Goal: Information Seeking & Learning: Learn about a topic

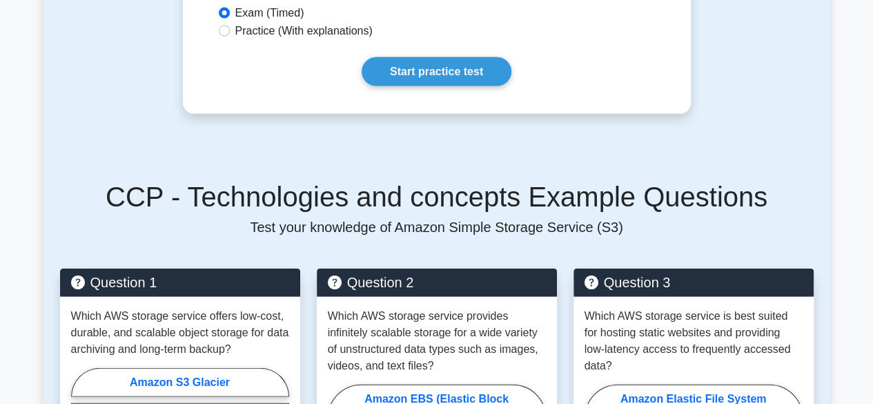
scroll to position [1436, 0]
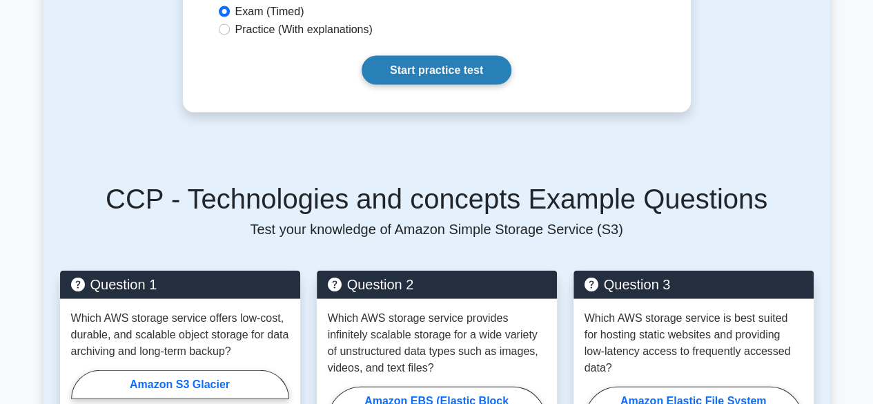
click at [478, 66] on link "Start practice test" at bounding box center [437, 70] width 150 height 29
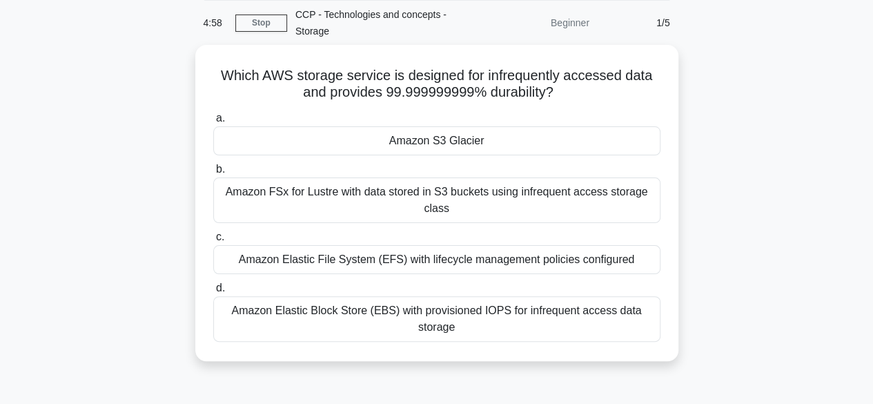
scroll to position [55, 0]
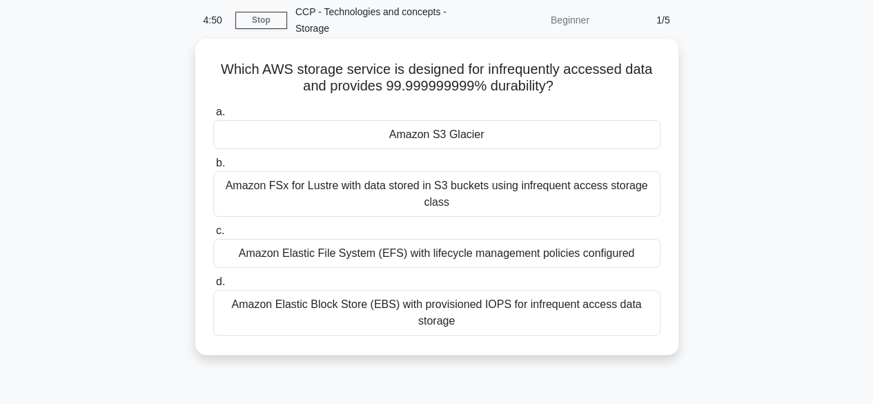
click at [457, 141] on div "Amazon S3 Glacier" at bounding box center [436, 134] width 447 height 29
click at [213, 117] on input "a. Amazon S3 Glacier" at bounding box center [213, 112] width 0 height 9
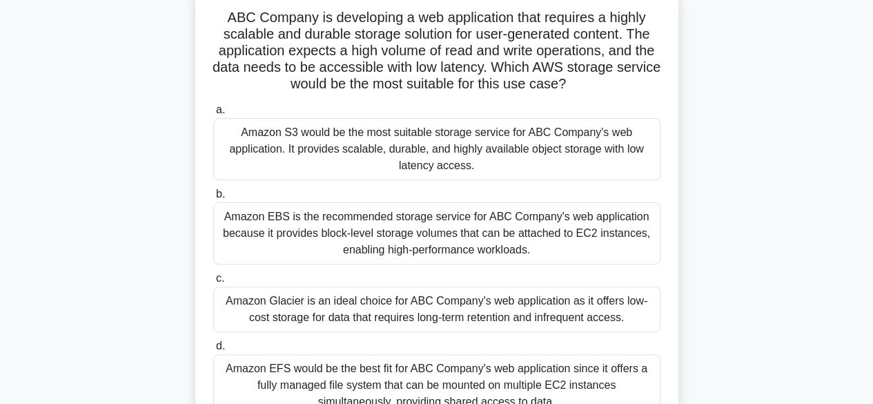
scroll to position [83, 0]
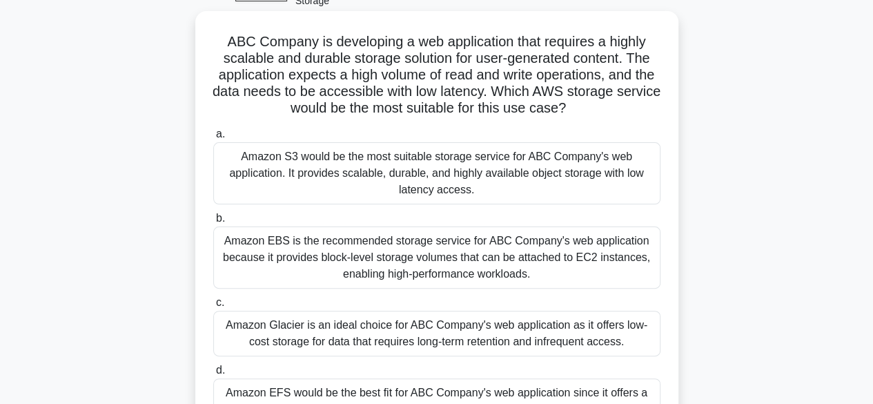
click at [319, 256] on div "Amazon EBS is the recommended storage service for ABC Company's web application…" at bounding box center [436, 257] width 447 height 62
click at [213, 223] on input "b. Amazon EBS is the recommended storage service for ABC Company's web applicat…" at bounding box center [213, 218] width 0 height 9
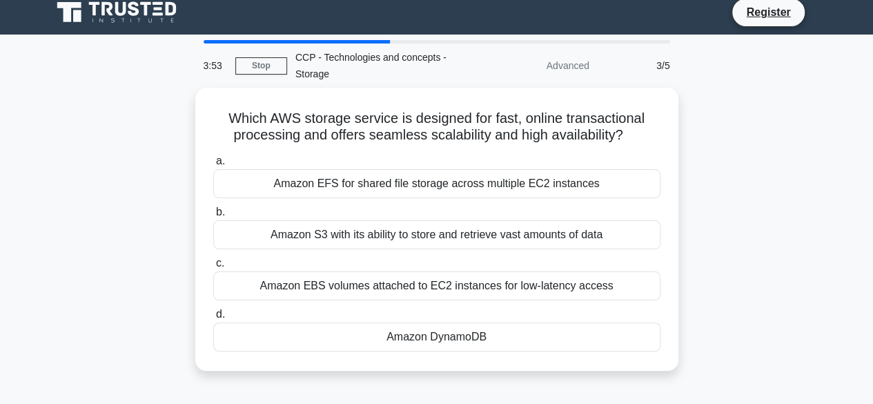
scroll to position [0, 0]
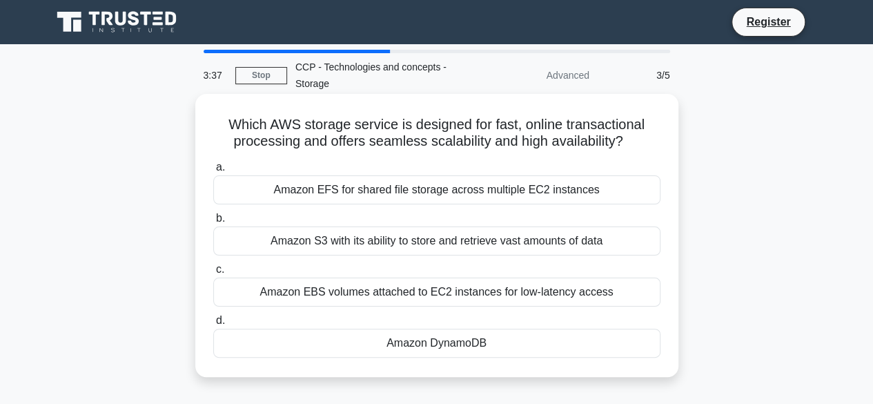
click at [484, 297] on div "Amazon EBS volumes attached to EC2 instances for low-latency access" at bounding box center [436, 291] width 447 height 29
click at [213, 274] on input "c. Amazon EBS volumes attached to EC2 instances for low-latency access" at bounding box center [213, 269] width 0 height 9
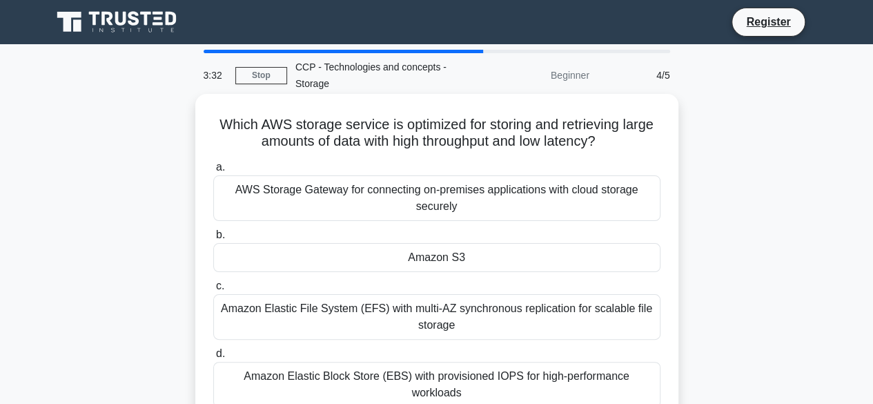
scroll to position [28, 0]
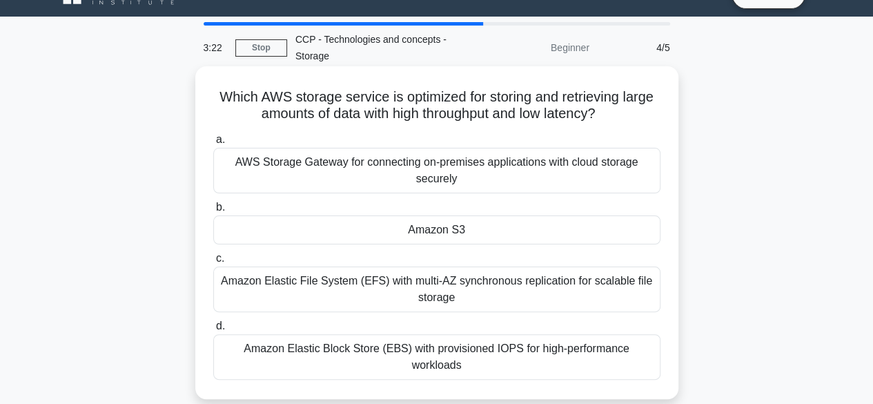
click at [490, 228] on div "Amazon S3" at bounding box center [436, 229] width 447 height 29
click at [213, 212] on input "b. Amazon S3" at bounding box center [213, 207] width 0 height 9
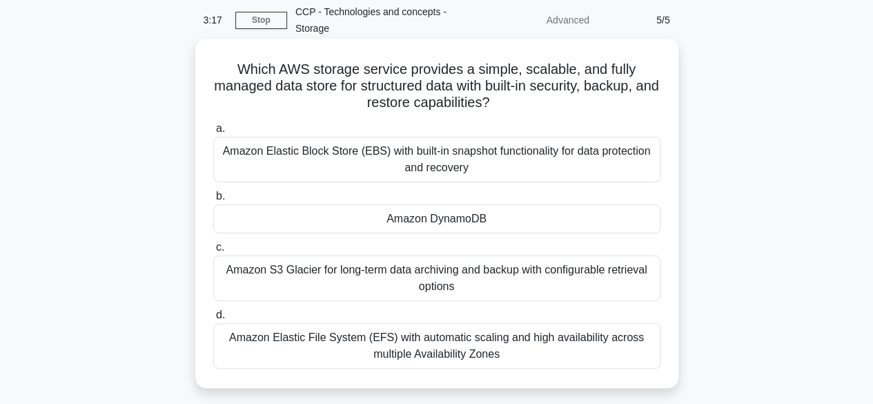
scroll to position [83, 0]
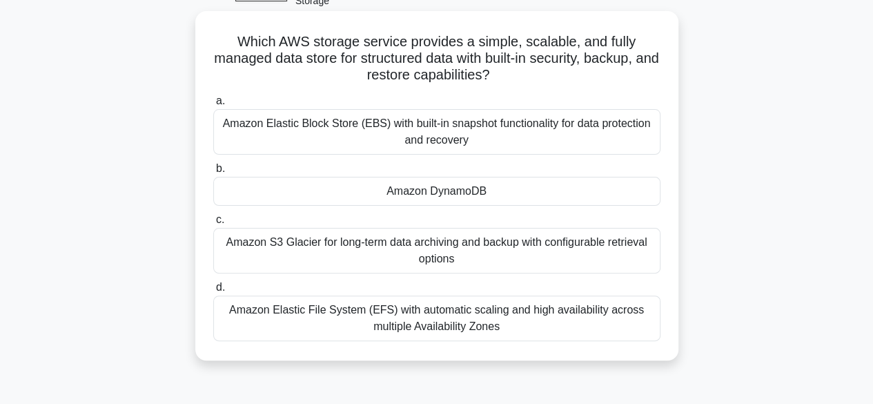
click at [540, 135] on div "Amazon Elastic Block Store (EBS) with built-in snapshot functionality for data …" at bounding box center [436, 132] width 447 height 46
click at [213, 106] on input "a. Amazon Elastic Block Store (EBS) with built-in snapshot functionality for da…" at bounding box center [213, 101] width 0 height 9
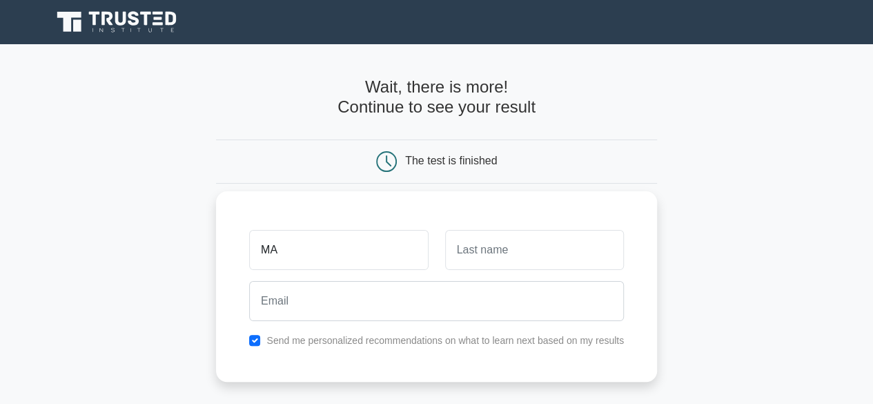
type input "Maitumelo"
click at [482, 263] on input "text" at bounding box center [534, 250] width 179 height 40
type input "Dintwe"
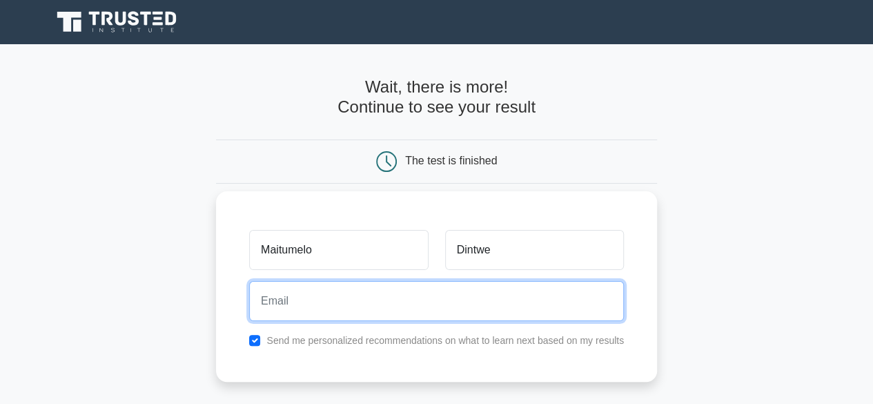
click at [533, 304] on input "email" at bounding box center [436, 301] width 375 height 40
type input "dintwemaitumelo@gmail.com"
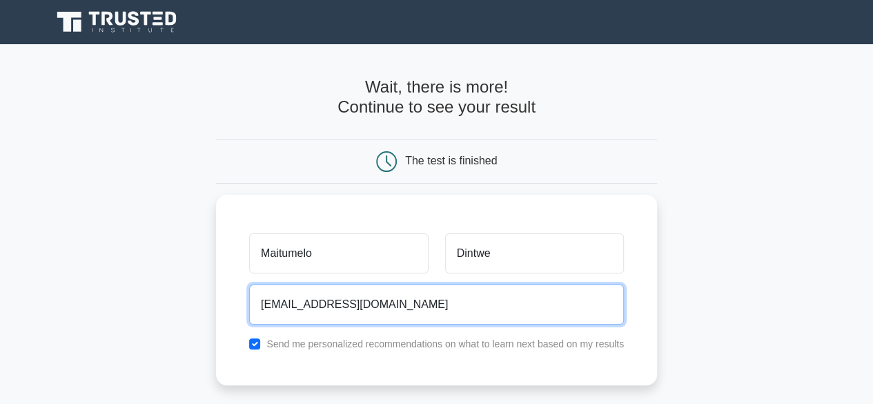
scroll to position [288, 0]
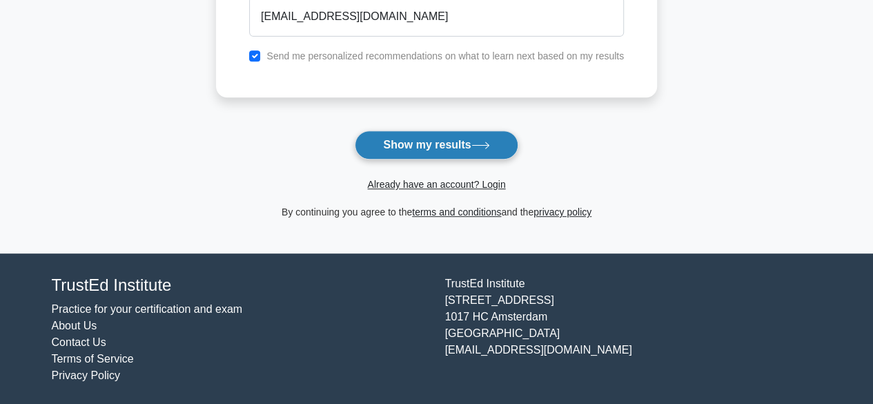
click at [466, 132] on button "Show my results" at bounding box center [436, 144] width 163 height 29
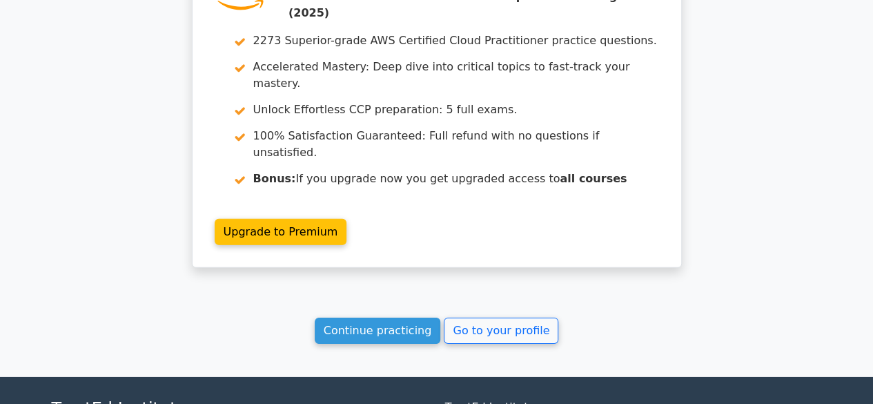
scroll to position [2024, 0]
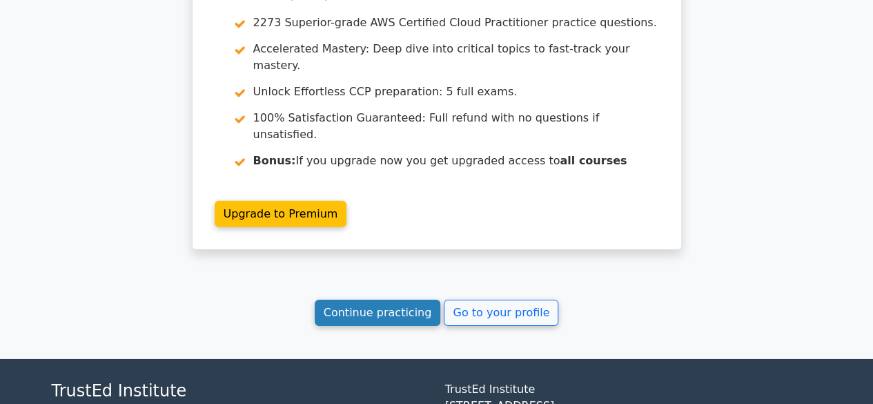
click at [388, 300] on link "Continue practicing" at bounding box center [378, 313] width 126 height 26
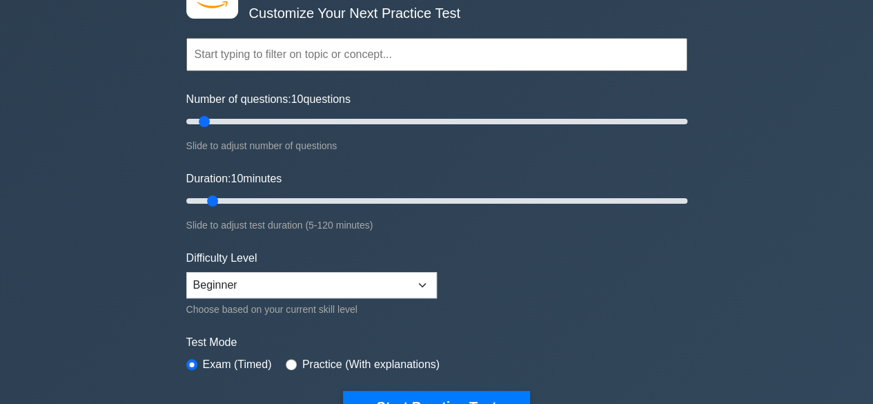
scroll to position [110, 0]
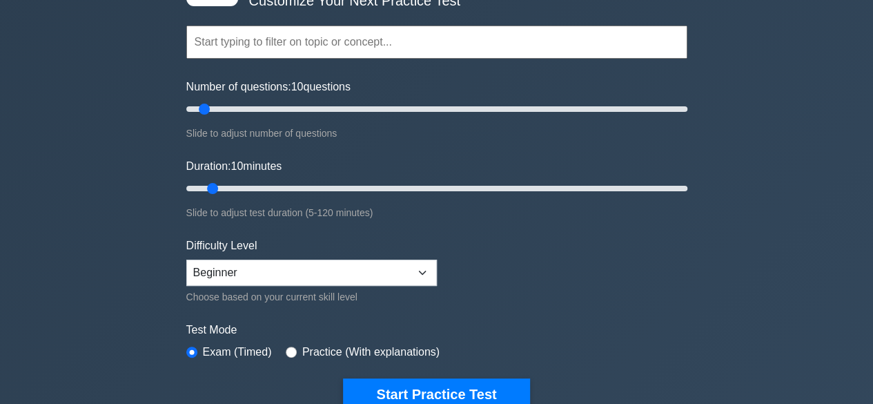
click at [262, 55] on input "text" at bounding box center [436, 42] width 501 height 33
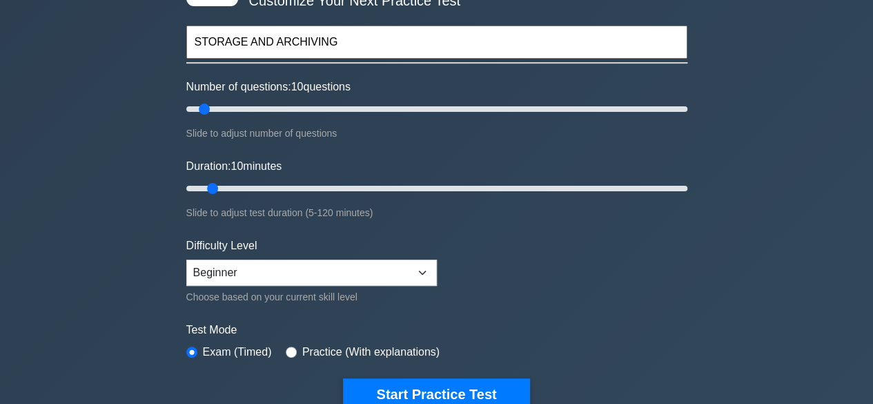
type input "STORAGE AND ARCHIVING"
click at [421, 275] on select "Beginner Intermediate Expert" at bounding box center [311, 272] width 251 height 26
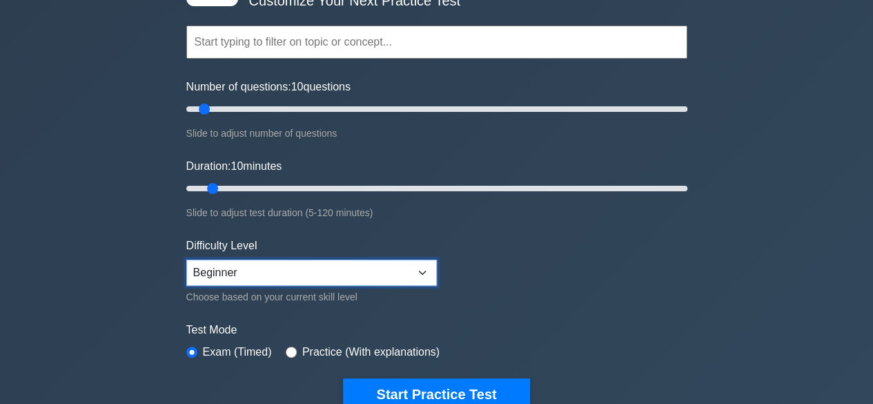
select select "intermediate"
click at [186, 259] on select "Beginner Intermediate Expert" at bounding box center [311, 272] width 251 height 26
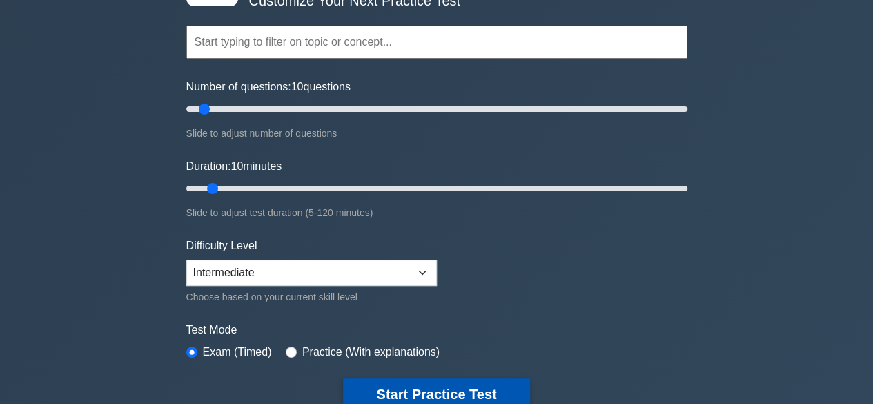
click at [436, 379] on button "Start Practice Test" at bounding box center [436, 394] width 186 height 32
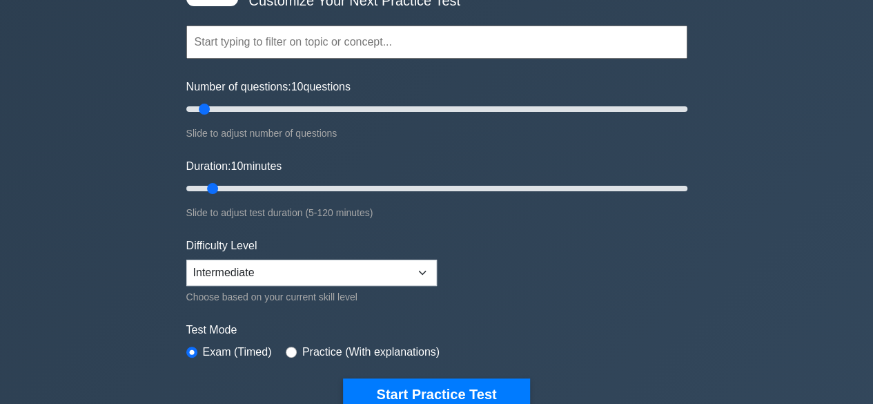
click at [298, 344] on div "Practice (With explanations)" at bounding box center [363, 352] width 154 height 17
click at [293, 355] on div "Practice (With explanations)" at bounding box center [363, 352] width 154 height 17
click at [290, 349] on input "radio" at bounding box center [291, 351] width 11 height 11
radio input "true"
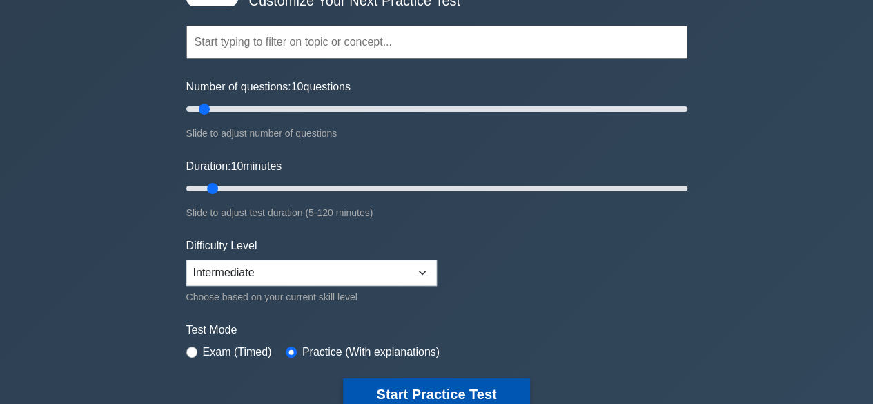
click at [389, 386] on button "Start Practice Test" at bounding box center [436, 394] width 186 height 32
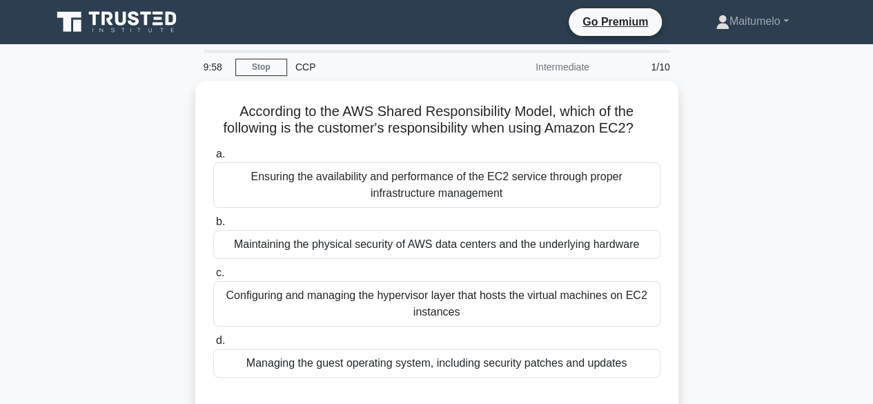
click at [160, 140] on div "According to the AWS Shared Responsibility Model, which of the following is the…" at bounding box center [436, 258] width 787 height 355
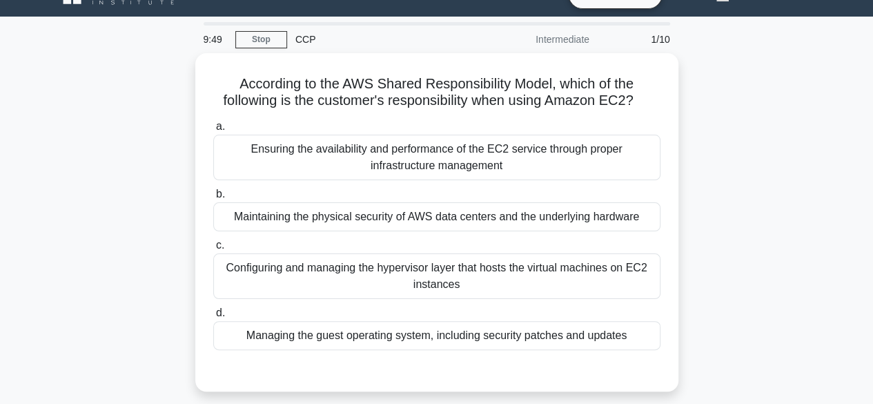
scroll to position [55, 0]
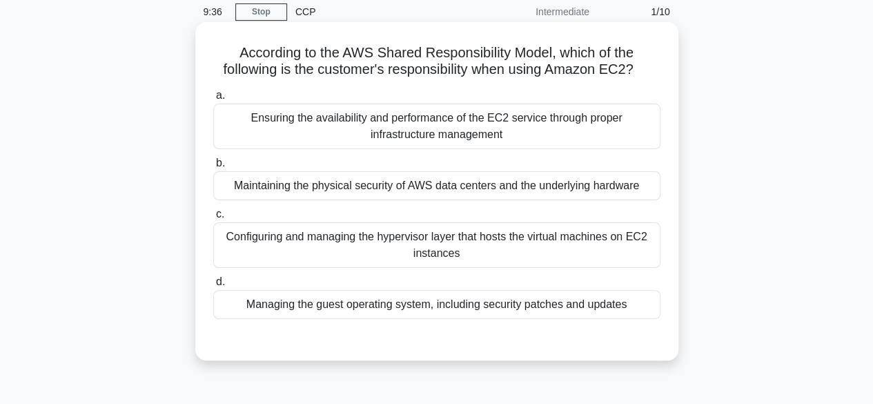
click at [302, 304] on div "Managing the guest operating system, including security patches and updates" at bounding box center [436, 304] width 447 height 29
click at [213, 286] on input "d. Managing the guest operating system, including security patches and updates" at bounding box center [213, 281] width 0 height 9
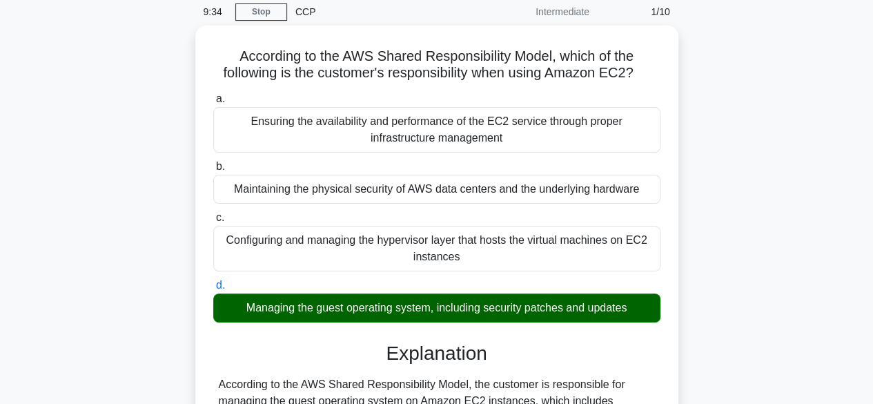
click at [213, 95] on input "a. Ensuring the availability and performance of the EC2 service through proper …" at bounding box center [213, 99] width 0 height 9
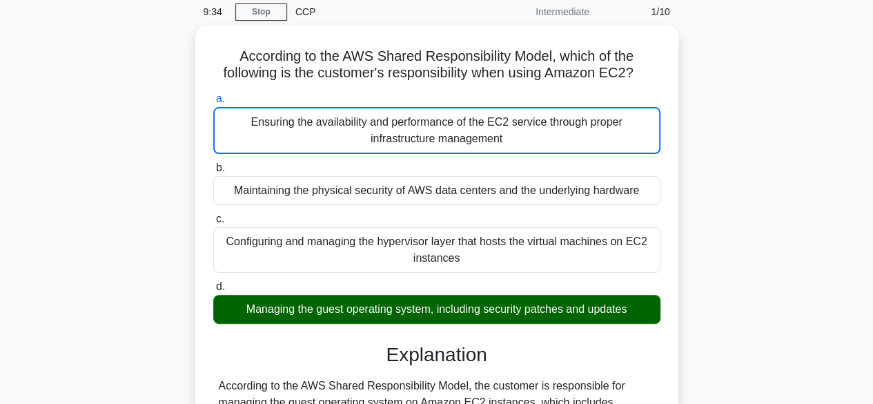
click at [213, 164] on input "b. Maintaining the physical security of AWS data centers and the underlying har…" at bounding box center [213, 168] width 0 height 9
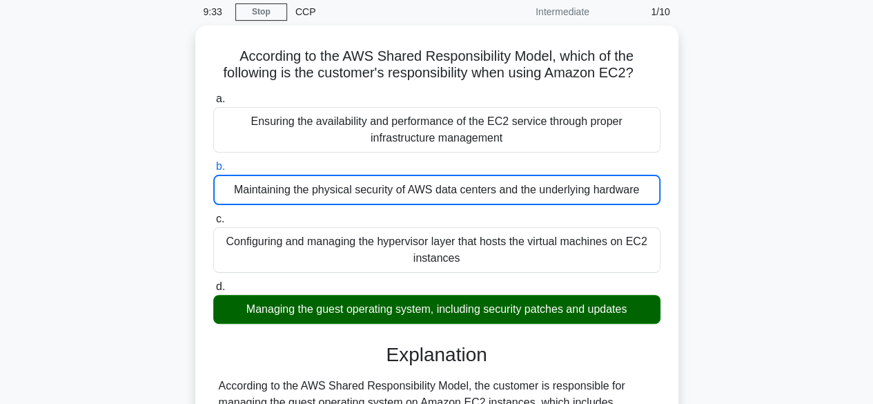
click at [77, 235] on div "According to the AWS Shared Responsibility Model, which of the following is the…" at bounding box center [436, 326] width 787 height 600
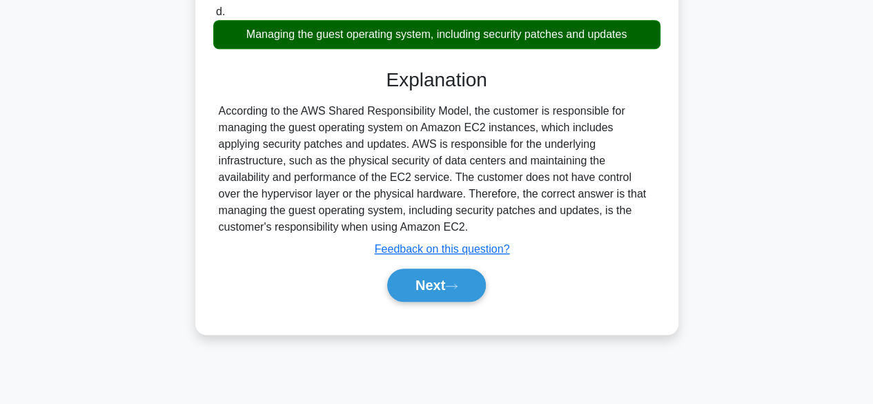
scroll to position [342, 0]
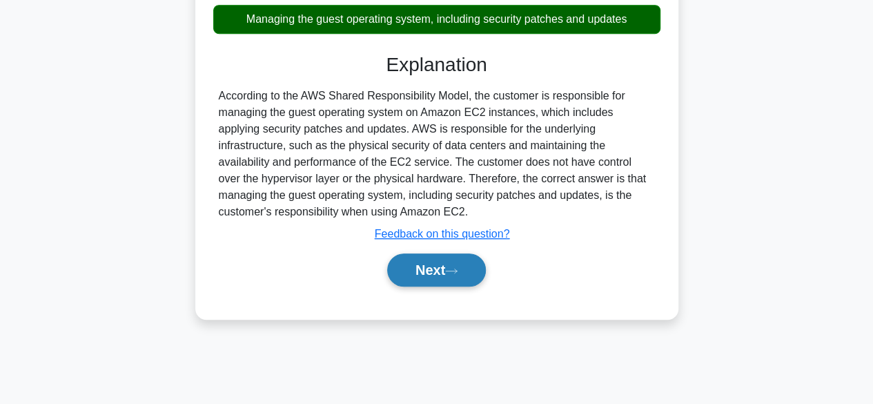
click at [479, 260] on button "Next" at bounding box center [436, 269] width 99 height 33
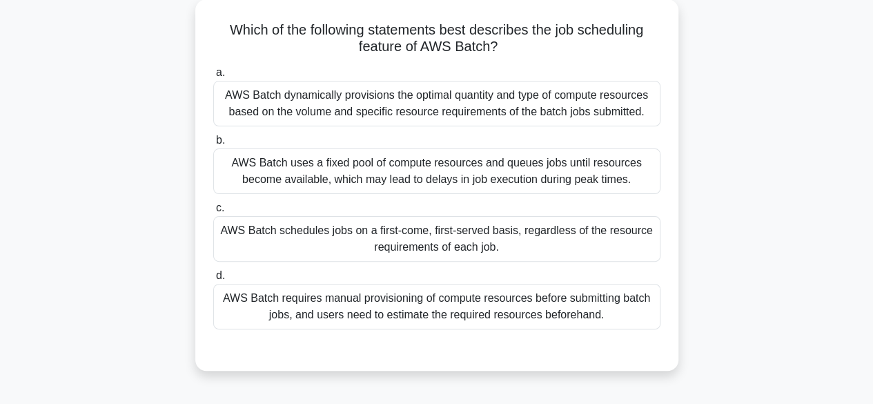
scroll to position [83, 0]
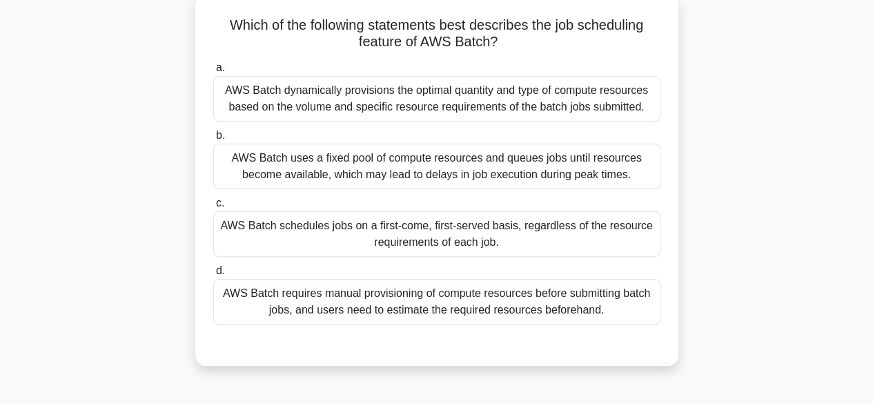
click at [519, 97] on div "AWS Batch dynamically provisions the optimal quantity and type of compute resou…" at bounding box center [436, 99] width 447 height 46
click at [213, 72] on input "a. AWS Batch dynamically provisions the optimal quantity and type of compute re…" at bounding box center [213, 67] width 0 height 9
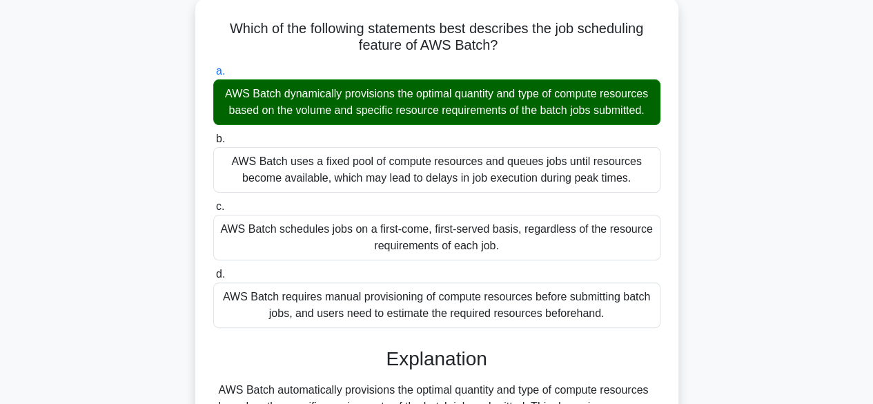
click at [772, 310] on div "Which of the following statements best describes the job scheduling feature of …" at bounding box center [436, 305] width 787 height 615
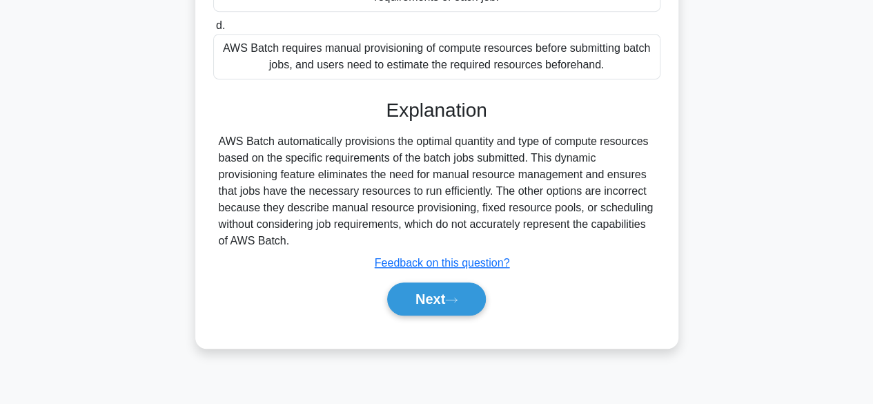
scroll to position [342, 0]
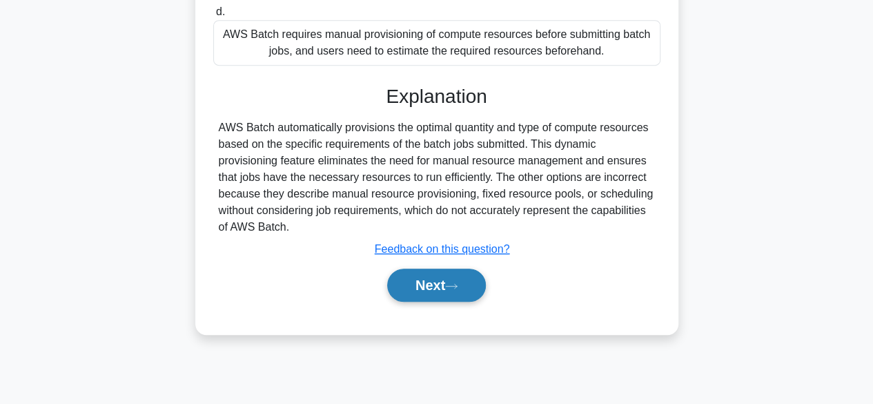
click at [444, 302] on button "Next" at bounding box center [436, 284] width 99 height 33
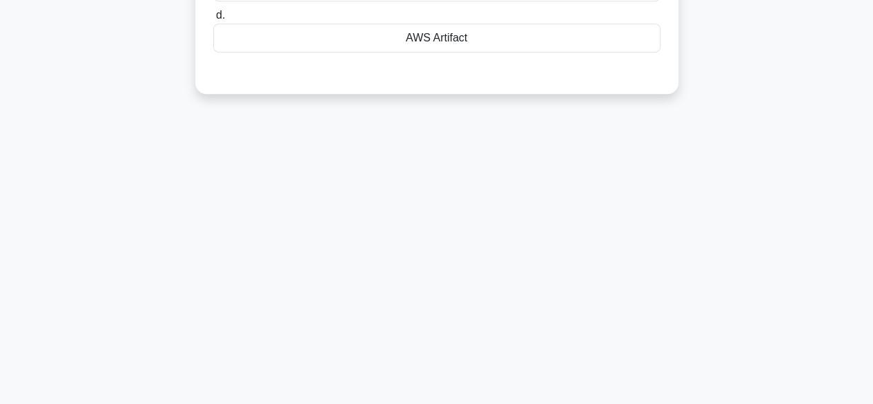
click at [565, 185] on div "7:38 Stop CCP Intermediate 3/10 Which AWS service provides on-demand access to …" at bounding box center [436, 53] width 787 height 690
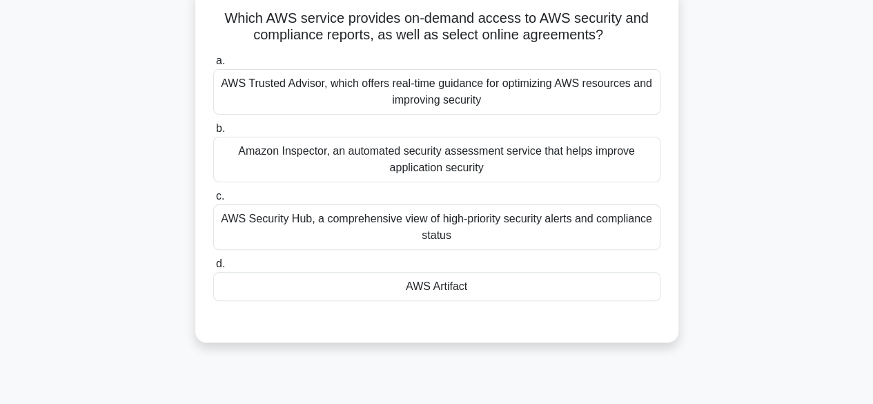
scroll to position [66, 0]
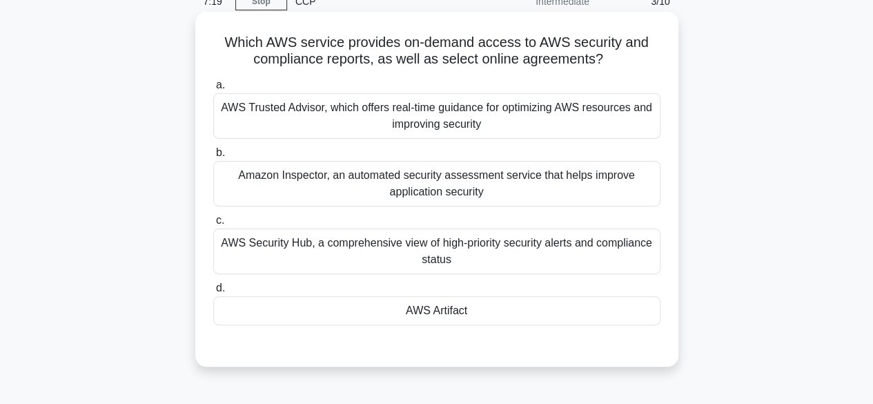
click at [447, 175] on div "Amazon Inspector, an automated security assessment service that helps improve a…" at bounding box center [436, 184] width 447 height 46
click at [213, 157] on input "b. Amazon Inspector, an automated security assessment service that helps improv…" at bounding box center [213, 152] width 0 height 9
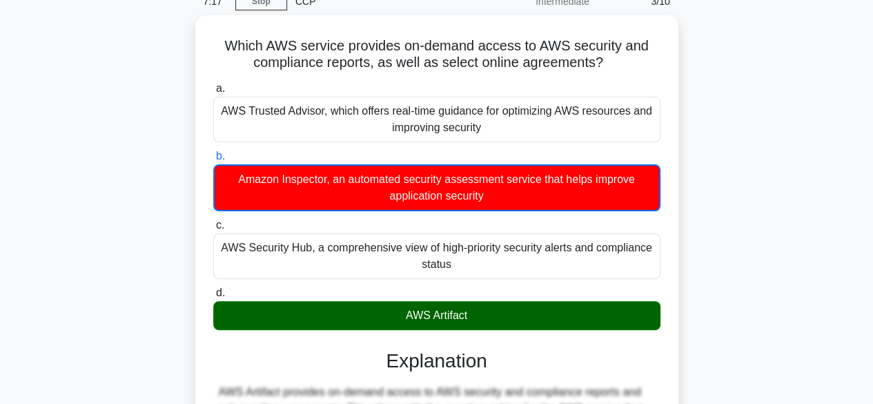
click at [701, 355] on div "Which AWS service provides on-demand access to AWS security and compliance repo…" at bounding box center [436, 339] width 787 height 649
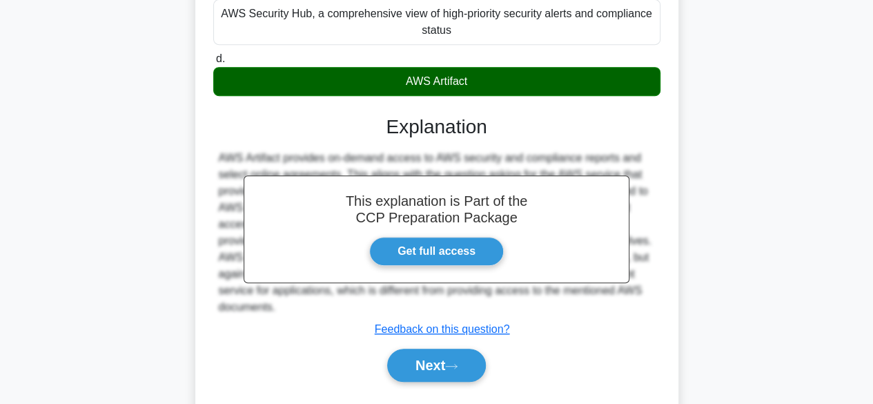
scroll to position [314, 0]
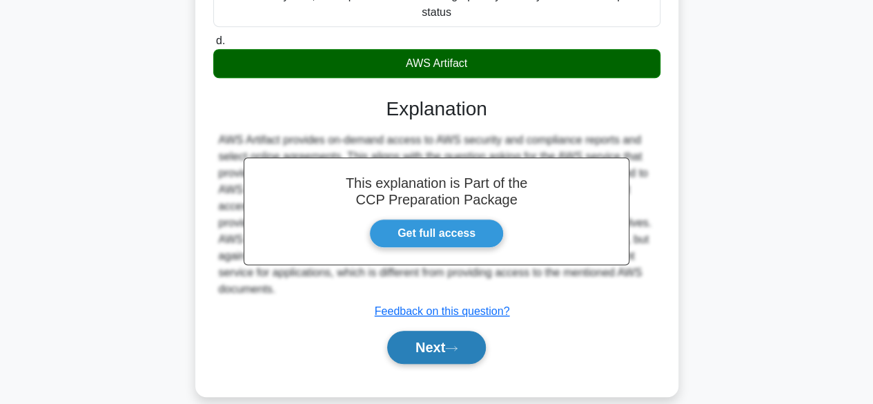
click at [458, 350] on icon at bounding box center [451, 348] width 12 height 8
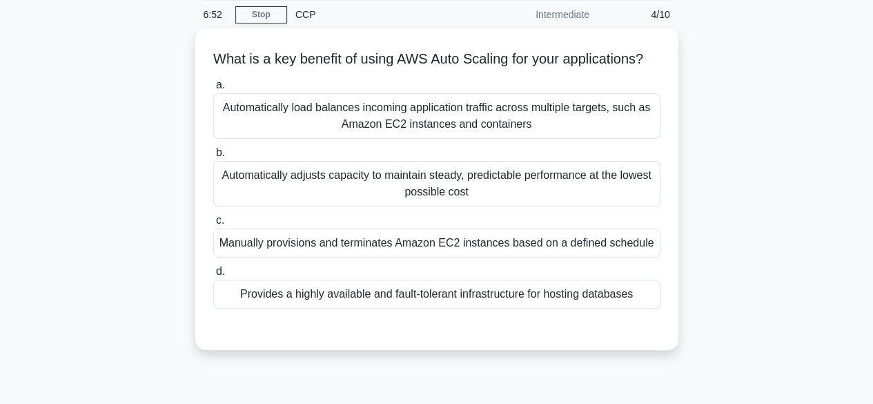
scroll to position [55, 0]
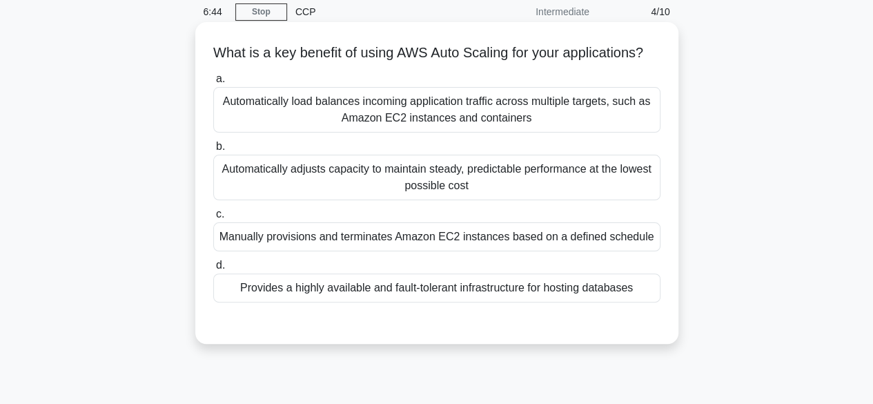
click at [472, 200] on div "Automatically adjusts capacity to maintain steady, predictable performance at t…" at bounding box center [436, 178] width 447 height 46
click at [213, 151] on input "b. Automatically adjusts capacity to maintain steady, predictable performance a…" at bounding box center [213, 146] width 0 height 9
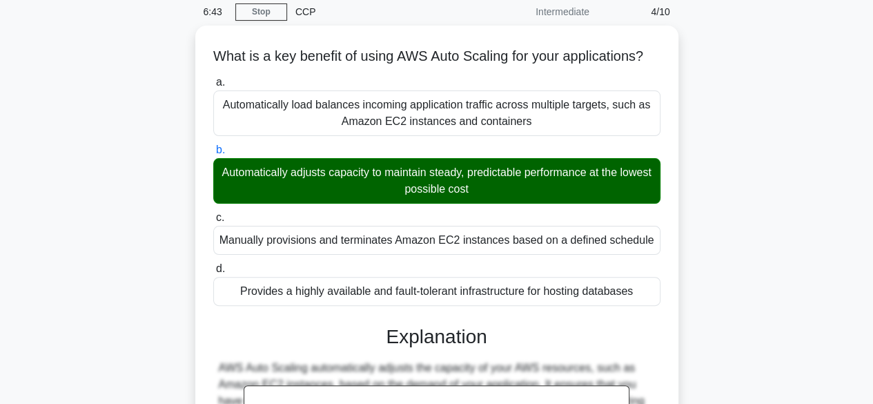
click at [213, 213] on input "c. Manually provisions and terminates Amazon EC2 instances based on a defined s…" at bounding box center [213, 217] width 0 height 9
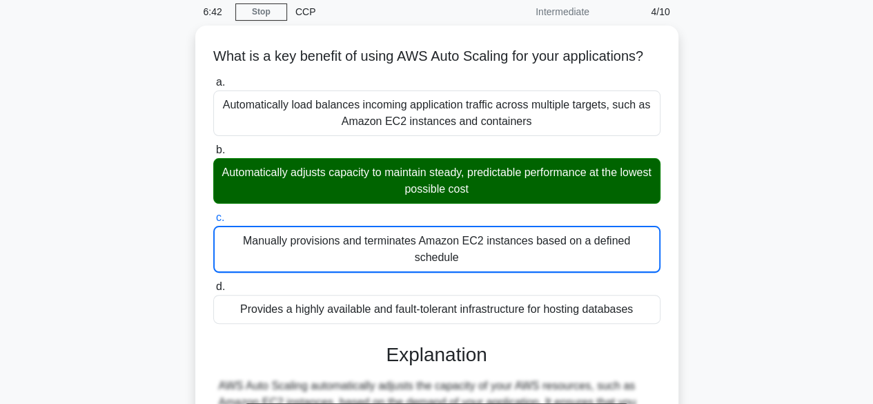
click at [213, 282] on input "d. Provides a highly available and fault-tolerant infrastructure for hosting da…" at bounding box center [213, 286] width 0 height 9
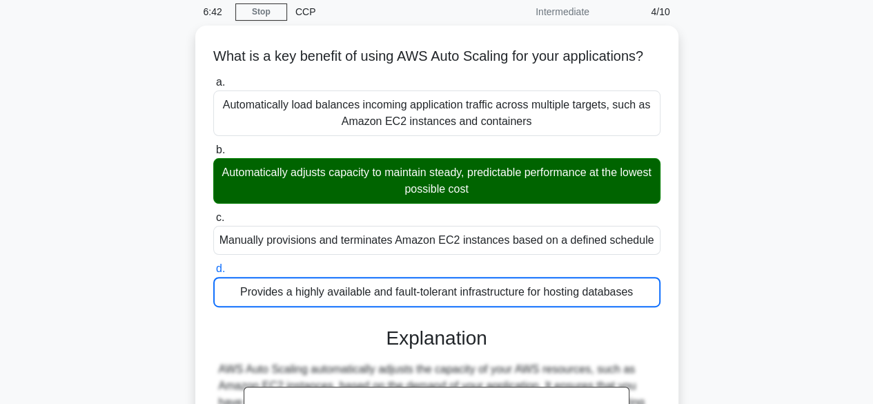
click at [213, 78] on input "a. Automatically load balances incoming application traffic across multiple tar…" at bounding box center [213, 82] width 0 height 9
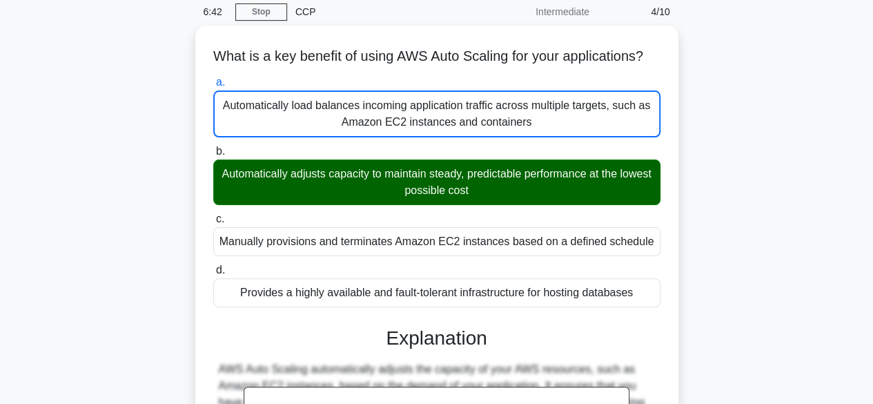
click at [213, 147] on input "b. Automatically adjusts capacity to maintain steady, predictable performance a…" at bounding box center [213, 151] width 0 height 9
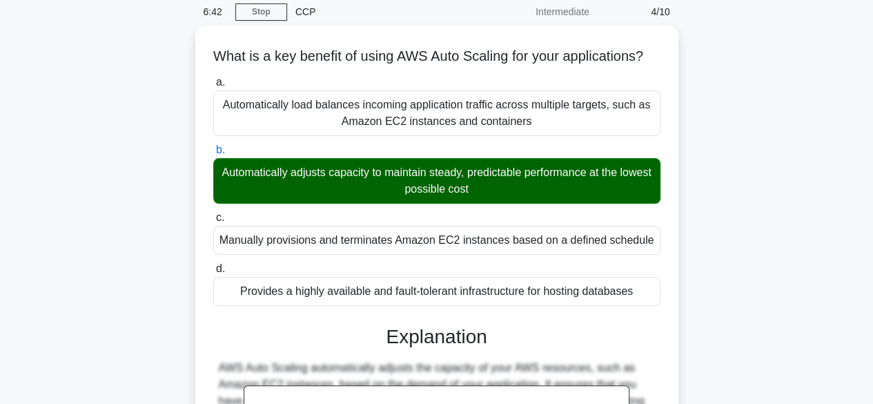
click at [213, 213] on input "c. Manually provisions and terminates Amazon EC2 instances based on a defined s…" at bounding box center [213, 217] width 0 height 9
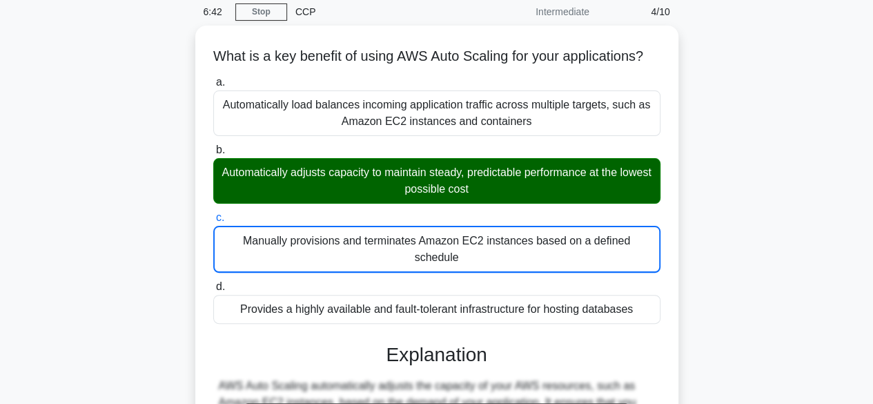
click at [213, 282] on input "d. Provides a highly available and fault-tolerant infrastructure for hosting da…" at bounding box center [213, 286] width 0 height 9
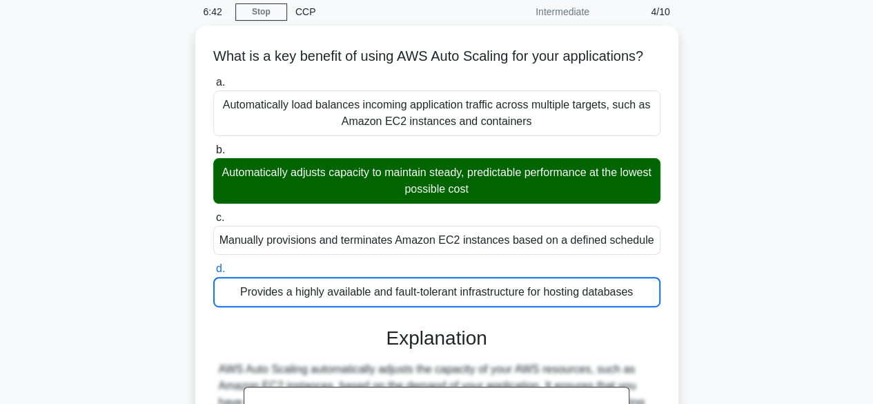
click at [213, 78] on input "a. Automatically load balances incoming application traffic across multiple tar…" at bounding box center [213, 82] width 0 height 9
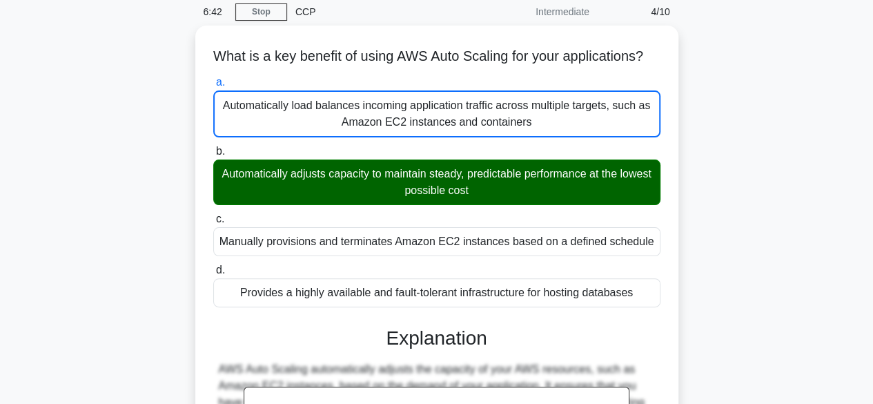
click at [213, 147] on input "b. Automatically adjusts capacity to maintain steady, predictable performance a…" at bounding box center [213, 151] width 0 height 9
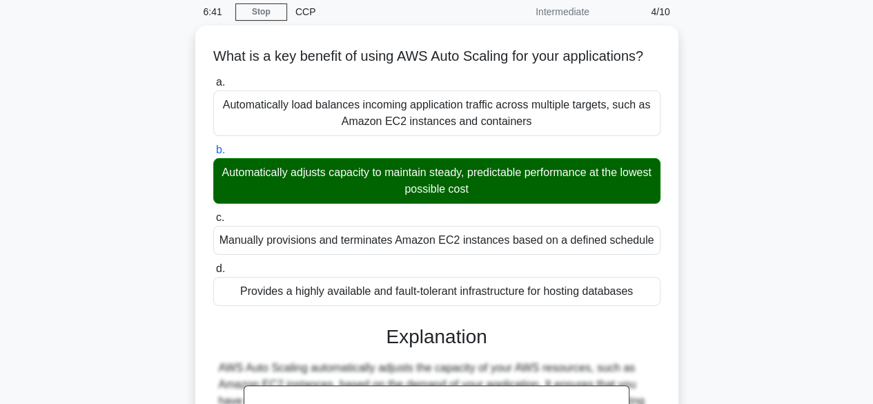
click at [213, 213] on input "c. Manually provisions and terminates Amazon EC2 instances based on a defined s…" at bounding box center [213, 217] width 0 height 9
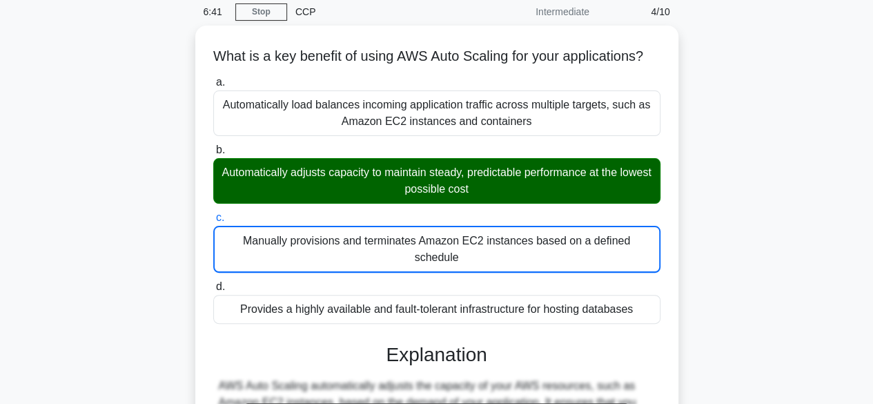
click at [213, 282] on input "d. Provides a highly available and fault-tolerant infrastructure for hosting da…" at bounding box center [213, 286] width 0 height 9
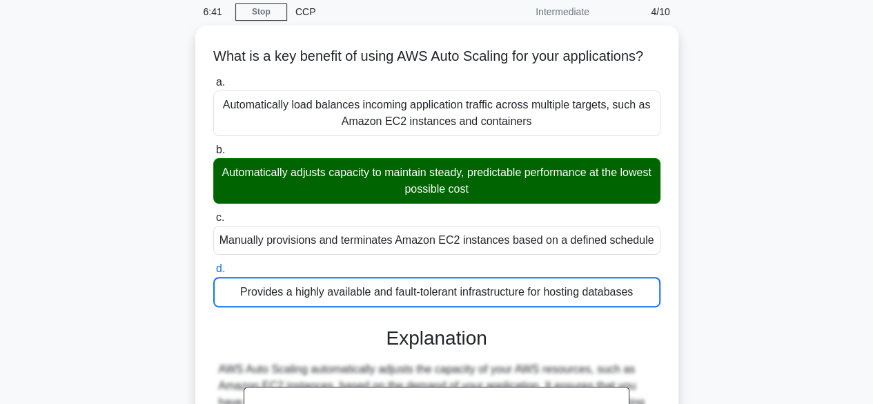
click at [213, 78] on input "a. Automatically load balances incoming application traffic across multiple tar…" at bounding box center [213, 82] width 0 height 9
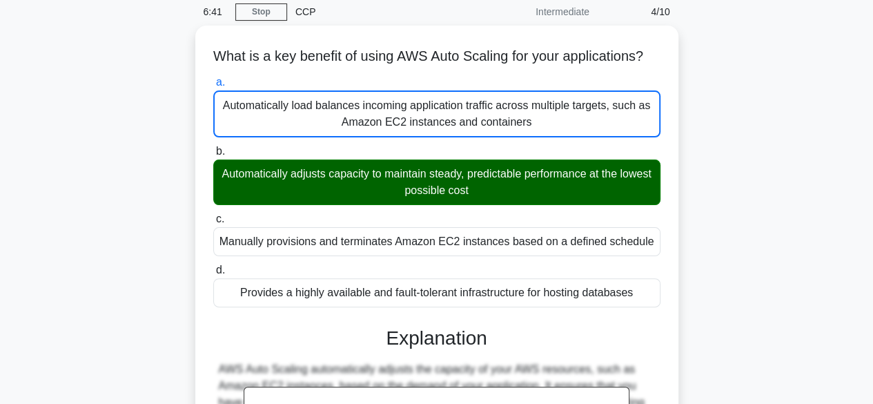
click at [213, 147] on input "b. Automatically adjusts capacity to maintain steady, predictable performance a…" at bounding box center [213, 151] width 0 height 9
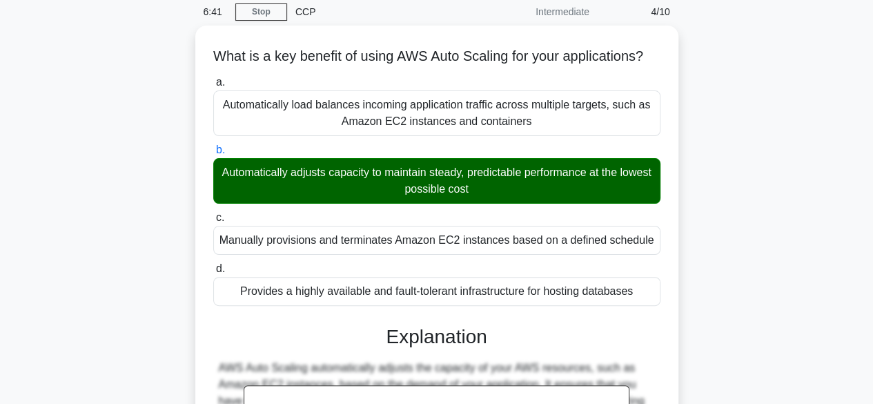
click at [213, 213] on input "c. Manually provisions and terminates Amazon EC2 instances based on a defined s…" at bounding box center [213, 217] width 0 height 9
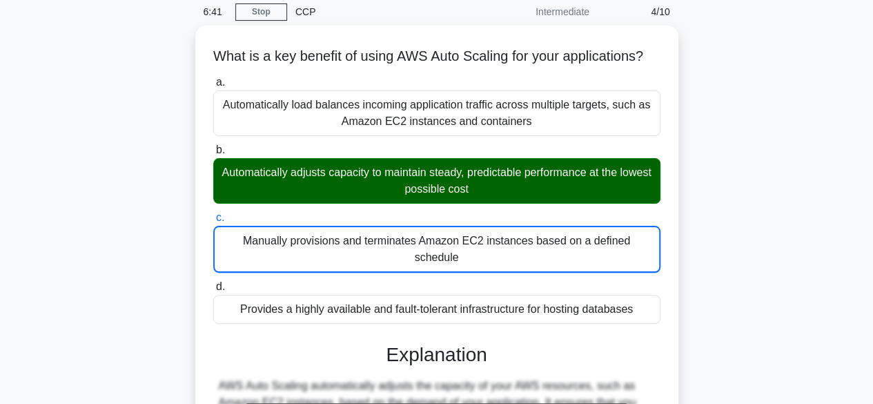
click at [689, 255] on div "What is a key benefit of using AWS Auto Scaling for your applications? .spinner…" at bounding box center [436, 342] width 787 height 633
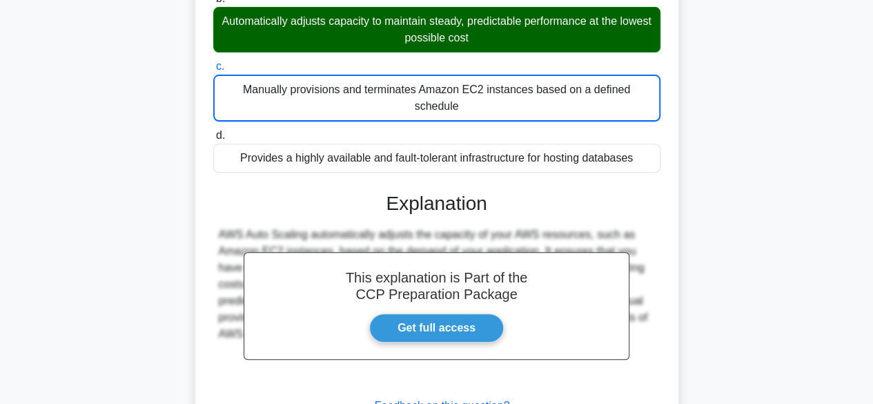
scroll to position [248, 0]
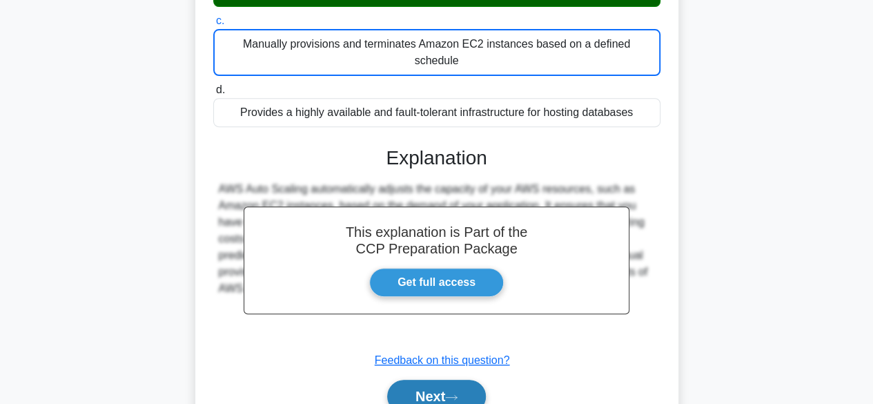
click at [460, 390] on button "Next" at bounding box center [436, 396] width 99 height 33
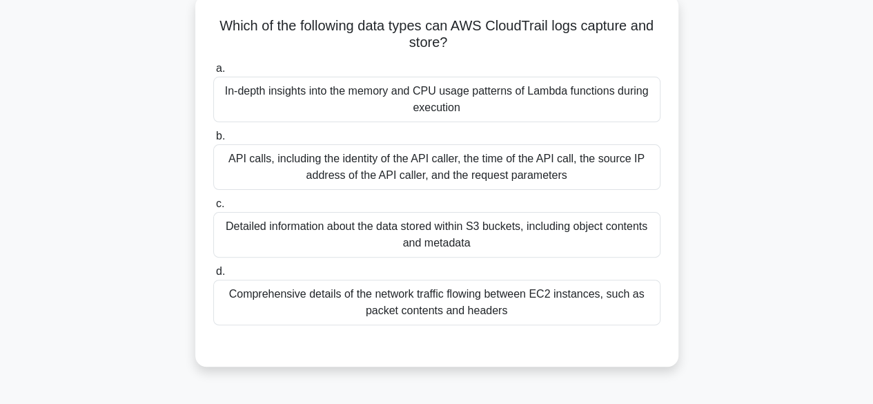
scroll to position [83, 0]
click at [595, 89] on div "In-depth insights into the memory and CPU usage patterns of Lambda functions du…" at bounding box center [436, 99] width 447 height 46
click at [213, 72] on input "a. In-depth insights into the memory and CPU usage patterns of Lambda functions…" at bounding box center [213, 67] width 0 height 9
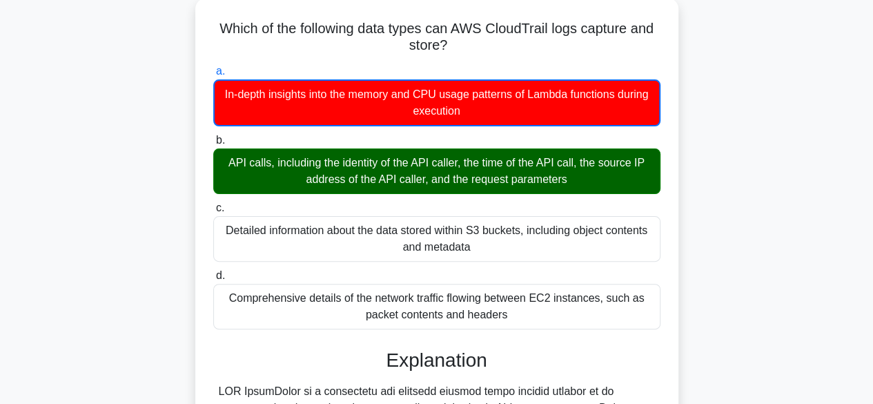
click at [213, 136] on input "b. API calls, including the identity of the API caller, the time of the API cal…" at bounding box center [213, 140] width 0 height 9
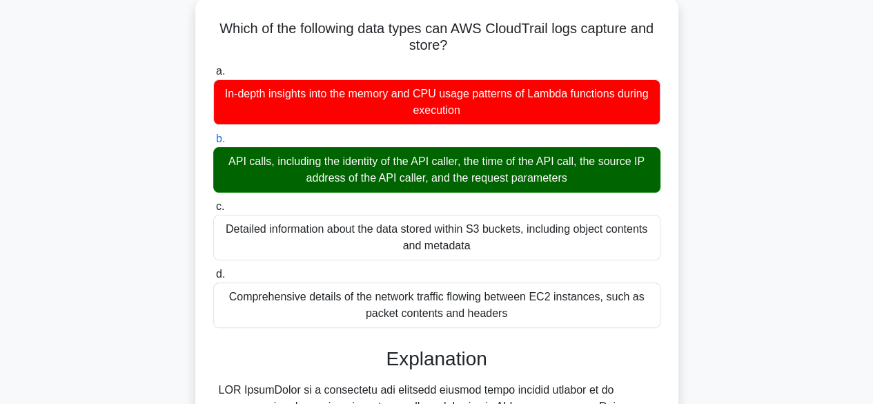
click at [812, 293] on div "Which of the following data types can AWS CloudTrail logs capture and store? .s…" at bounding box center [436, 355] width 787 height 714
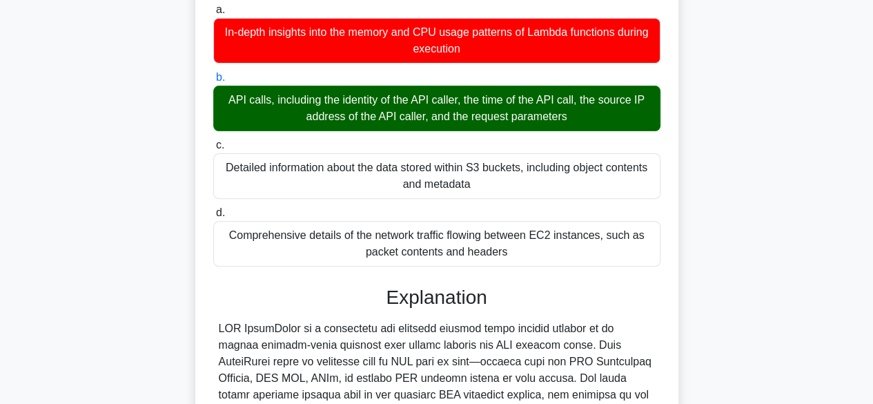
scroll to position [276, 0]
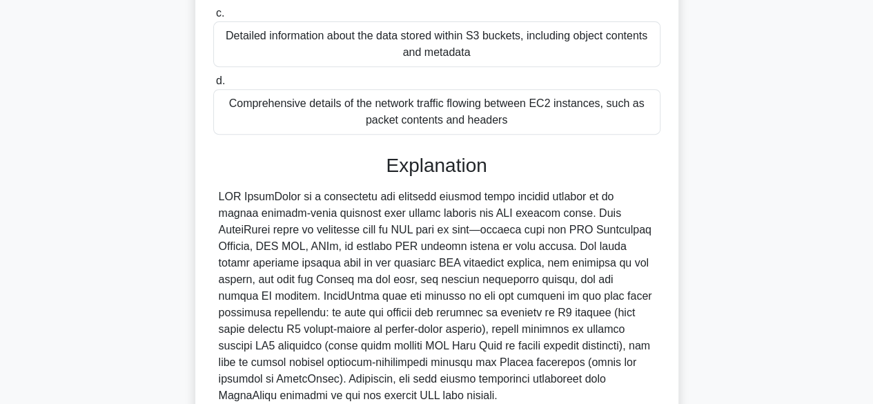
click at [864, 234] on main "6:21 Stop CCP Intermediate 5/10 Which of the following data types can AWS Cloud…" at bounding box center [436, 146] width 873 height 756
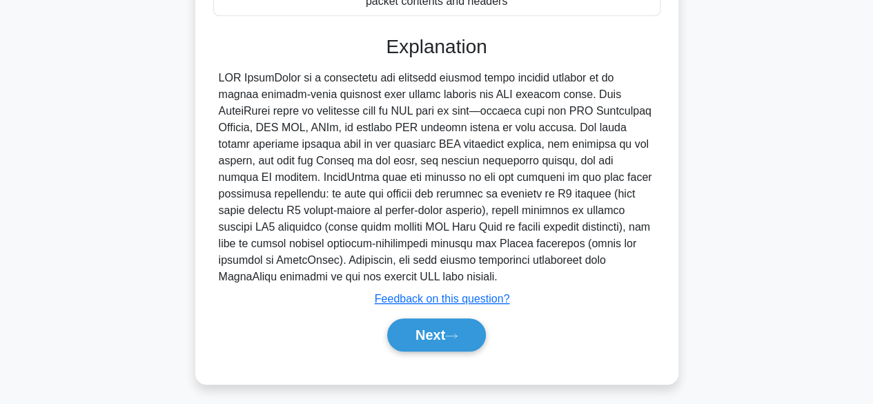
scroll to position [395, 0]
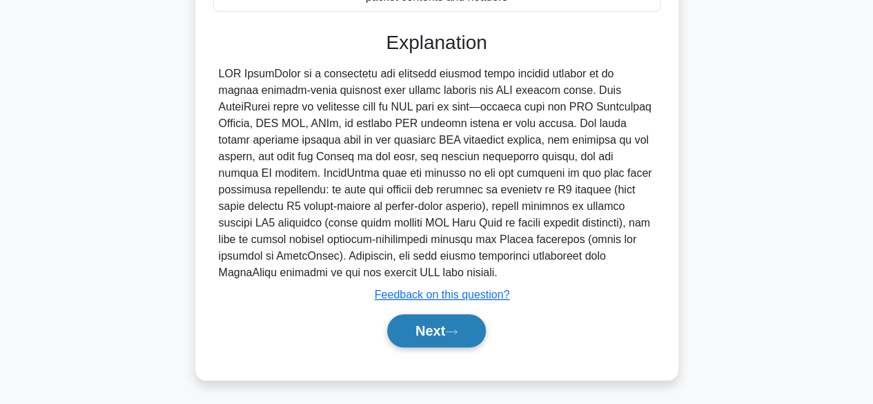
click at [431, 331] on button "Next" at bounding box center [436, 330] width 99 height 33
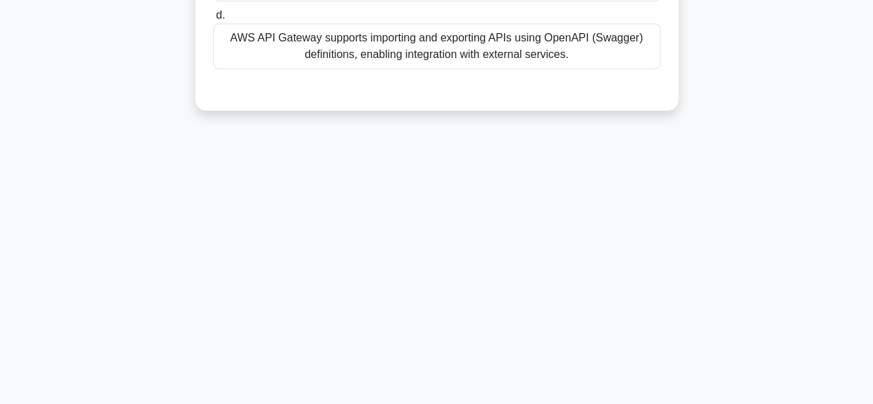
click at [676, 324] on div "6:16 Stop CCP Intermediate 6/10 Which AWS service enables you to import and exp…" at bounding box center [436, 53] width 787 height 690
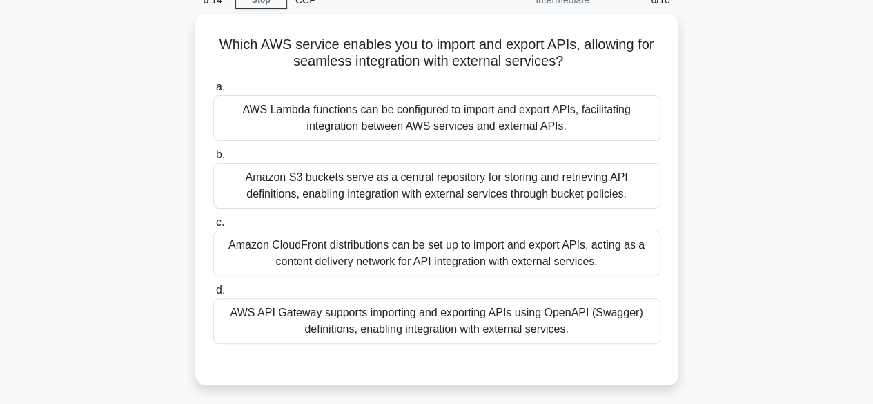
scroll to position [83, 0]
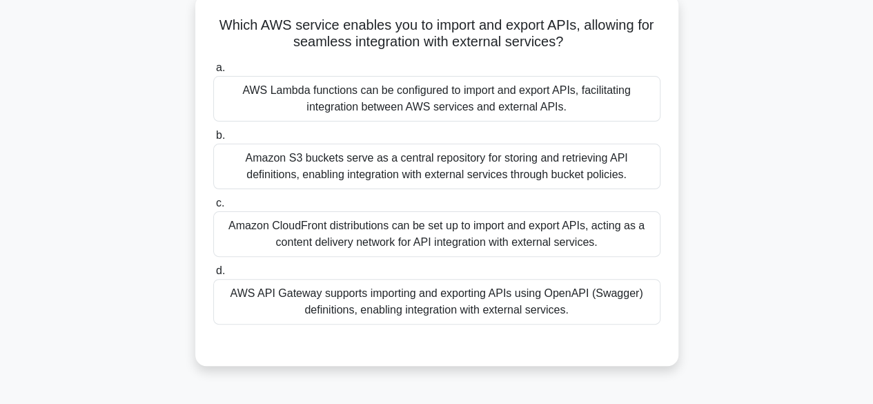
click at [499, 316] on div "AWS API Gateway supports importing and exporting APIs using OpenAPI (Swagger) d…" at bounding box center [436, 302] width 447 height 46
click at [213, 275] on input "d. AWS API Gateway supports importing and exporting APIs using OpenAPI (Swagger…" at bounding box center [213, 270] width 0 height 9
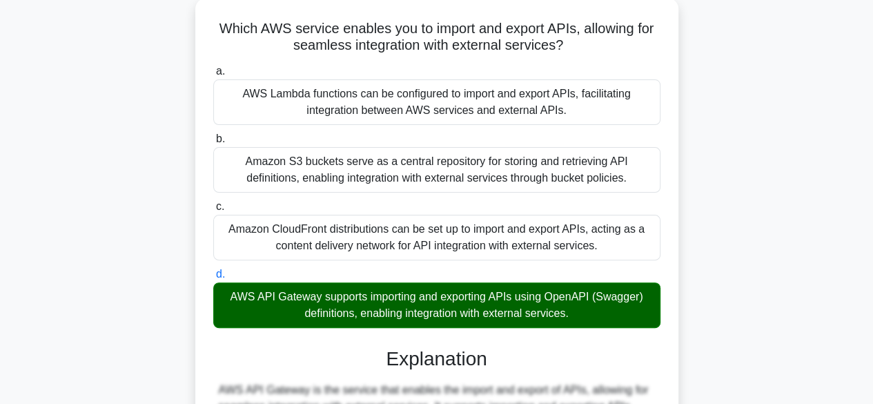
click at [213, 67] on input "a. AWS Lambda functions can be configured to import and export APIs, facilitati…" at bounding box center [213, 71] width 0 height 9
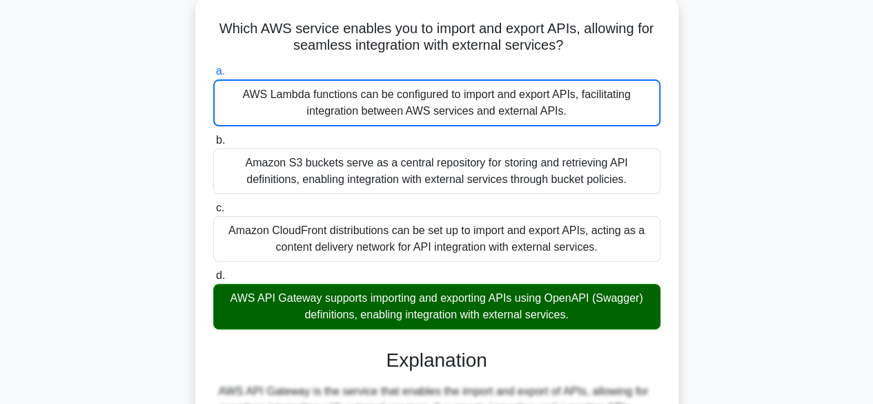
click at [213, 136] on input "b. Amazon S3 buckets serve as a central repository for storing and retrieving A…" at bounding box center [213, 140] width 0 height 9
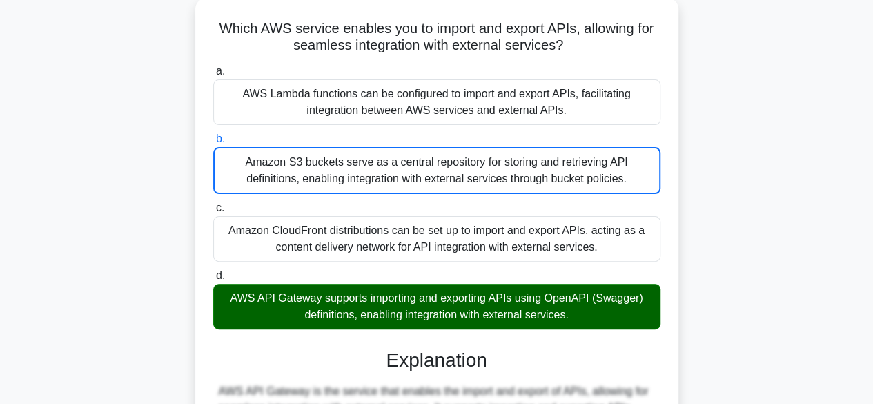
click at [696, 277] on div "Which AWS service enables you to import and export APIs, allowing for seamless …" at bounding box center [436, 331] width 787 height 666
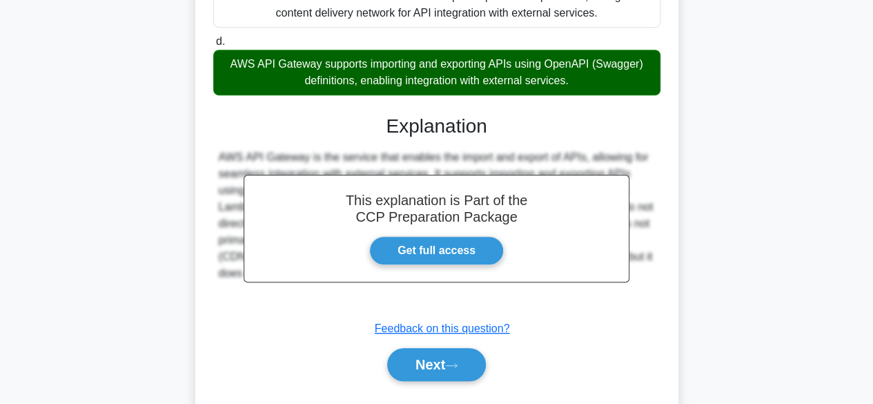
scroll to position [331, 0]
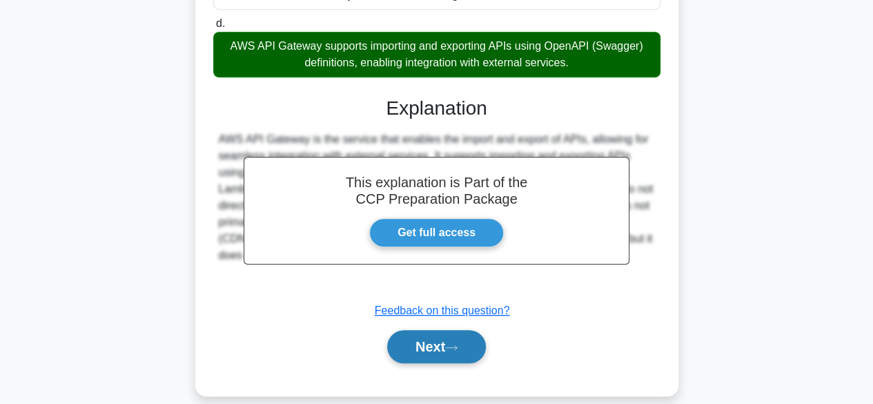
click at [395, 340] on button "Next" at bounding box center [436, 346] width 99 height 33
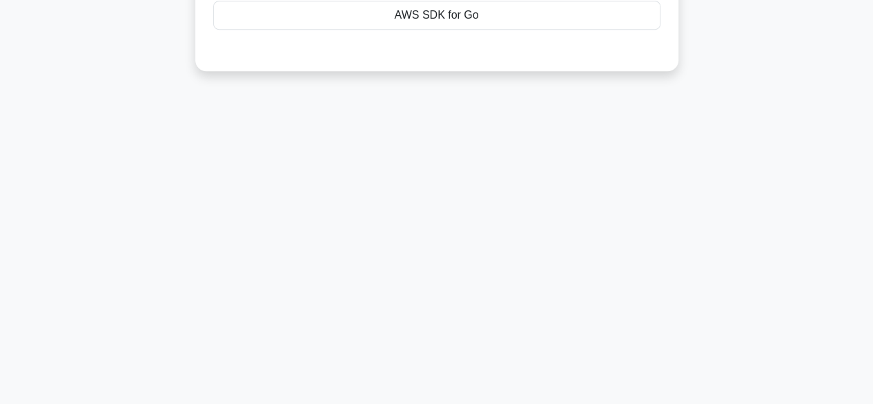
click at [648, 330] on div "5:59 Stop CCP Intermediate 7/10 Which AWS SDK supports the development of appli…" at bounding box center [436, 63] width 787 height 690
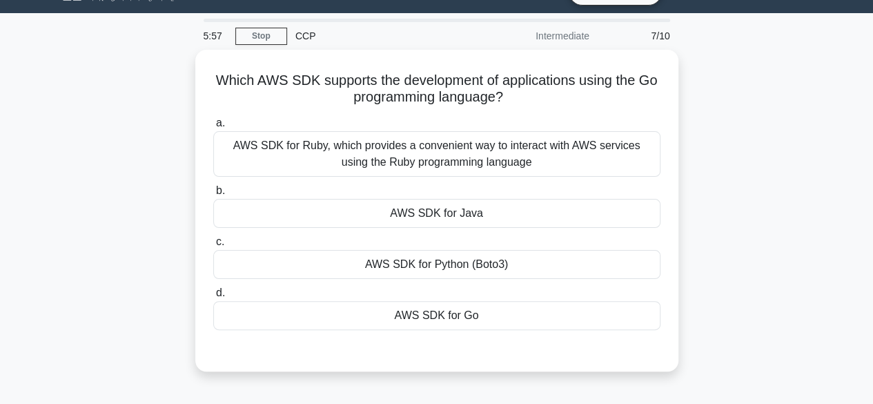
scroll to position [28, 0]
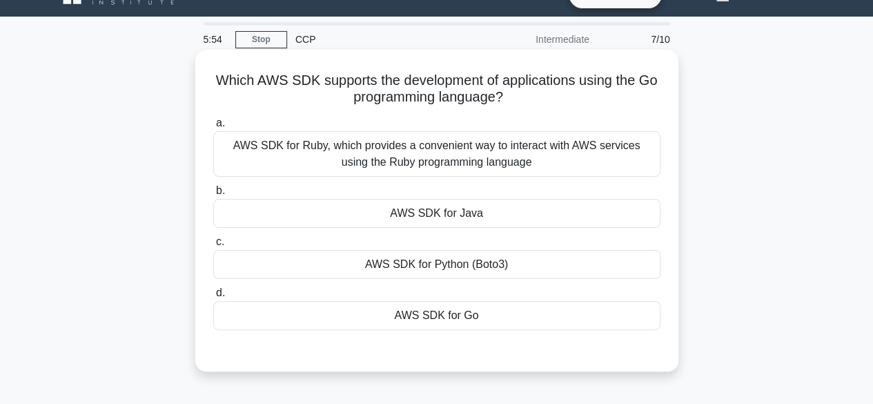
click at [502, 212] on div "AWS SDK for Java" at bounding box center [436, 213] width 447 height 29
click at [213, 195] on input "b. AWS SDK for Java" at bounding box center [213, 190] width 0 height 9
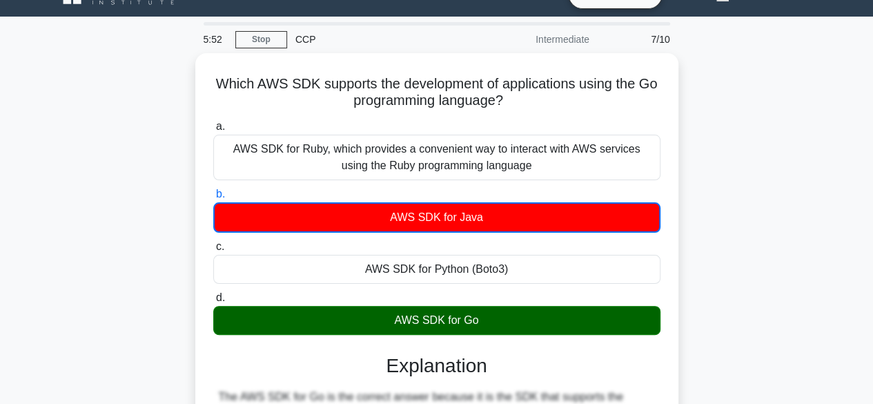
click at [742, 307] on div "Which AWS SDK supports the development of applications using the Go programming…" at bounding box center [436, 361] width 787 height 616
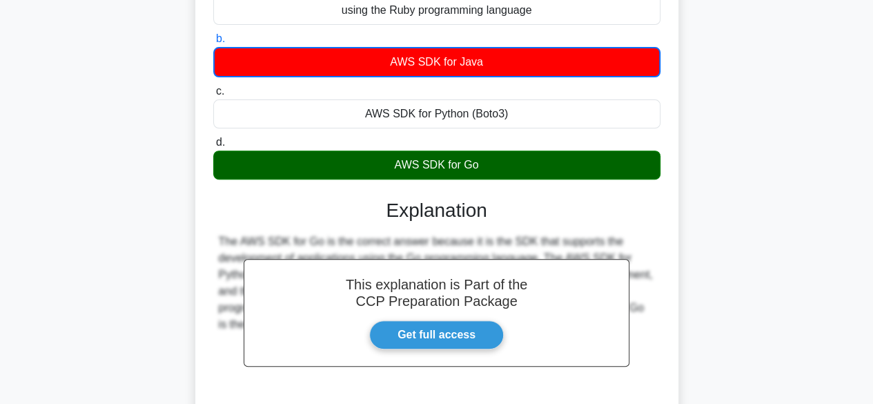
scroll to position [304, 0]
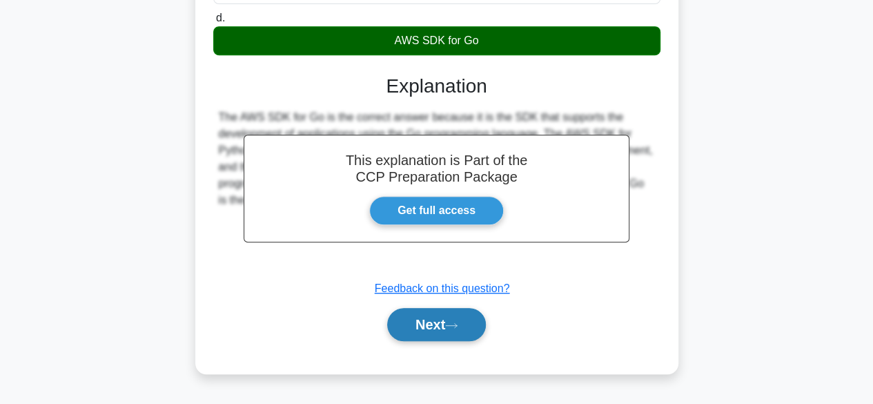
click at [396, 326] on button "Next" at bounding box center [436, 324] width 99 height 33
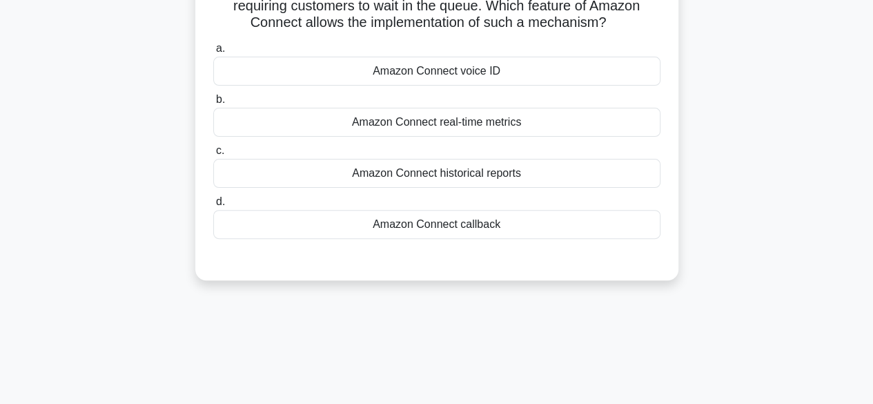
scroll to position [83, 0]
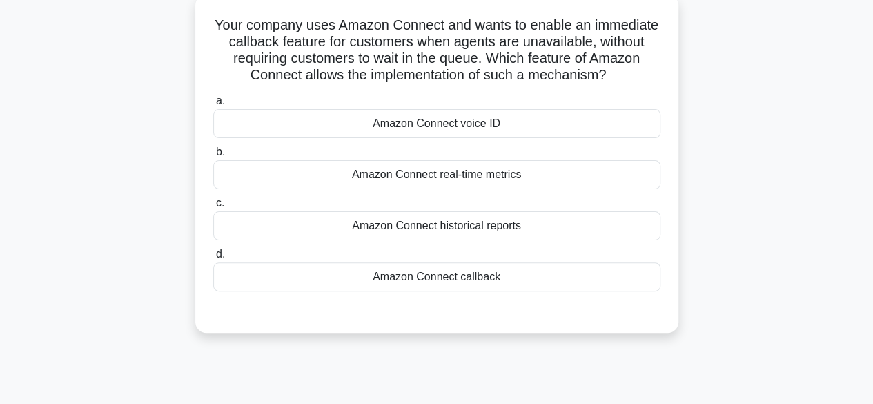
click at [478, 284] on div "Amazon Connect callback" at bounding box center [436, 276] width 447 height 29
click at [213, 259] on input "d. Amazon Connect callback" at bounding box center [213, 254] width 0 height 9
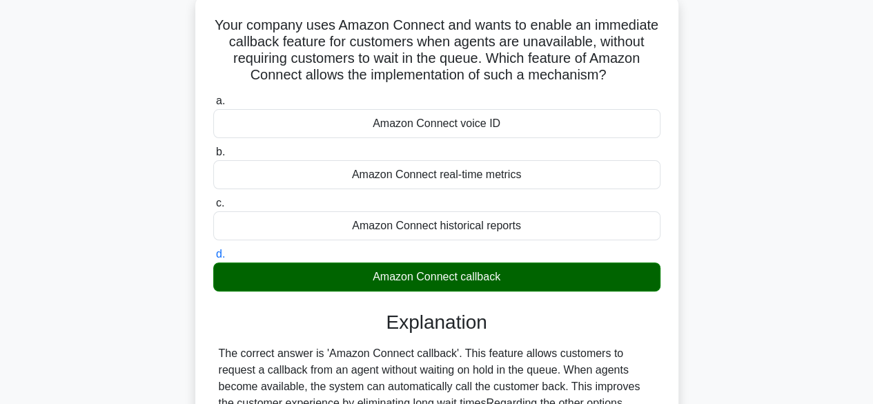
click at [674, 282] on div "Your company uses Amazon Connect and wants to enable an immediate callback feat…" at bounding box center [436, 293] width 483 height 598
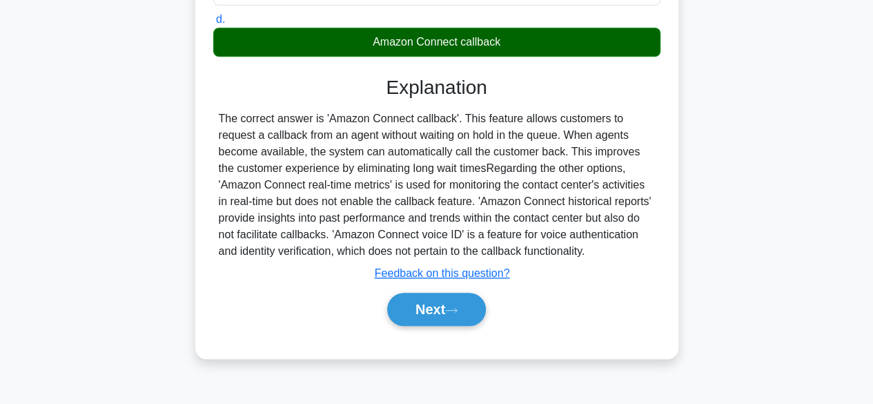
scroll to position [342, 0]
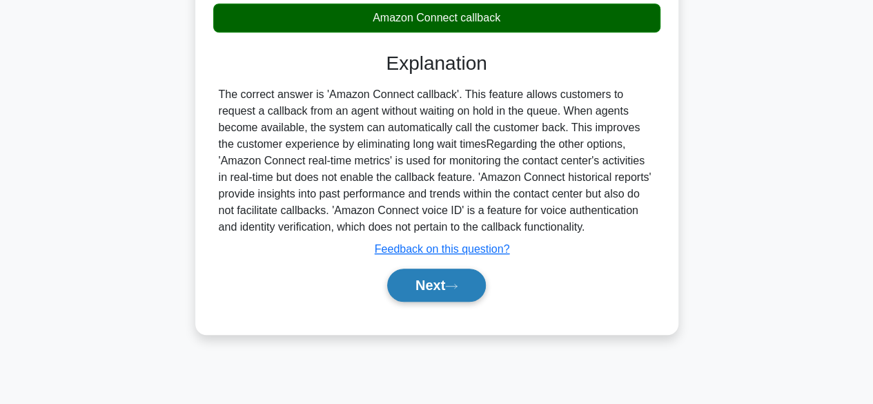
click at [470, 292] on button "Next" at bounding box center [436, 284] width 99 height 33
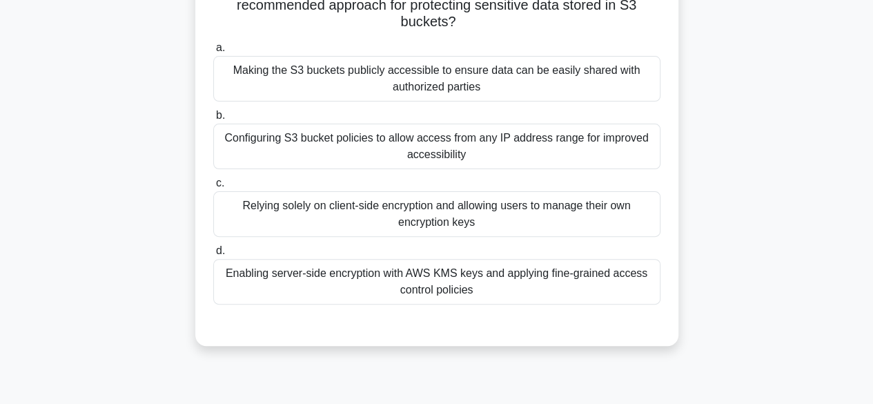
scroll to position [93, 0]
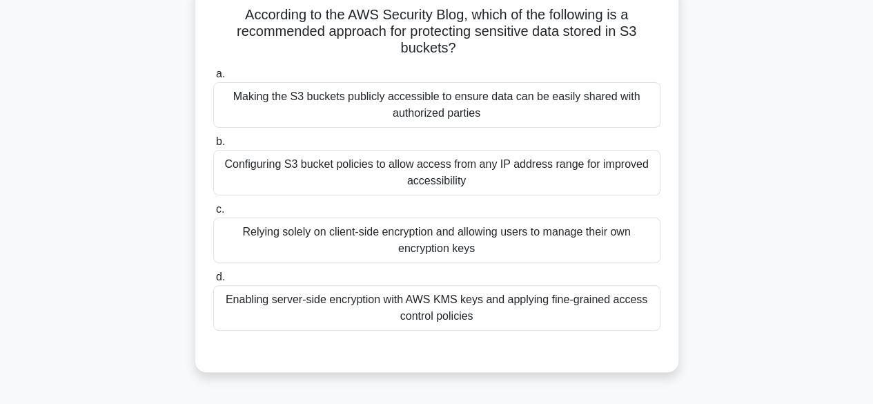
click at [522, 305] on div "Enabling server-side encryption with AWS KMS keys and applying fine-grained acc…" at bounding box center [436, 308] width 447 height 46
click at [213, 282] on input "d. Enabling server-side encryption with AWS KMS keys and applying fine-grained …" at bounding box center [213, 277] width 0 height 9
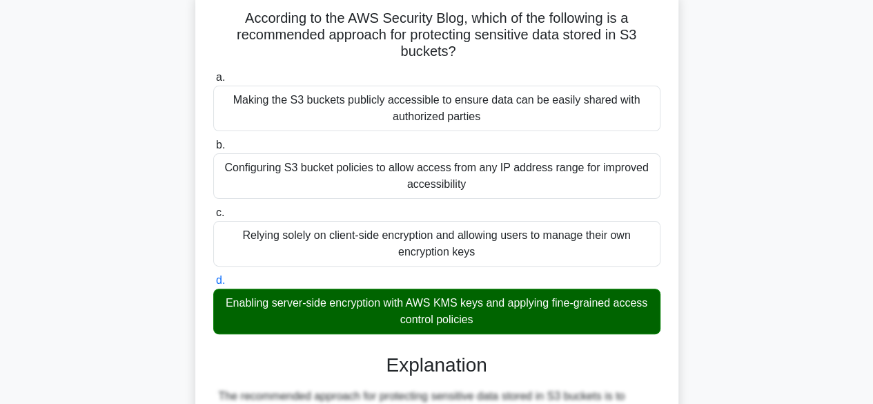
click at [752, 284] on div "According to the AWS Security Blog, which of the following is a recommended app…" at bounding box center [436, 328] width 787 height 681
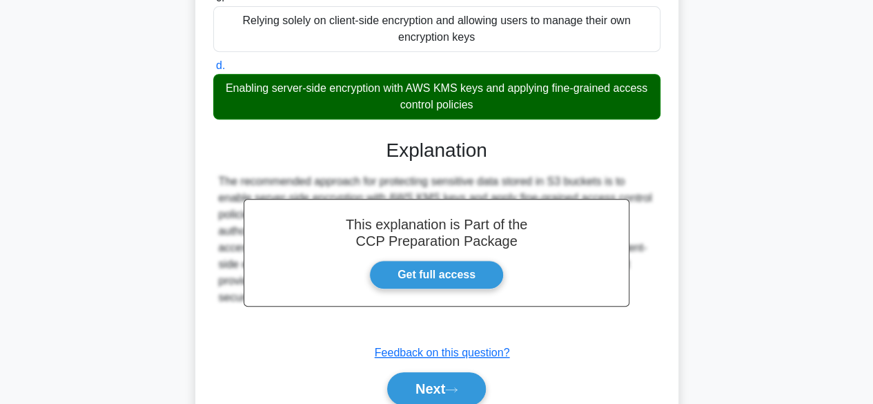
scroll to position [314, 0]
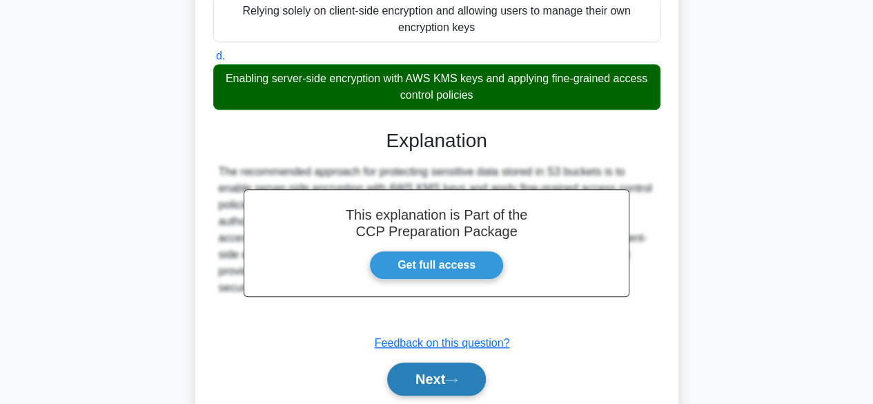
click at [479, 380] on button "Next" at bounding box center [436, 378] width 99 height 33
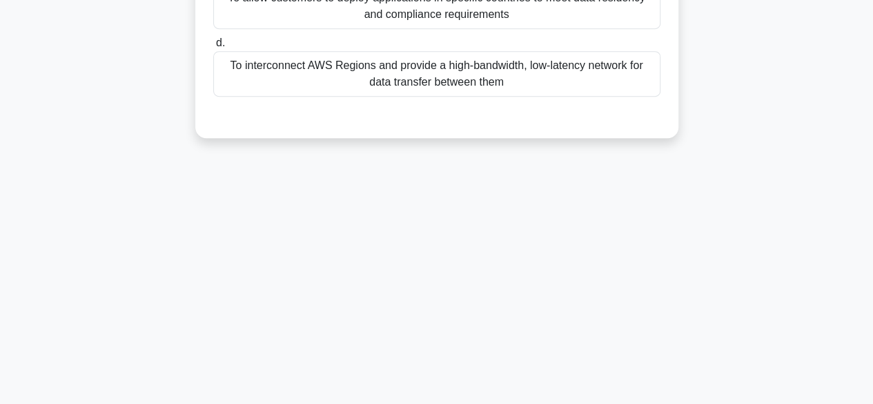
scroll to position [0, 0]
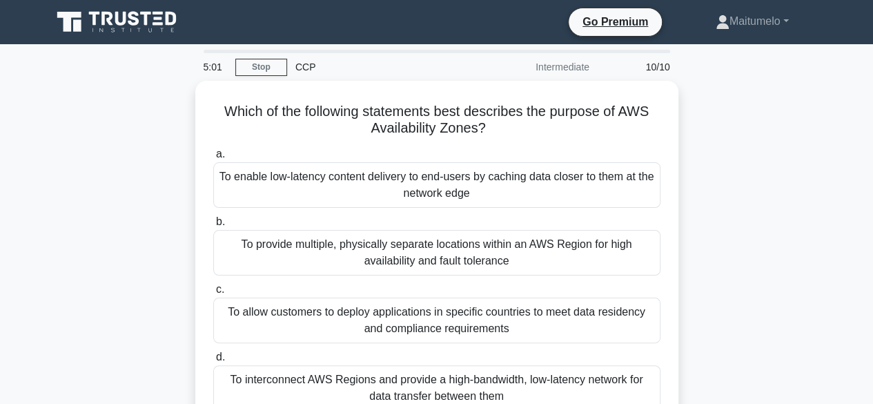
click at [821, 299] on div "Which of the following statements best describes the purpose of AWS Availabilit…" at bounding box center [436, 275] width 787 height 388
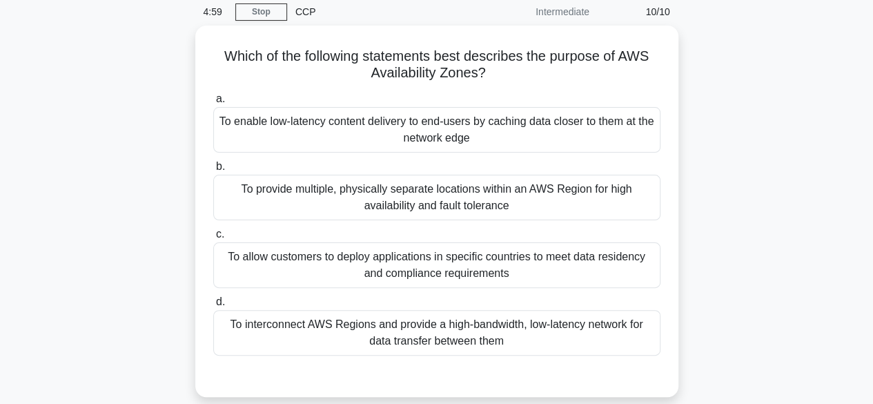
scroll to position [83, 0]
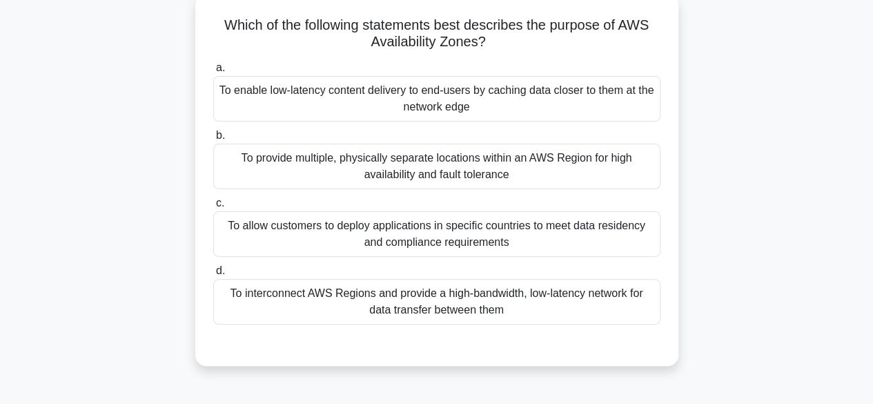
click at [603, 163] on div "To provide multiple, physically separate locations within an AWS Region for hig…" at bounding box center [436, 167] width 447 height 46
click at [213, 140] on input "b. To provide multiple, physically separate locations within an AWS Region for …" at bounding box center [213, 135] width 0 height 9
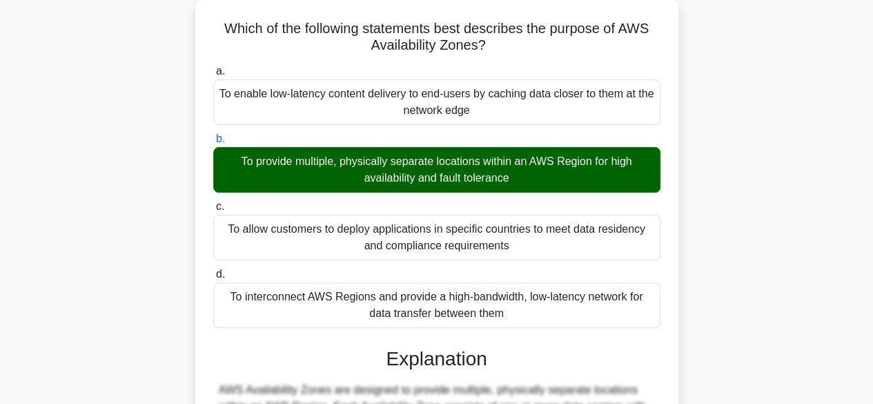
click at [714, 233] on div "Which of the following statements best describes the purpose of AWS Availabilit…" at bounding box center [436, 338] width 787 height 681
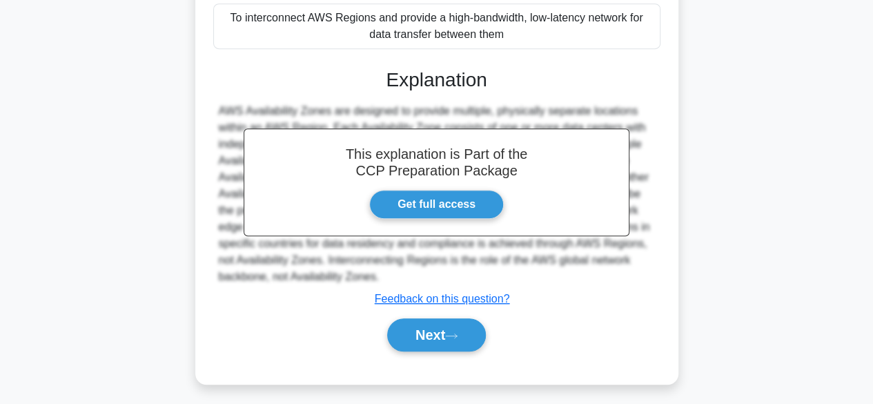
scroll to position [362, 0]
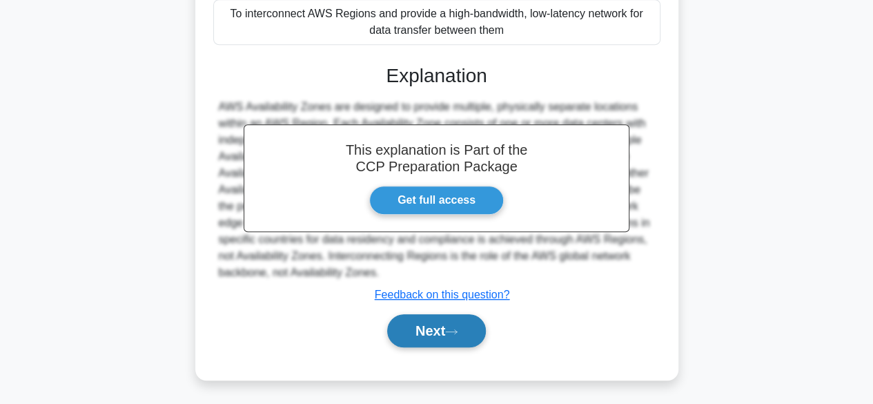
click at [391, 342] on button "Next" at bounding box center [436, 330] width 99 height 33
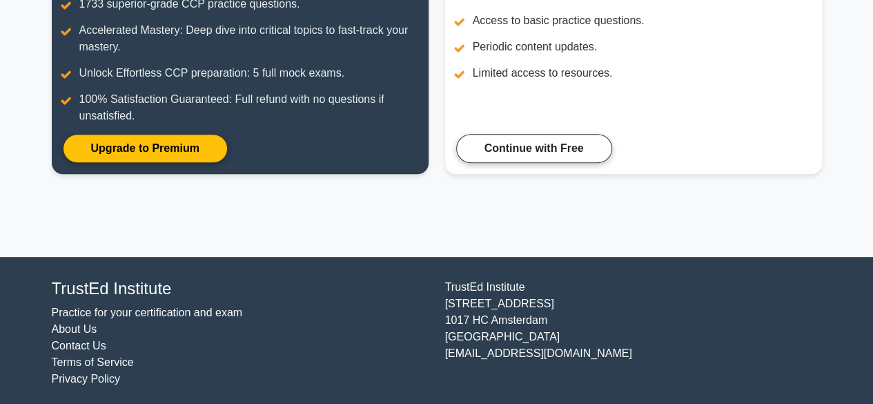
scroll to position [253, 0]
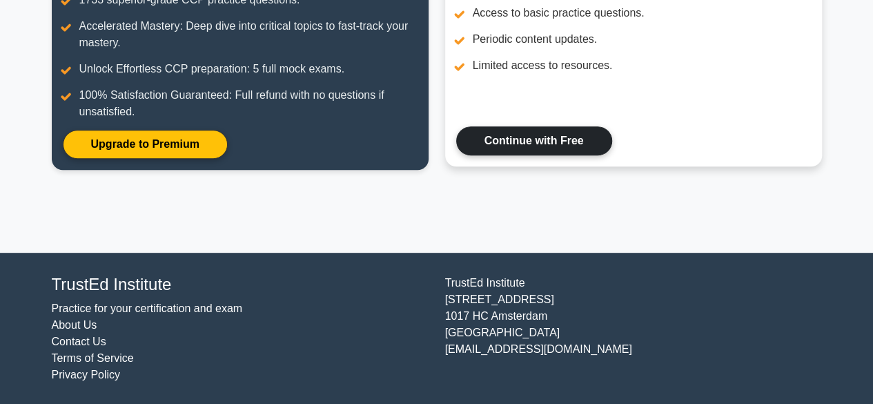
click at [529, 141] on link "Continue with Free" at bounding box center [534, 140] width 156 height 29
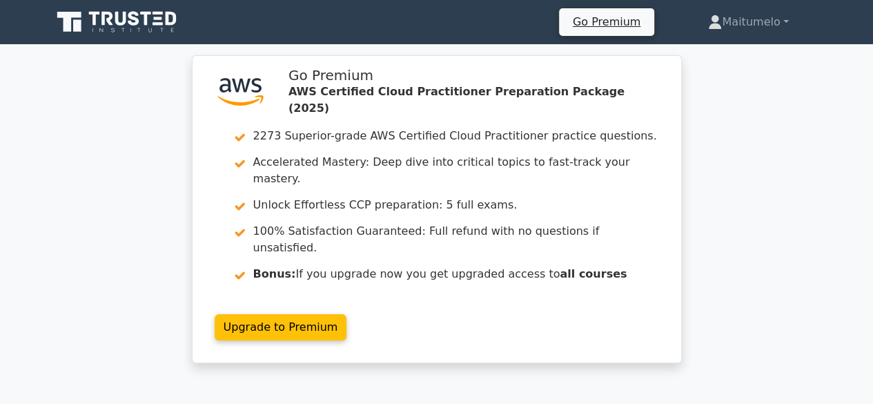
click at [765, 273] on div ".st0{fill:#252F3E;} .st1{fill-rule:evenodd;clip-rule:evenodd;fill:#FF9900;} Go …" at bounding box center [436, 217] width 873 height 324
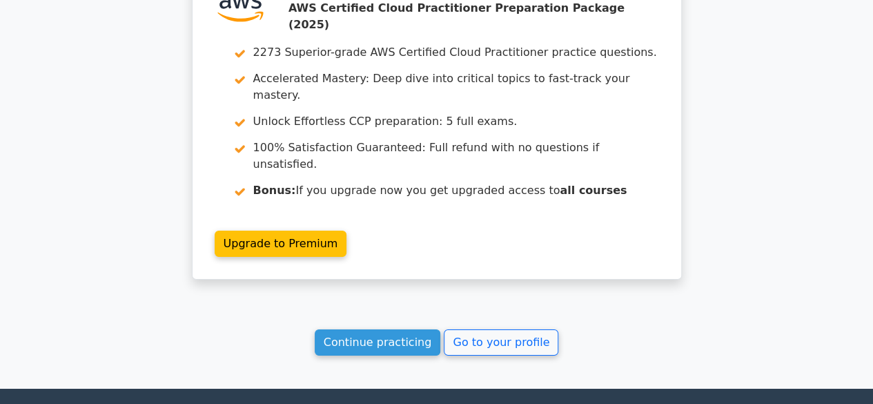
scroll to position [2181, 0]
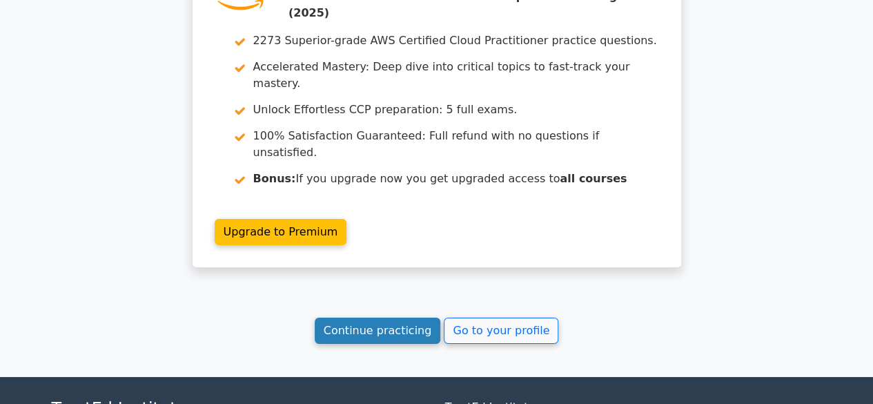
click at [398, 317] on link "Continue practicing" at bounding box center [378, 330] width 126 height 26
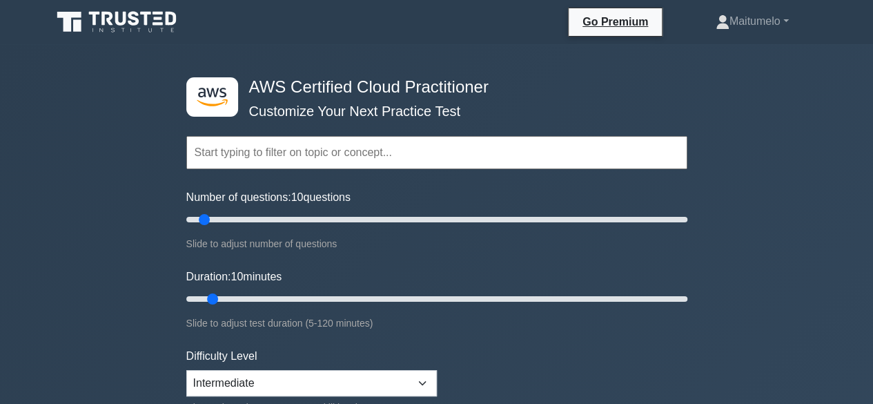
click at [409, 165] on input "text" at bounding box center [436, 152] width 501 height 33
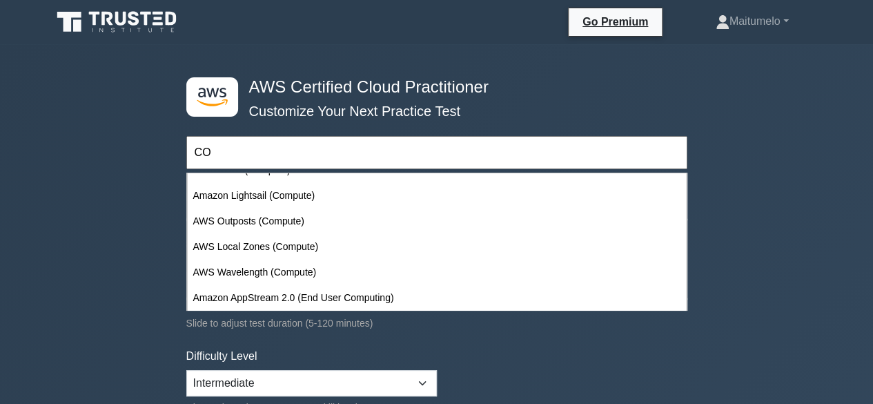
scroll to position [1167, 0]
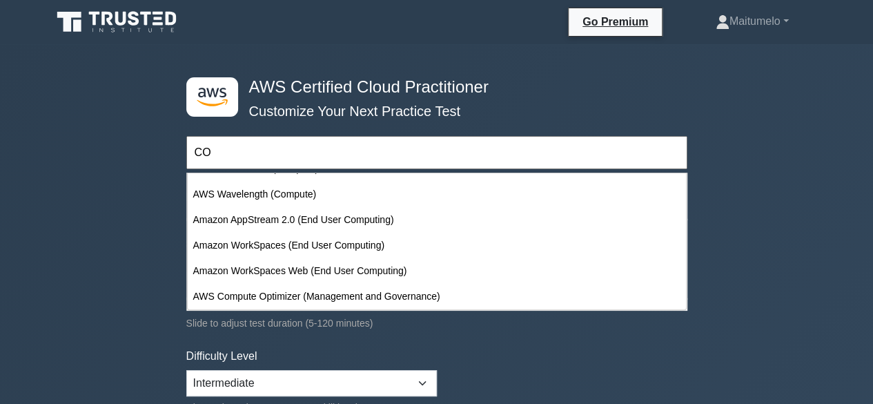
type input "C"
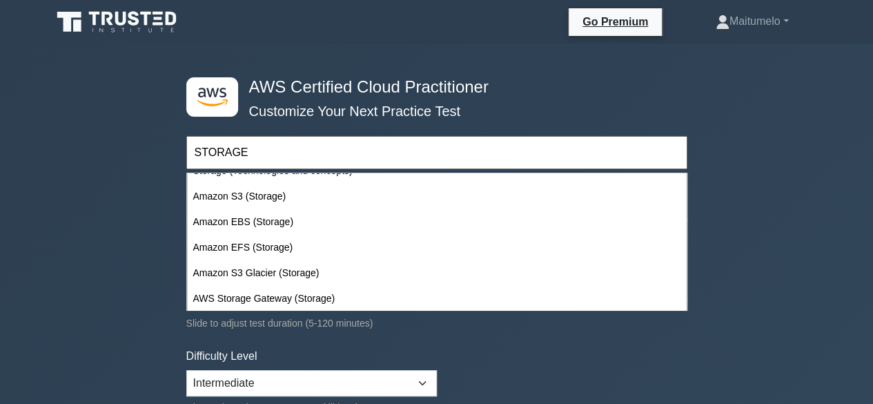
scroll to position [81, 0]
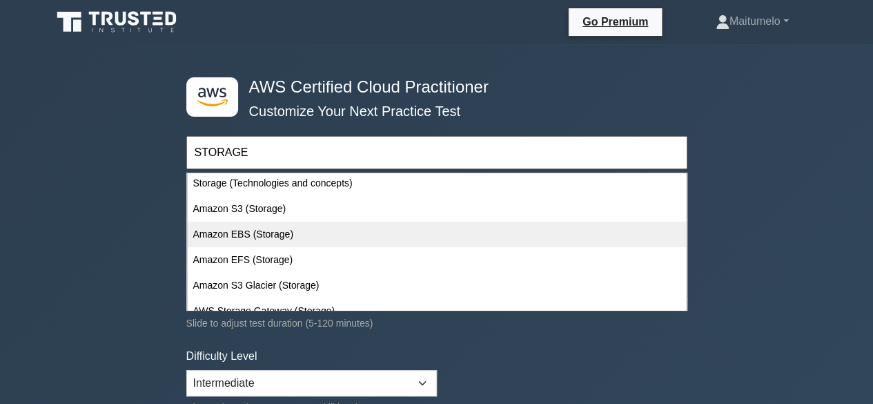
click at [326, 239] on div "Amazon EBS (Storage)" at bounding box center [437, 235] width 498 height 26
type input "Amazon EBS (Storage)"
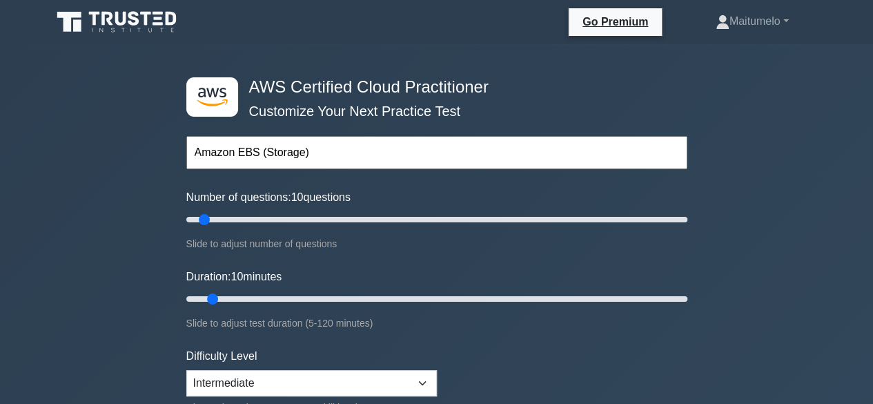
scroll to position [353, 0]
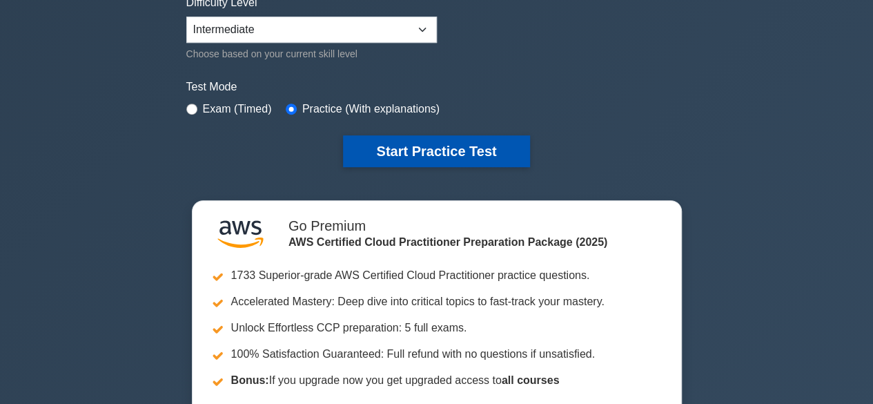
click at [371, 155] on button "Start Practice Test" at bounding box center [436, 151] width 186 height 32
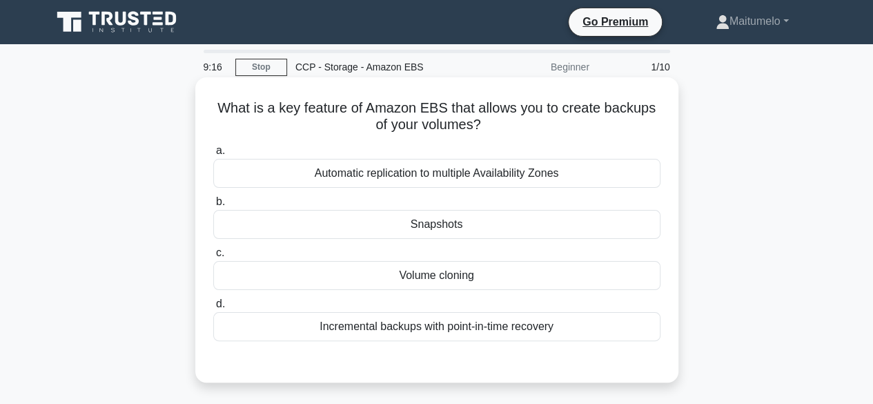
click at [417, 231] on div "Snapshots" at bounding box center [436, 224] width 447 height 29
click at [213, 206] on input "b. Snapshots" at bounding box center [213, 201] width 0 height 9
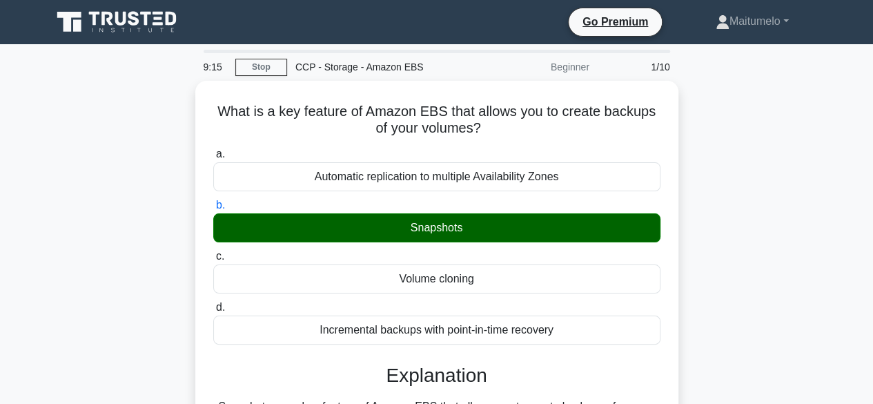
click at [213, 252] on input "c. Volume cloning" at bounding box center [213, 256] width 0 height 9
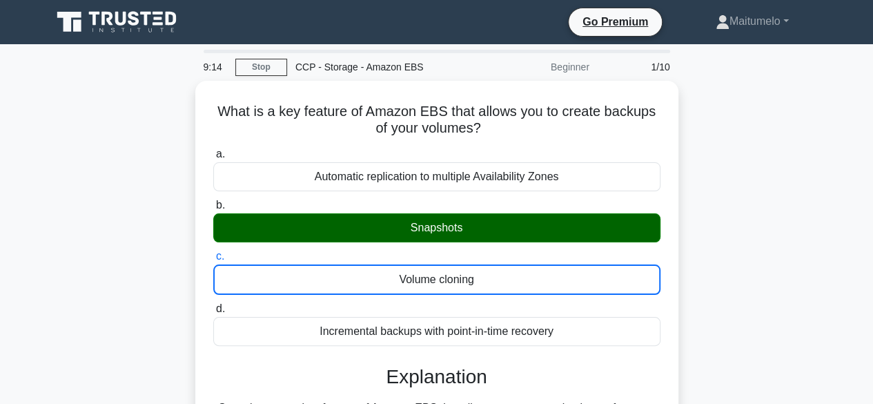
click at [213, 304] on input "d. Incremental backups with point-in-time recovery" at bounding box center [213, 308] width 0 height 9
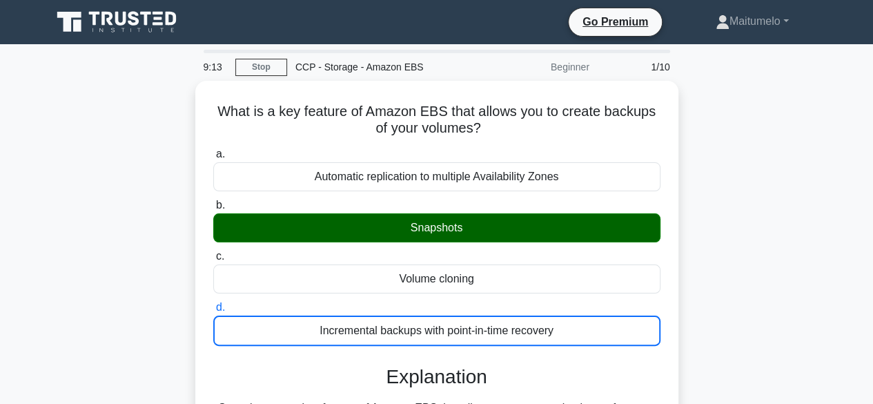
click at [799, 297] on div "What is a key feature of Amazon EBS that allows you to create backups of your v…" at bounding box center [436, 372] width 787 height 583
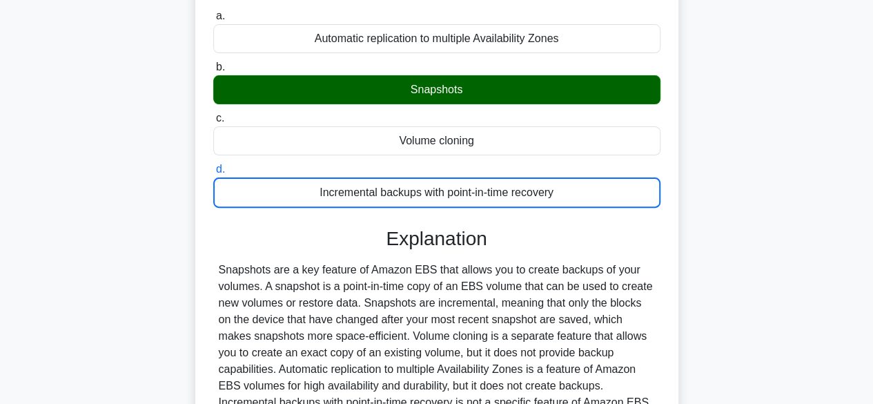
click at [799, 297] on div "What is a key feature of Amazon EBS that allows you to create backups of your v…" at bounding box center [436, 234] width 787 height 583
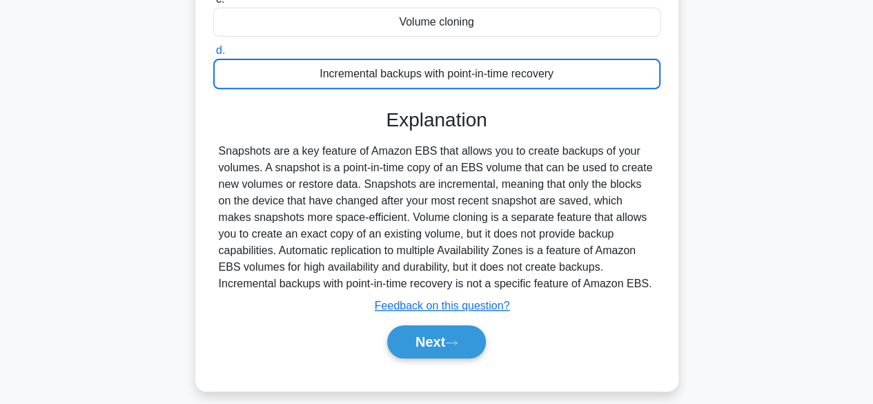
scroll to position [331, 0]
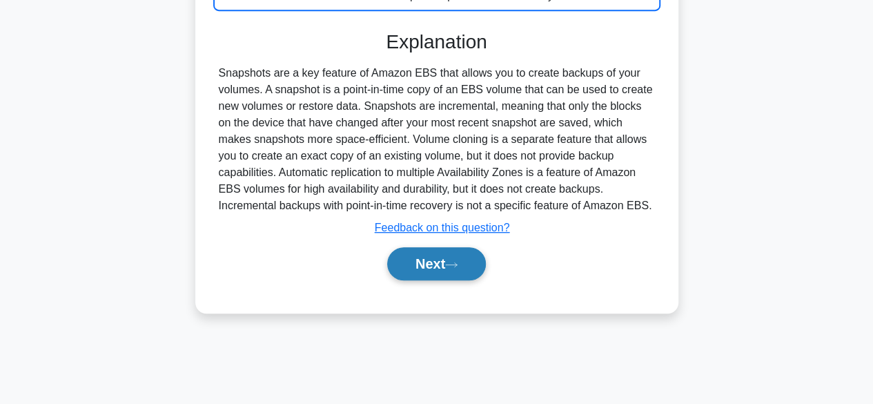
click at [418, 267] on button "Next" at bounding box center [436, 263] width 99 height 33
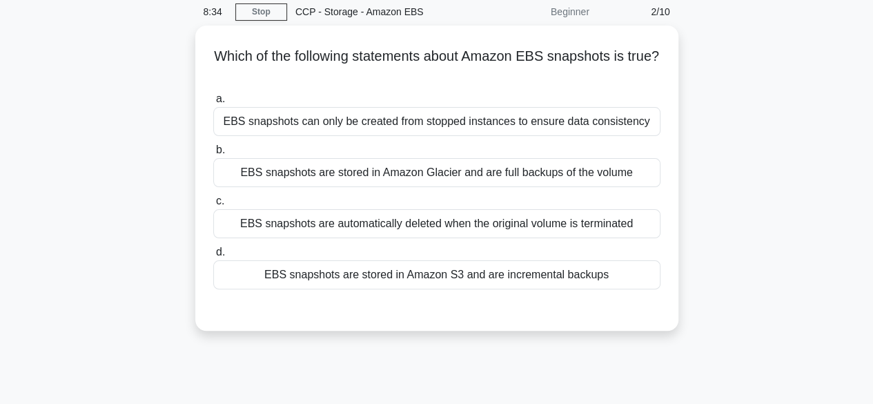
scroll to position [28, 0]
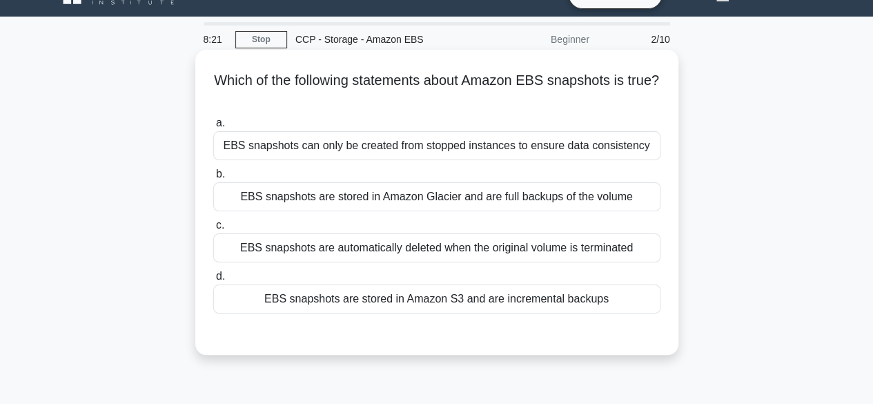
click at [556, 307] on div "EBS snapshots are stored in Amazon S3 and are incremental backups" at bounding box center [436, 298] width 447 height 29
click at [213, 281] on input "d. EBS snapshots are stored in Amazon S3 and are incremental backups" at bounding box center [213, 276] width 0 height 9
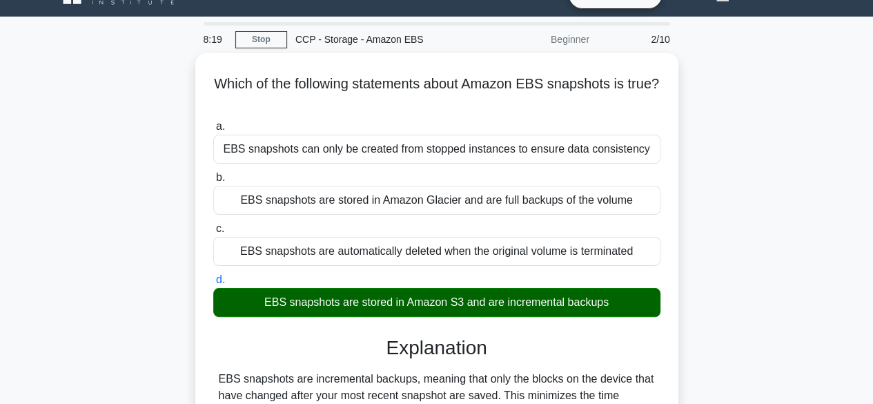
click at [213, 122] on input "a. EBS snapshots can only be created from stopped instances to ensure data cons…" at bounding box center [213, 126] width 0 height 9
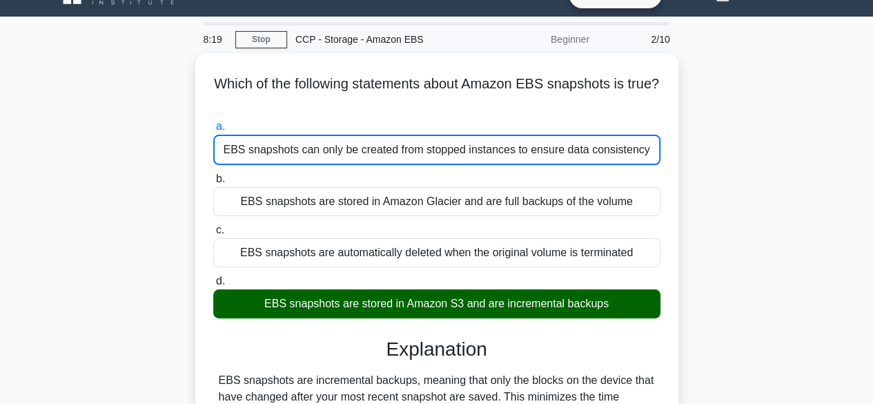
click at [213, 175] on input "b. EBS snapshots are stored in Amazon Glacier and are full backups of the volume" at bounding box center [213, 179] width 0 height 9
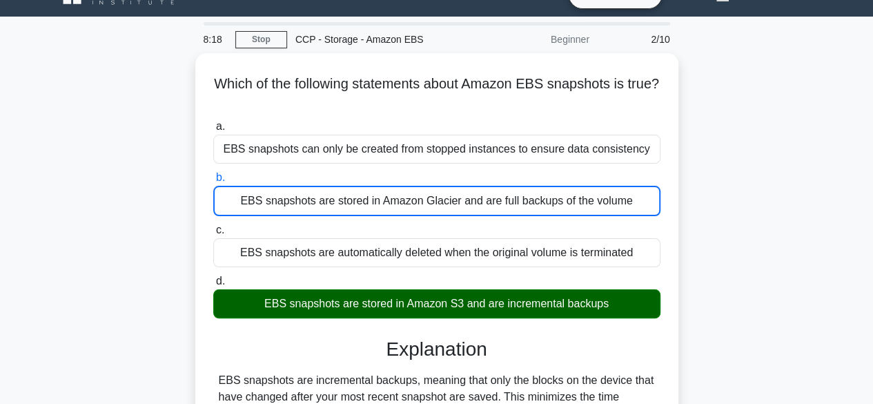
click at [752, 291] on div "Which of the following statements about Amazon EBS snapshots is true? .spinner_…" at bounding box center [436, 344] width 787 height 583
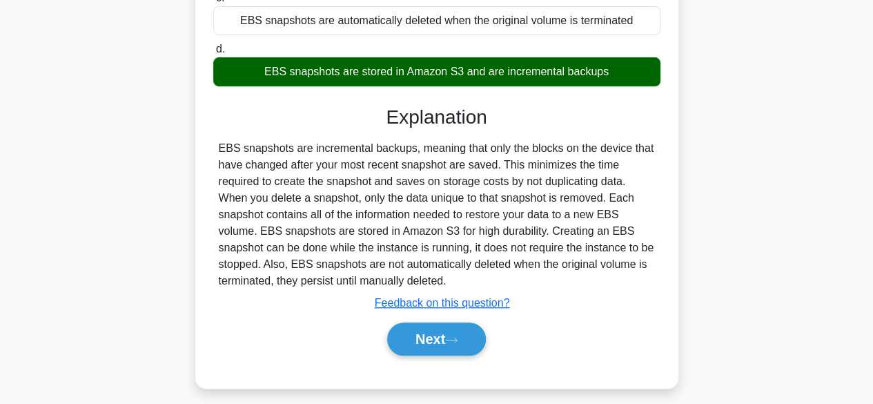
scroll to position [276, 0]
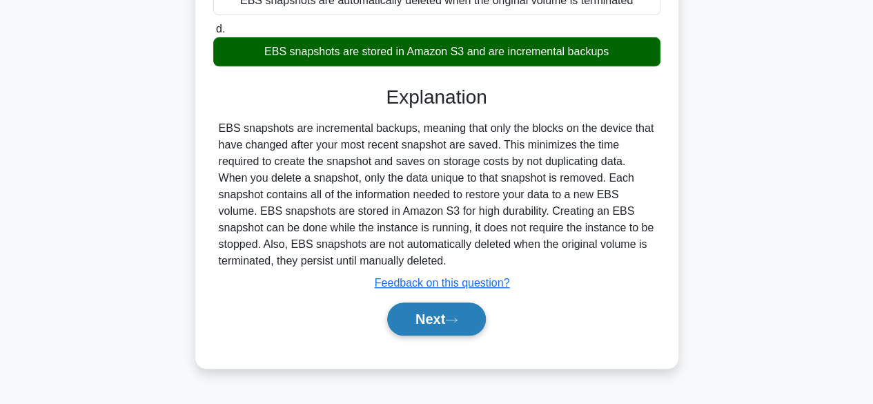
click at [442, 318] on button "Next" at bounding box center [436, 318] width 99 height 33
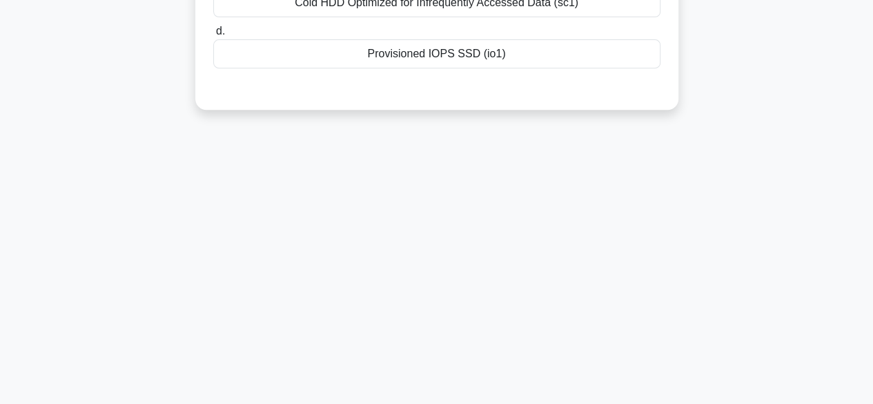
click at [791, 209] on div "8:12 Stop CCP - Storage - Amazon EBS Beginner 3/10 When creating an Amazon EBS …" at bounding box center [436, 119] width 787 height 690
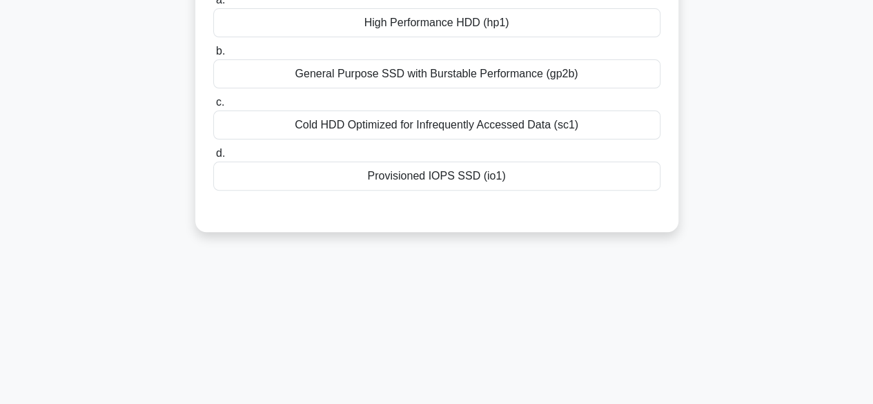
scroll to position [28, 0]
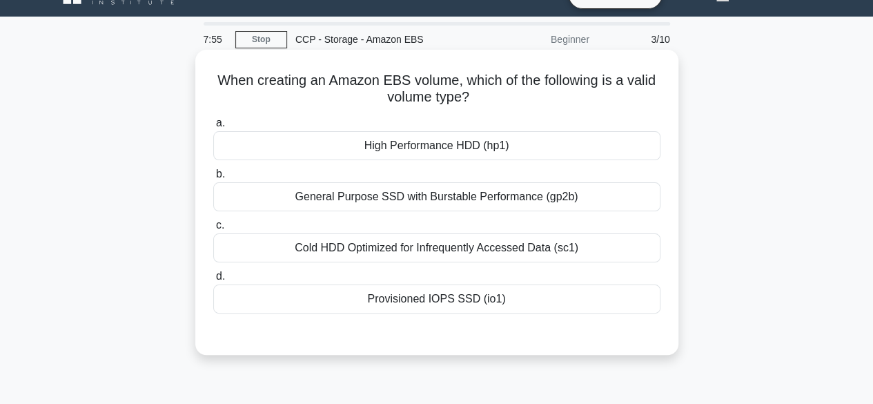
click at [486, 248] on div "Cold HDD Optimized for Infrequently Accessed Data (sc1)" at bounding box center [436, 247] width 447 height 29
click at [213, 230] on input "c. Cold HDD Optimized for Infrequently Accessed Data (sc1)" at bounding box center [213, 225] width 0 height 9
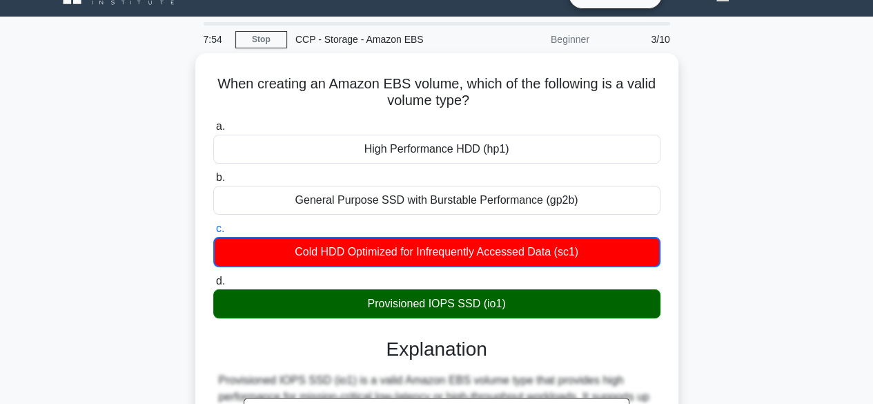
click at [757, 244] on div "When creating an Amazon EBS volume, which of the following is a valid volume ty…" at bounding box center [436, 353] width 787 height 600
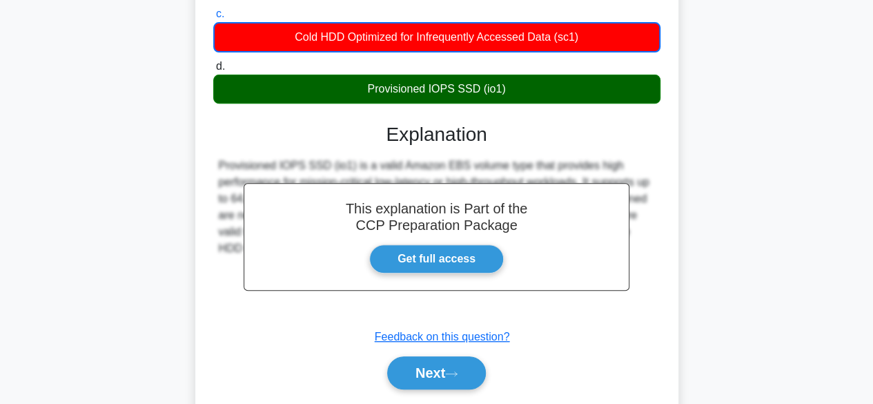
scroll to position [248, 0]
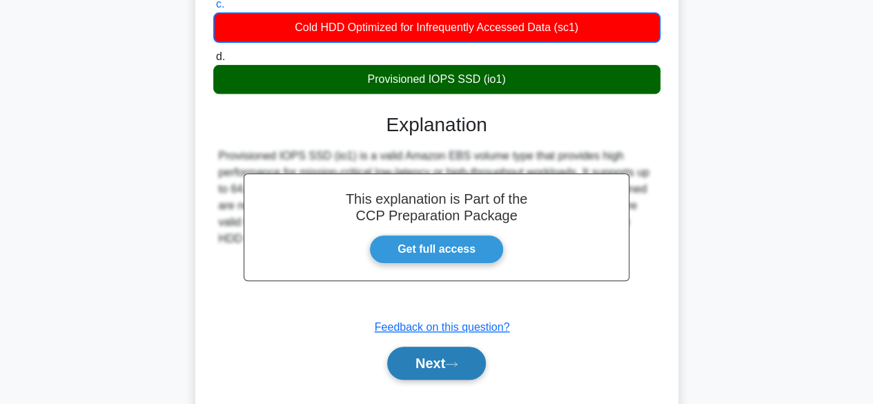
click at [411, 355] on button "Next" at bounding box center [436, 362] width 99 height 33
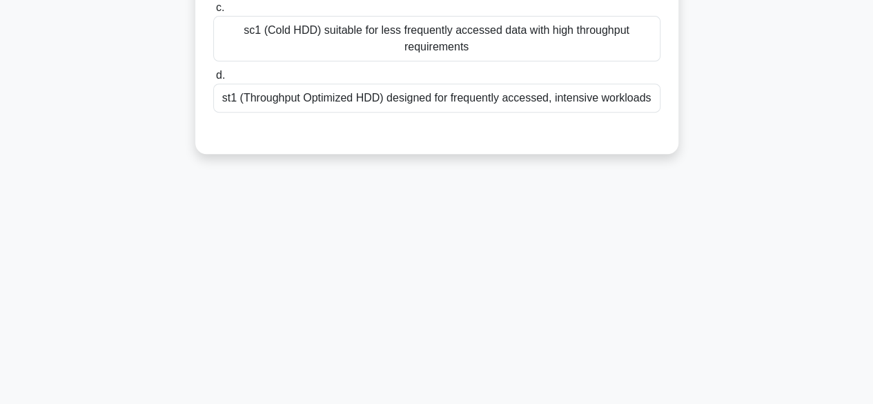
click at [703, 228] on div "7:48 Stop CCP - Storage - Amazon EBS Beginner 4/10 Which Amazon EBS volume type…" at bounding box center [436, 146] width 787 height 690
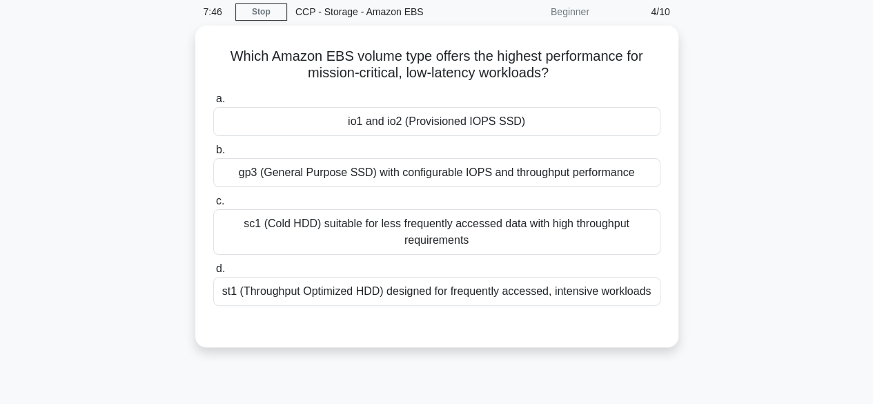
scroll to position [28, 0]
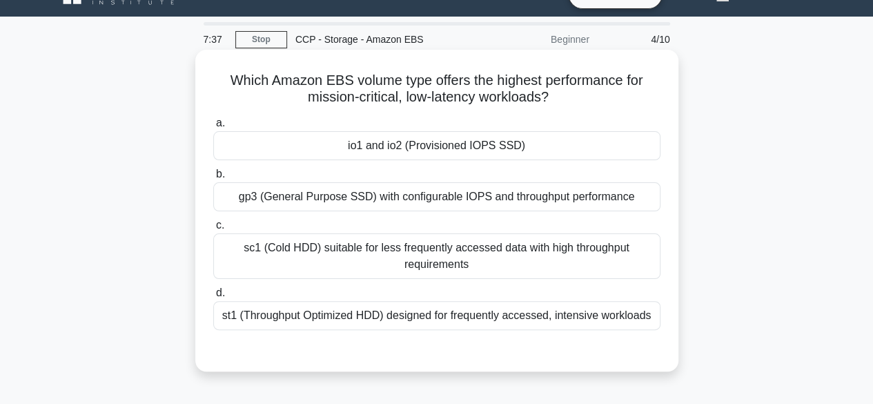
click at [502, 152] on div "io1 and io2 (Provisioned IOPS SSD)" at bounding box center [436, 145] width 447 height 29
click at [213, 128] on input "a. io1 and io2 (Provisioned IOPS SSD)" at bounding box center [213, 123] width 0 height 9
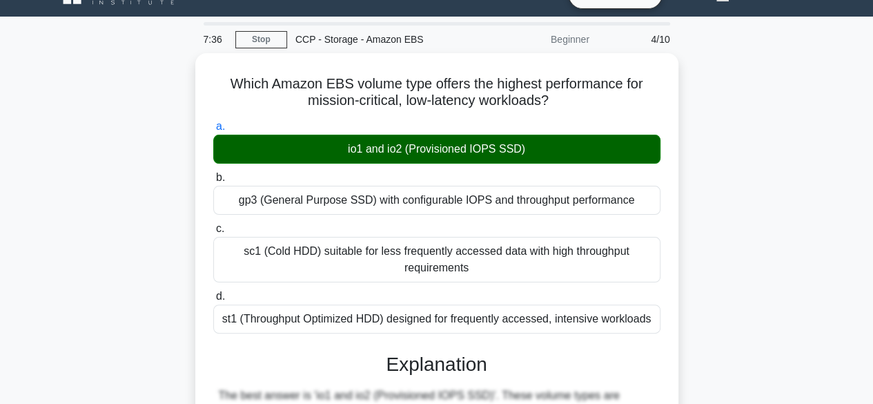
click at [736, 257] on div "Which Amazon EBS volume type offers the highest performance for mission-critica…" at bounding box center [436, 360] width 787 height 615
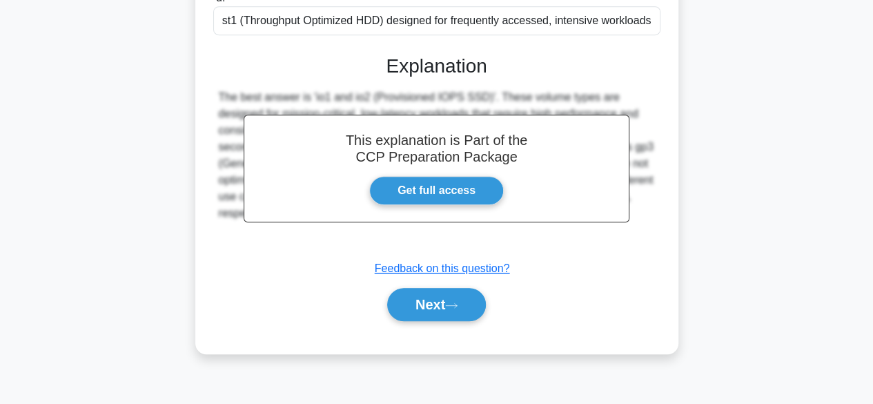
scroll to position [342, 0]
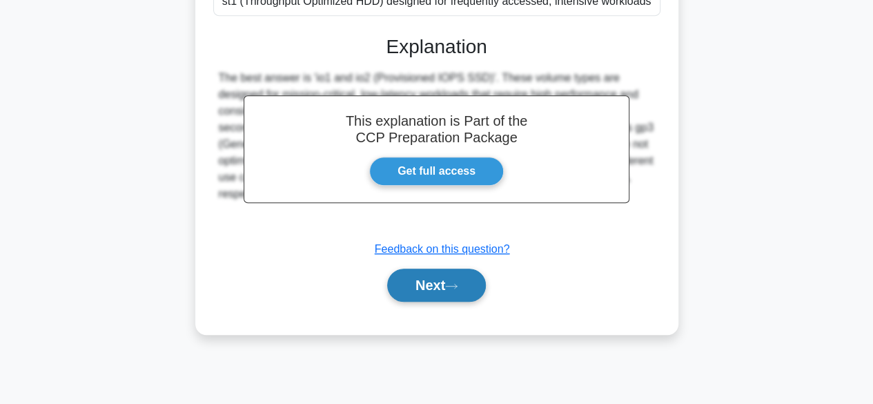
click at [453, 280] on button "Next" at bounding box center [436, 284] width 99 height 33
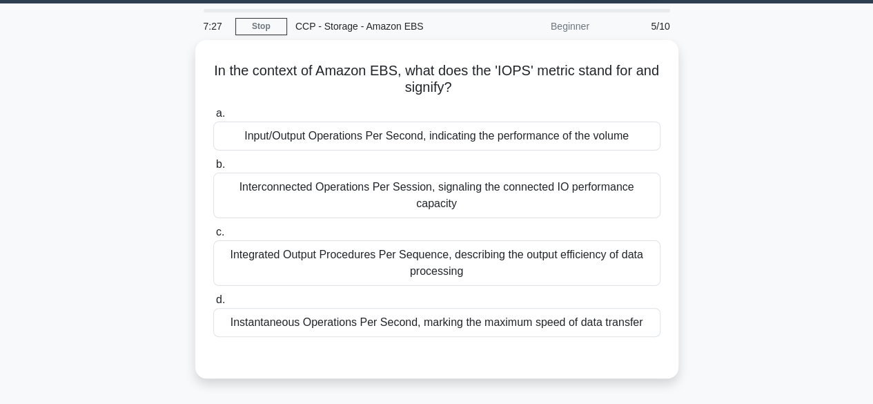
scroll to position [38, 0]
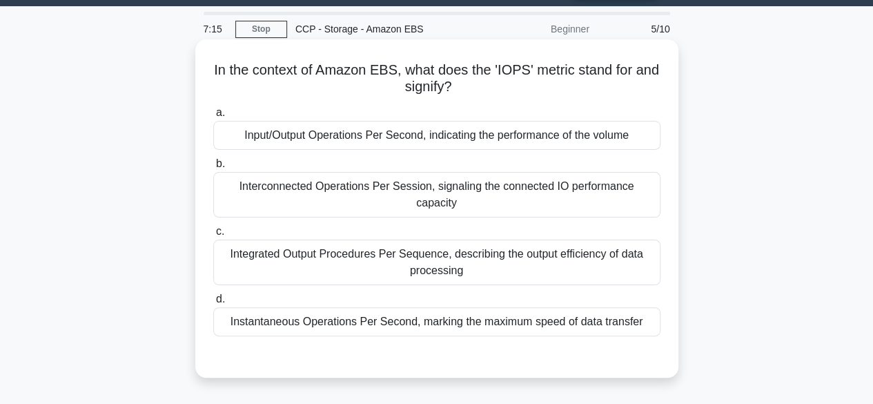
click at [585, 130] on div "Input/Output Operations Per Second, indicating the performance of the volume" at bounding box center [436, 135] width 447 height 29
click at [213, 117] on input "a. Input/Output Operations Per Second, indicating the performance of the volume" at bounding box center [213, 112] width 0 height 9
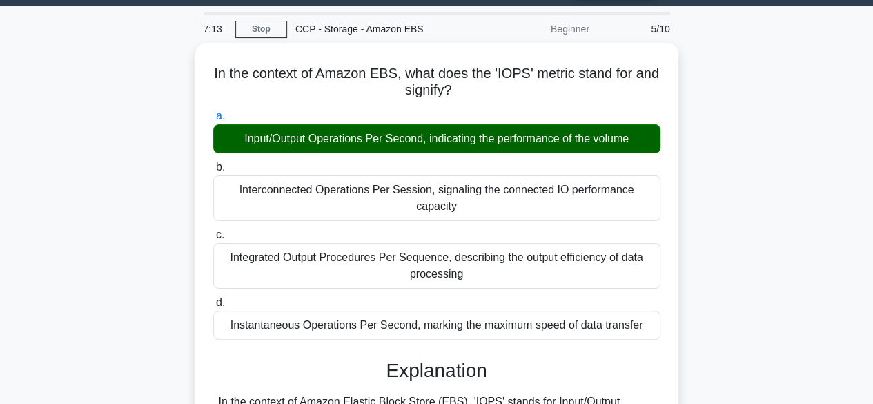
click at [769, 196] on div "In the context of Amazon EBS, what does the 'IOPS' metric stand for and signify…" at bounding box center [436, 408] width 787 height 731
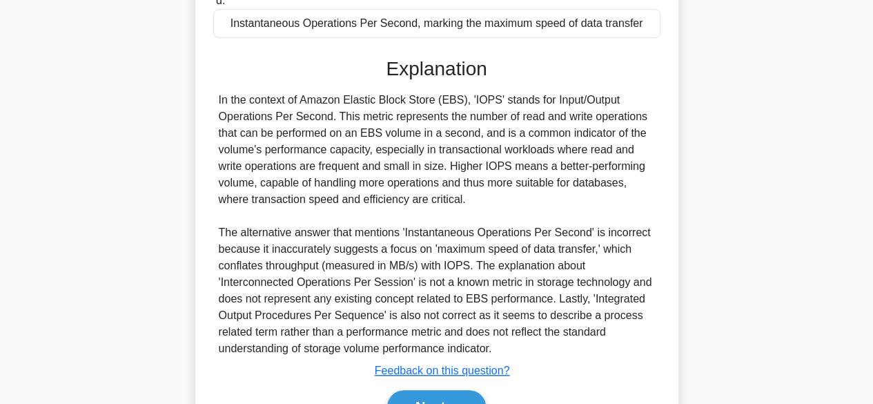
scroll to position [342, 0]
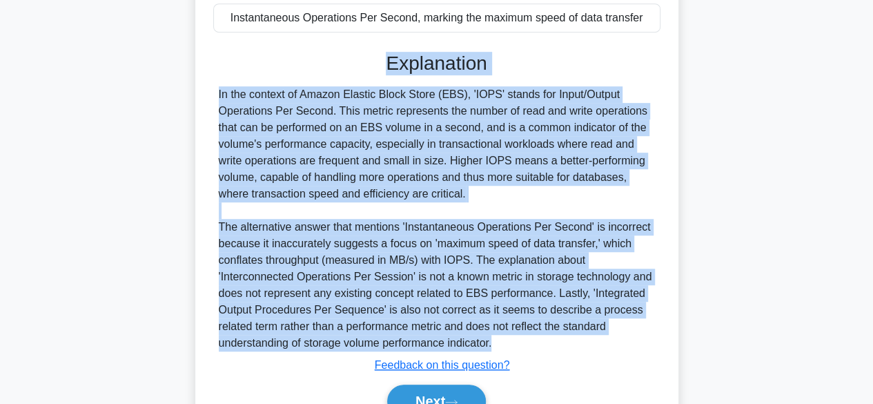
drag, startPoint x: 226, startPoint y: 51, endPoint x: 571, endPoint y: 322, distance: 438.4
click at [571, 322] on div "Explanation In the context of Amazon Elastic Block Store (EBS), 'IOPS' stands f…" at bounding box center [436, 237] width 447 height 371
copy div "Explanation In the context of Amazon Elastic Block Store (EBS), 'IOPS' stands f…"
click at [478, 384] on button "Next" at bounding box center [436, 400] width 99 height 33
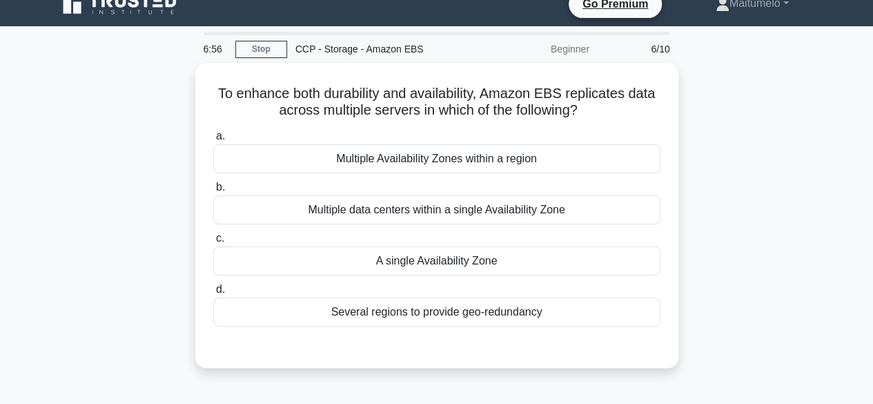
scroll to position [0, 0]
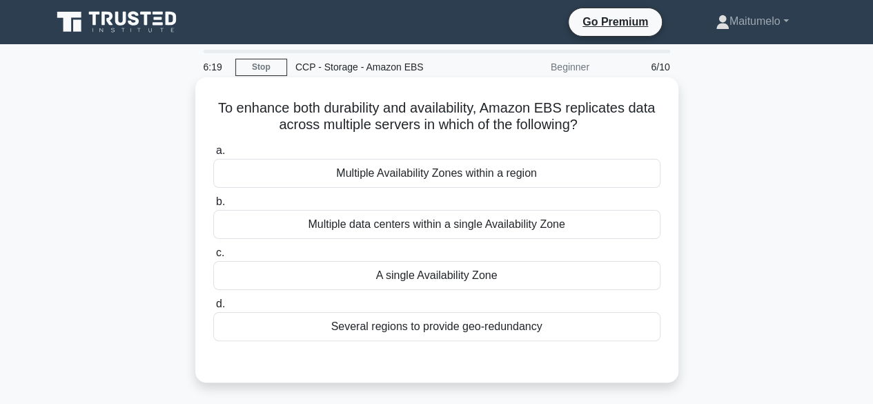
click at [585, 180] on div "Multiple Availability Zones within a region" at bounding box center [436, 173] width 447 height 29
click at [213, 155] on input "a. Multiple Availability Zones within a region" at bounding box center [213, 150] width 0 height 9
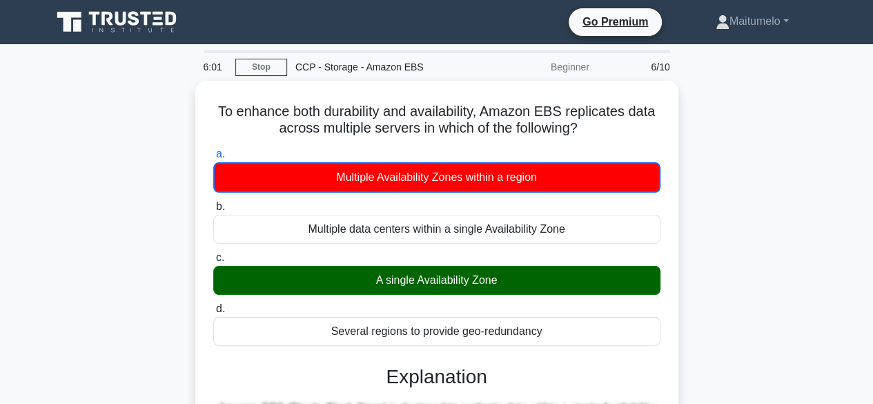
click at [730, 209] on div "To enhance both durability and availability, Amazon EBS replicates data across …" at bounding box center [436, 405] width 787 height 649
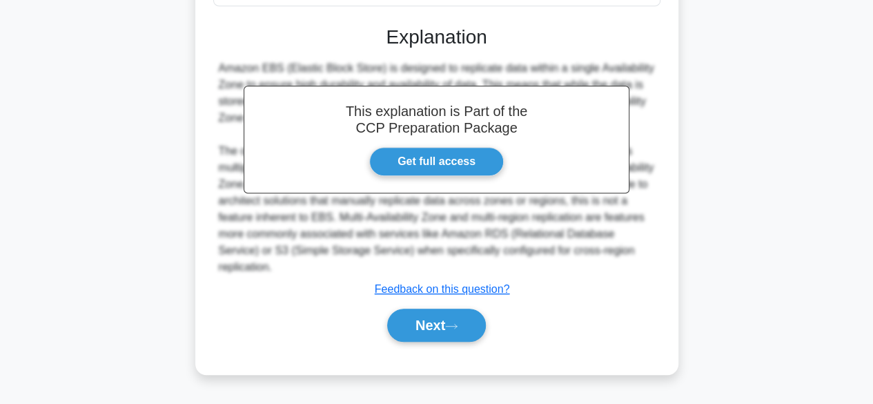
scroll to position [342, 0]
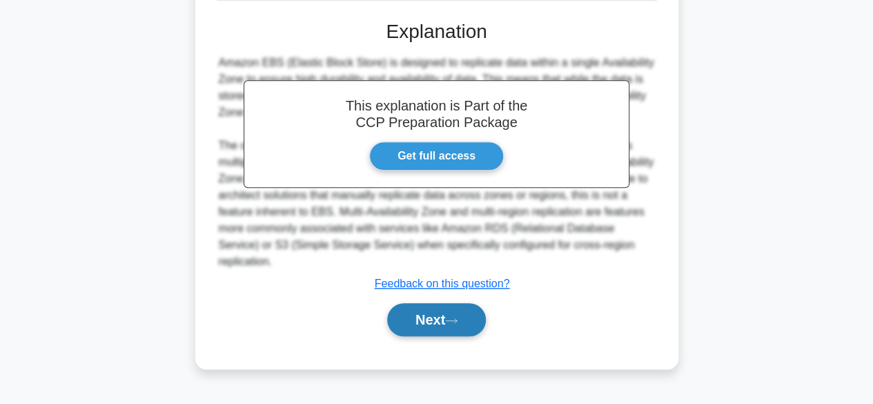
click at [431, 316] on button "Next" at bounding box center [436, 319] width 99 height 33
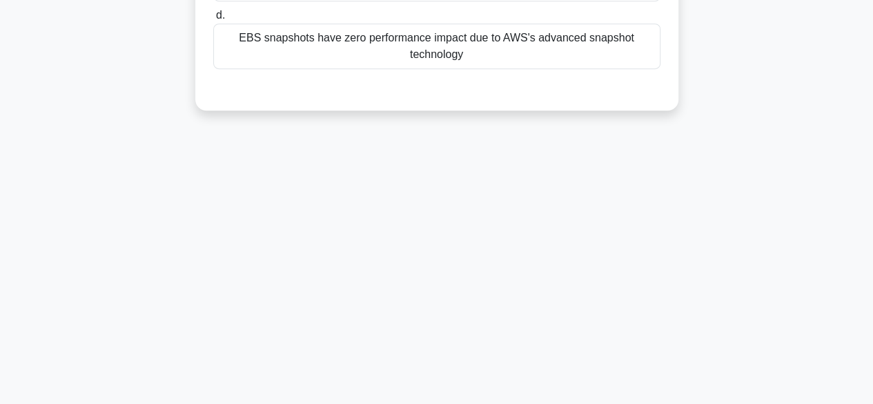
click at [706, 270] on div "5:55 Stop CCP - Storage - Amazon EBS Beginner 7/10 When taking EBS snapshots, w…" at bounding box center [436, 53] width 787 height 690
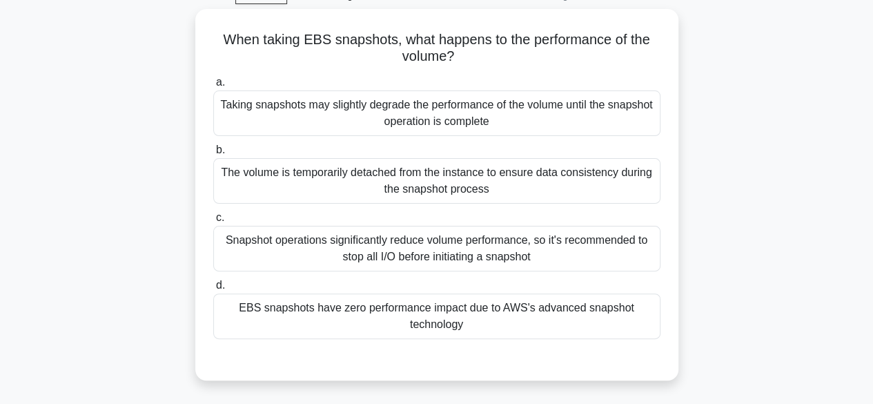
scroll to position [66, 0]
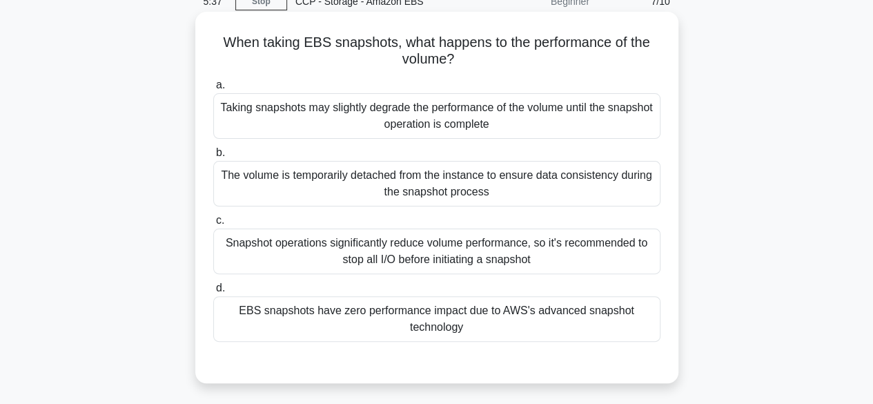
click at [600, 204] on div "The volume is temporarily detached from the instance to ensure data consistency…" at bounding box center [436, 184] width 447 height 46
click at [213, 157] on input "b. The volume is temporarily detached from the instance to ensure data consiste…" at bounding box center [213, 152] width 0 height 9
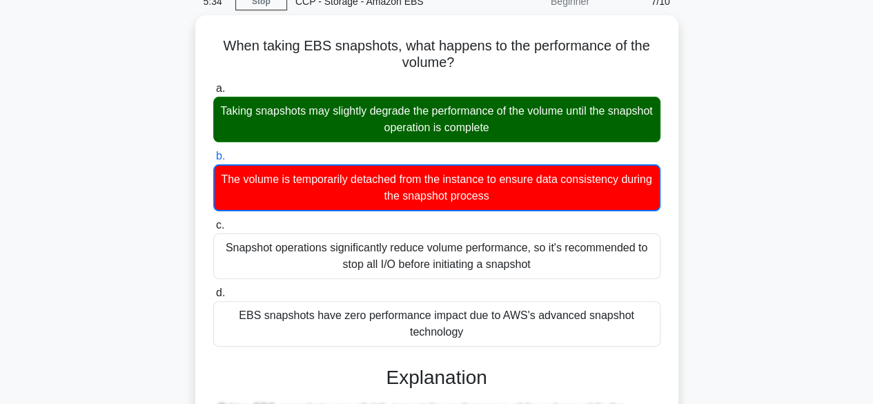
click at [731, 231] on div "When taking EBS snapshots, what happens to the performance of the volume? .spin…" at bounding box center [436, 348] width 787 height 666
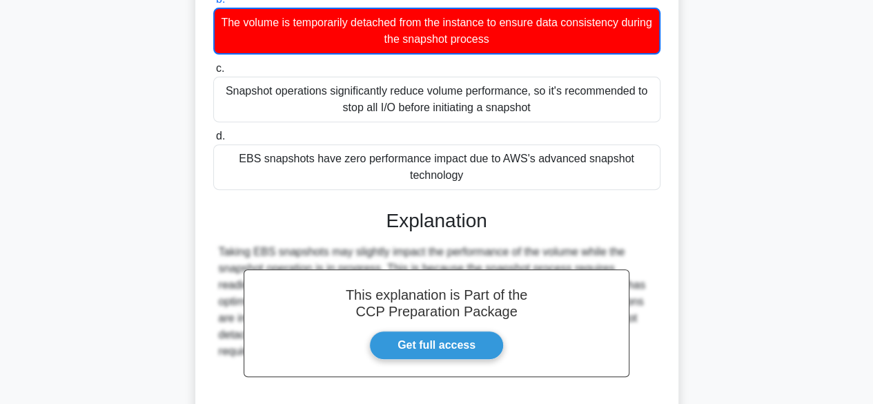
scroll to position [259, 0]
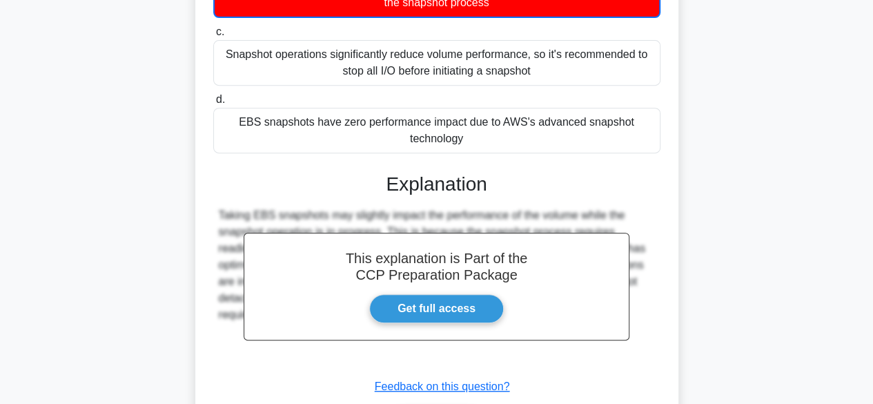
click at [718, 342] on div "When taking EBS snapshots, what happens to the performance of the volume? .spin…" at bounding box center [436, 155] width 787 height 666
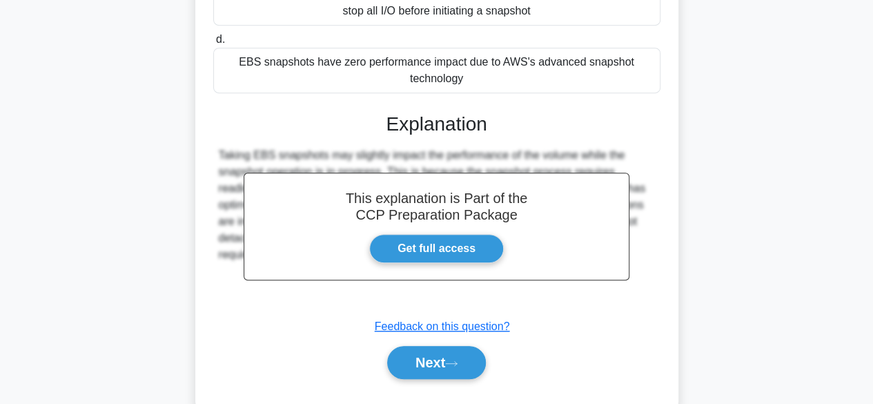
scroll to position [348, 0]
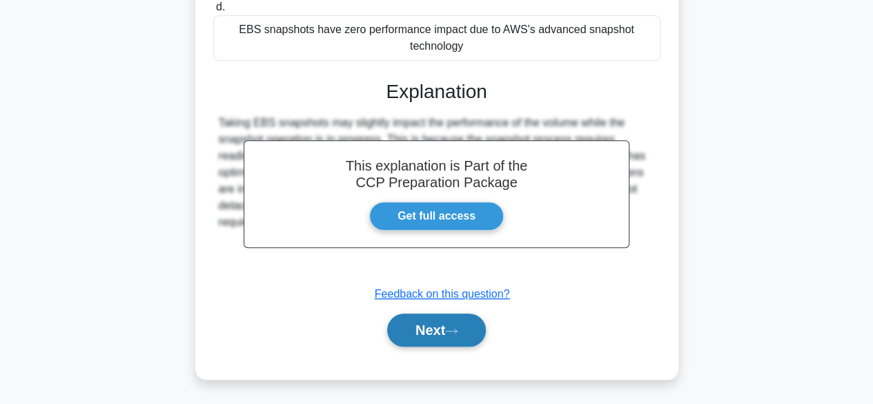
click at [462, 325] on button "Next" at bounding box center [436, 329] width 99 height 33
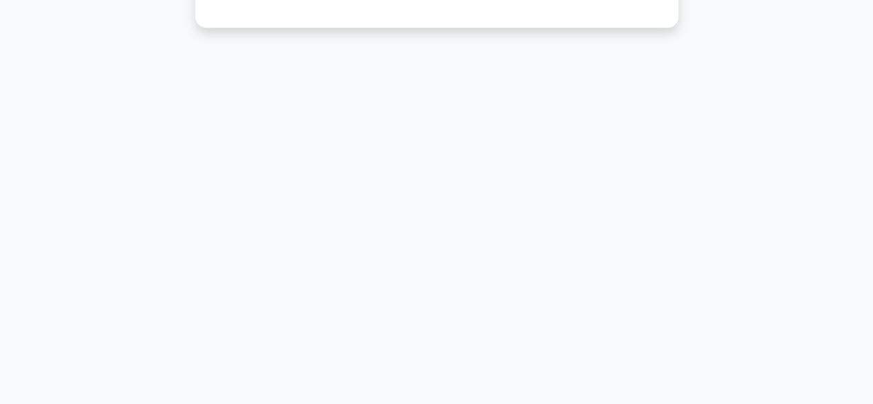
scroll to position [342, 0]
click at [741, 85] on div "5:26 Stop CCP - Storage - Amazon EBS Beginner 8/10 What is the maximum size of …" at bounding box center [436, 53] width 787 height 690
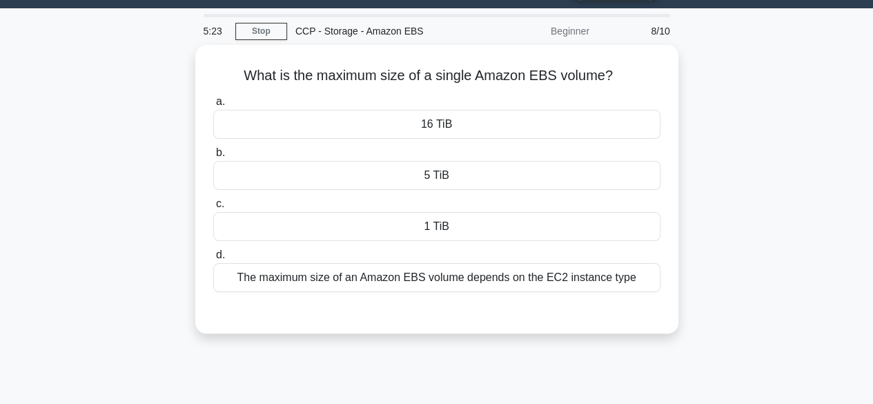
scroll to position [38, 0]
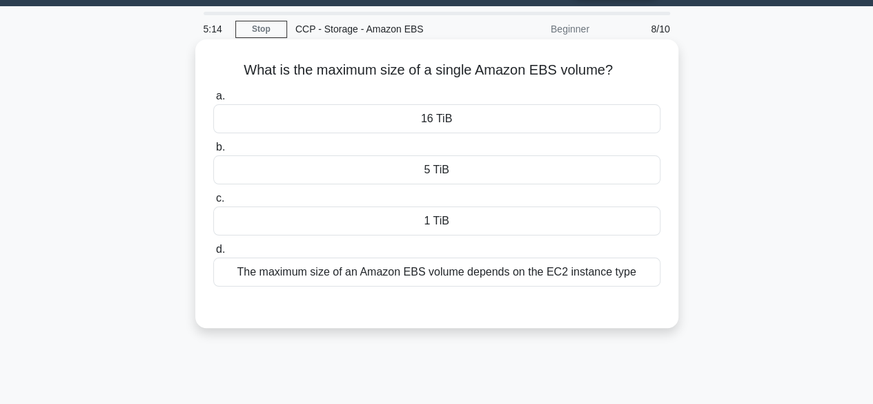
click at [516, 275] on div "The maximum size of an Amazon EBS volume depends on the EC2 instance type" at bounding box center [436, 271] width 447 height 29
click at [213, 254] on input "d. The maximum size of an Amazon EBS volume depends on the EC2 instance type" at bounding box center [213, 249] width 0 height 9
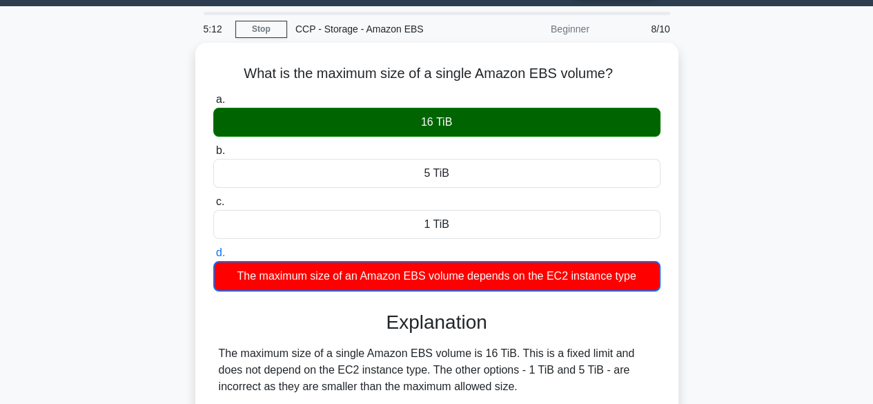
click at [708, 217] on div "What is the maximum size of a single Amazon EBS volume? .spinner_0XTQ{transform…" at bounding box center [436, 276] width 787 height 467
click at [712, 288] on div "What is the maximum size of a single Amazon EBS volume? .spinner_0XTQ{transform…" at bounding box center [436, 276] width 787 height 467
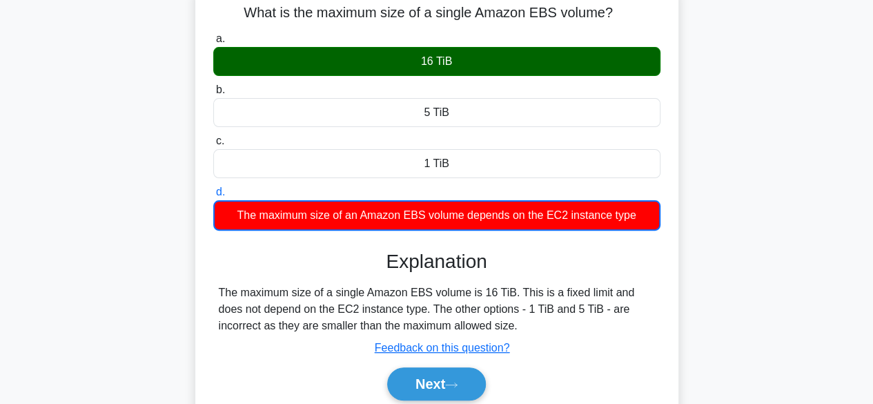
scroll to position [148, 0]
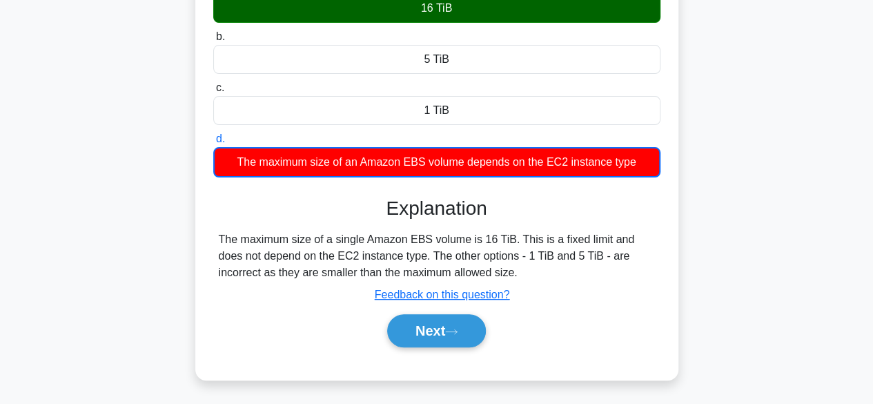
click at [219, 237] on div "The maximum size of a single Amazon EBS volume is 16 TiB. This is a fixed limit…" at bounding box center [437, 256] width 436 height 50
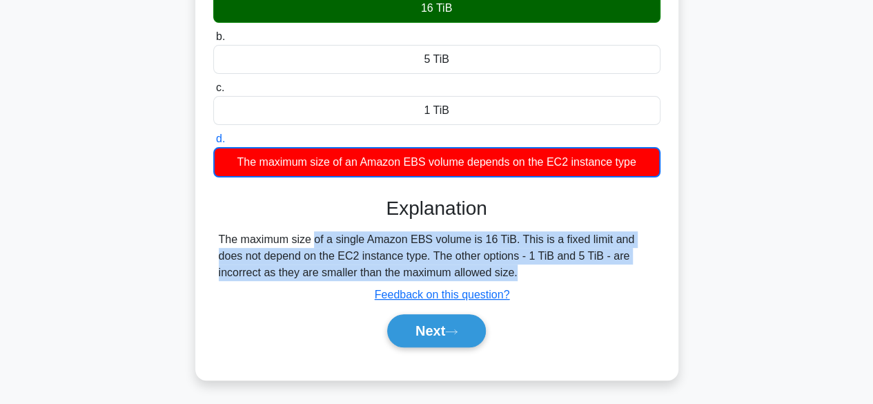
click at [219, 237] on div "The maximum size of a single Amazon EBS volume is 16 TiB. This is a fixed limit…" at bounding box center [437, 256] width 436 height 50
copy div "The maximum size of a single Amazon EBS volume is 16 TiB. This is a fixed limit…"
click at [458, 328] on icon at bounding box center [451, 332] width 12 height 8
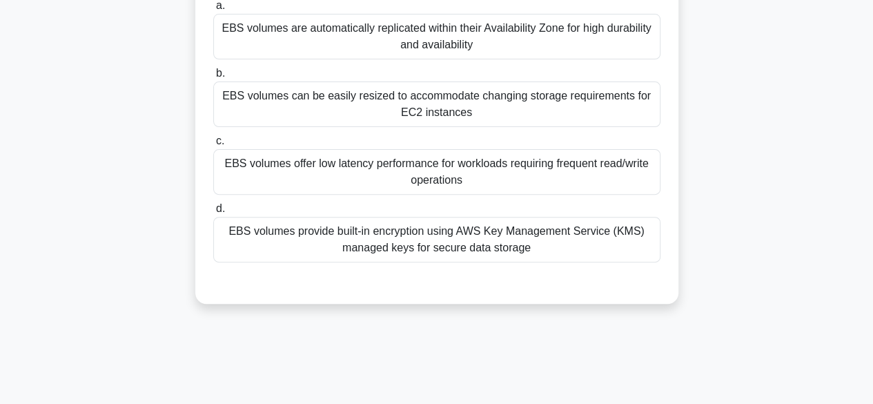
click at [729, 124] on div "Which of the following is a key characteristic of Amazon EBS volumes? .spinner_…" at bounding box center [436, 126] width 787 height 388
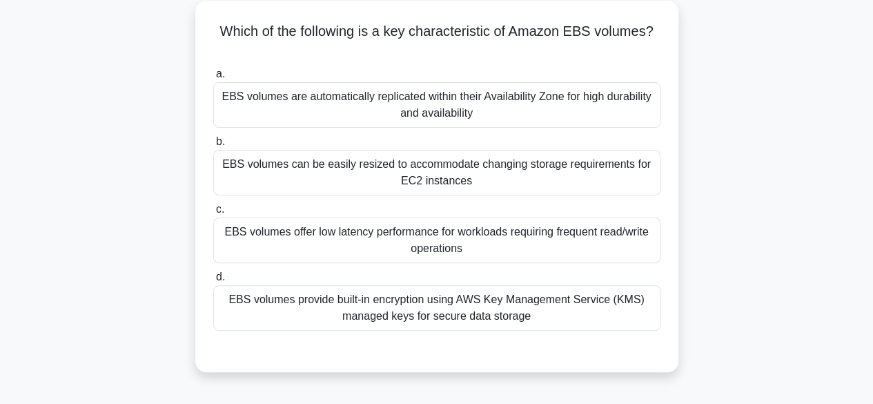
scroll to position [83, 0]
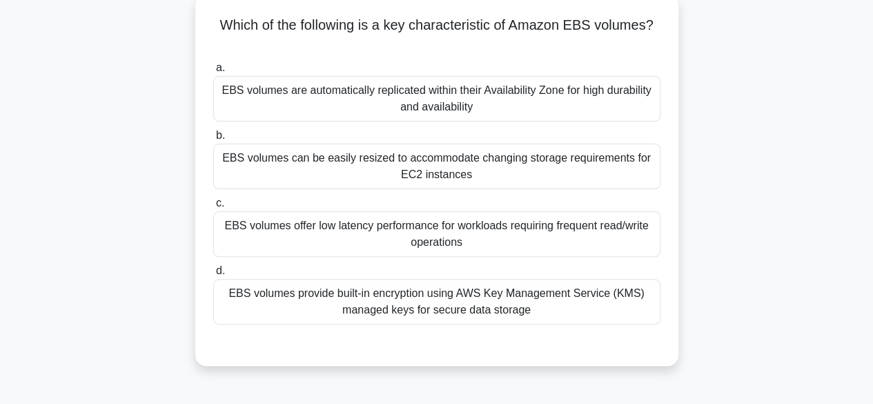
click at [625, 100] on div "EBS volumes are automatically replicated within their Availability Zone for hig…" at bounding box center [436, 99] width 447 height 46
click at [213, 72] on input "a. EBS volumes are automatically replicated within their Availability Zone for …" at bounding box center [213, 67] width 0 height 9
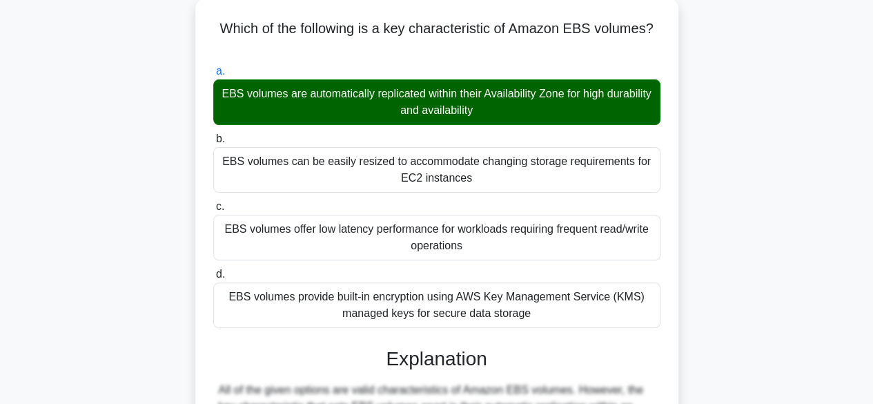
click at [759, 258] on div "Which of the following is a key characteristic of Amazon EBS volumes? .spinner_…" at bounding box center [436, 330] width 787 height 665
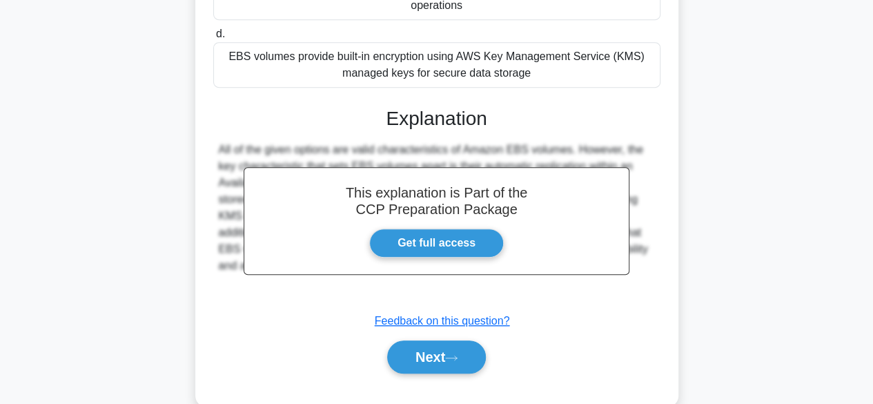
scroll to position [346, 0]
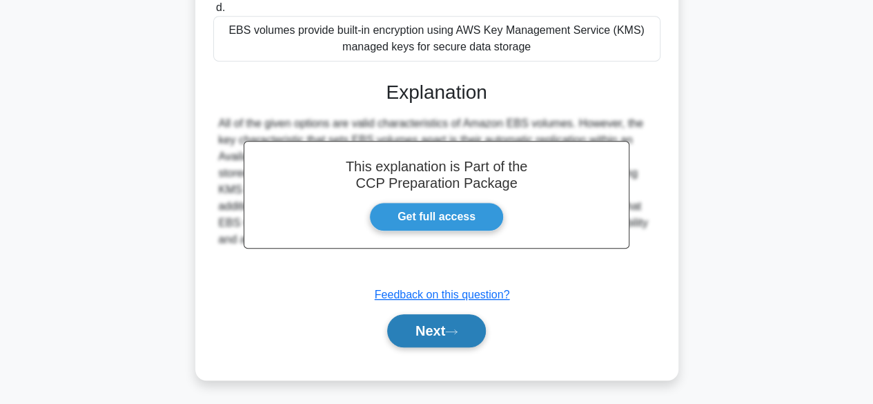
click at [454, 337] on button "Next" at bounding box center [436, 330] width 99 height 33
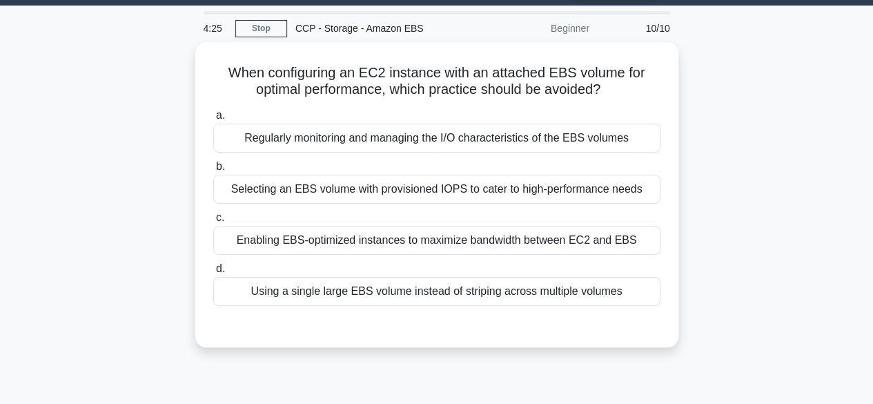
scroll to position [38, 0]
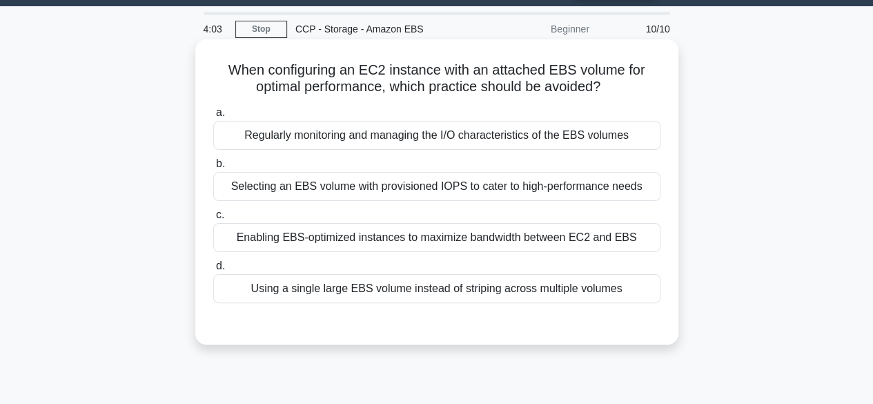
click at [536, 288] on div "Using a single large EBS volume instead of striping across multiple volumes" at bounding box center [436, 288] width 447 height 29
click at [213, 271] on input "d. Using a single large EBS volume instead of striping across multiple volumes" at bounding box center [213, 266] width 0 height 9
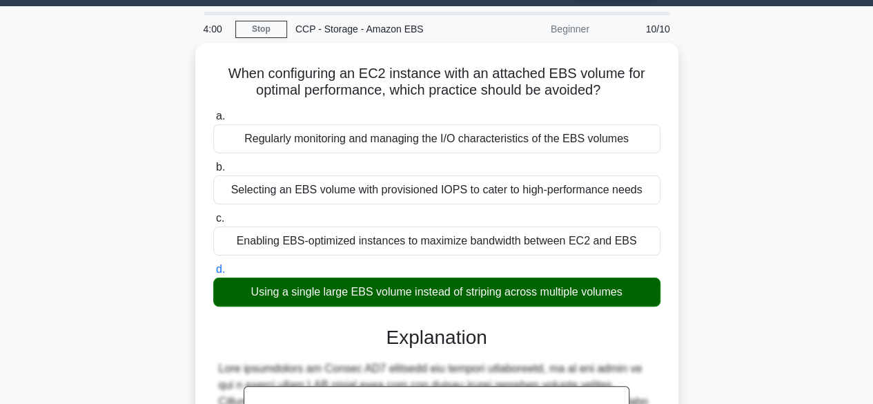
click at [708, 335] on div "When configuring an EC2 instance with an attached EBS volume for optimal perfor…" at bounding box center [436, 367] width 787 height 648
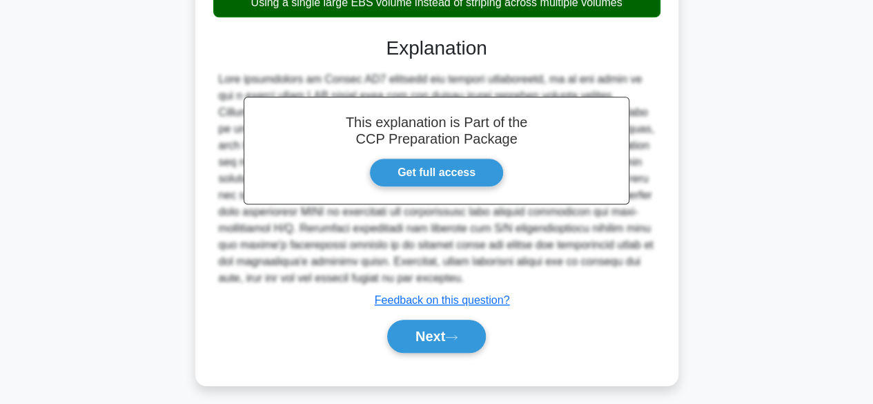
scroll to position [342, 0]
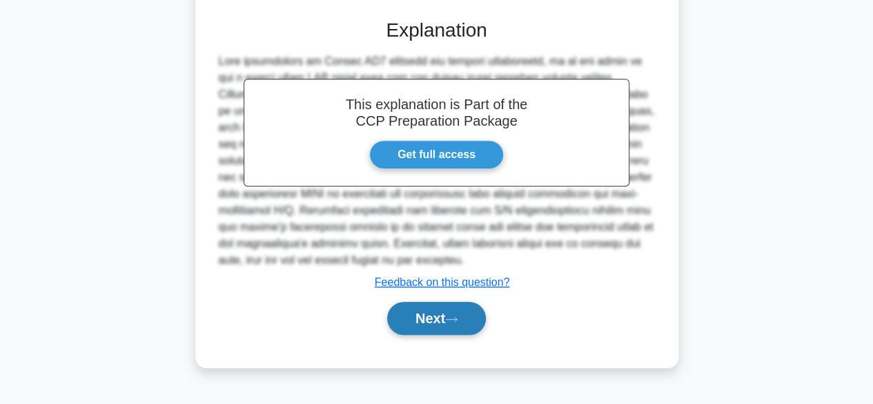
click at [460, 311] on button "Next" at bounding box center [436, 318] width 99 height 33
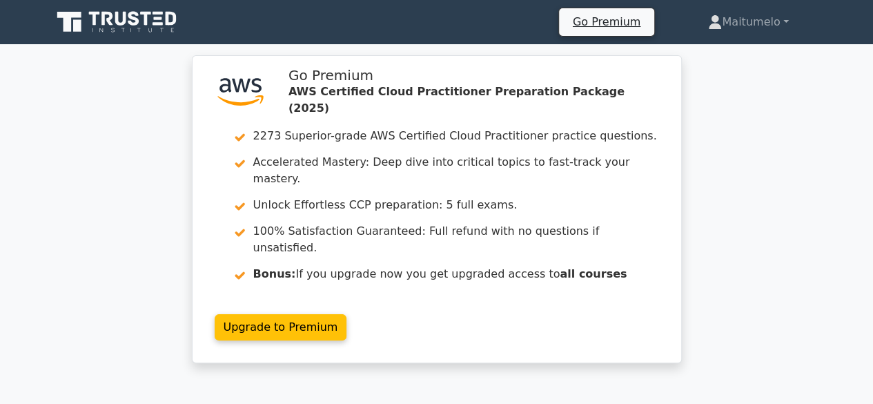
click at [724, 240] on div ".st0{fill:#252F3E;} .st1{fill-rule:evenodd;clip-rule:evenodd;fill:#FF9900;} Go …" at bounding box center [436, 217] width 873 height 324
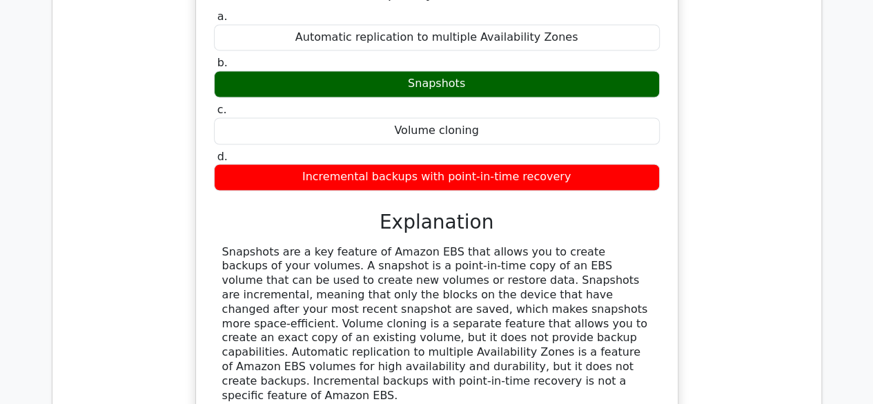
scroll to position [1132, 0]
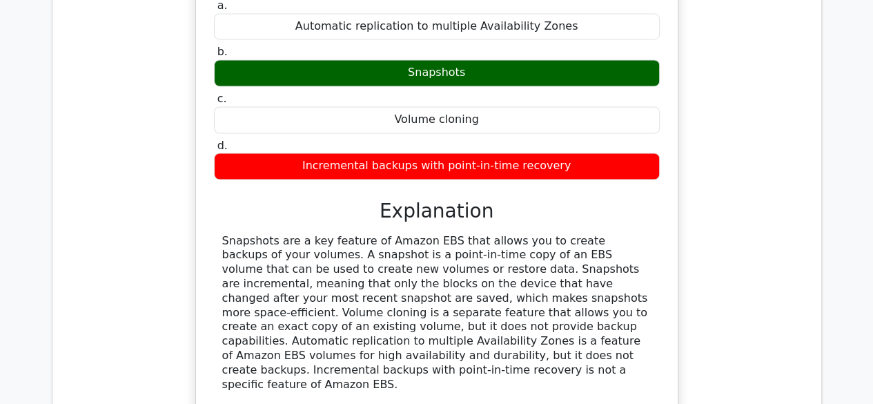
click at [222, 233] on div "Snapshots are a key feature of Amazon EBS that allows you to create backups of …" at bounding box center [436, 312] width 429 height 158
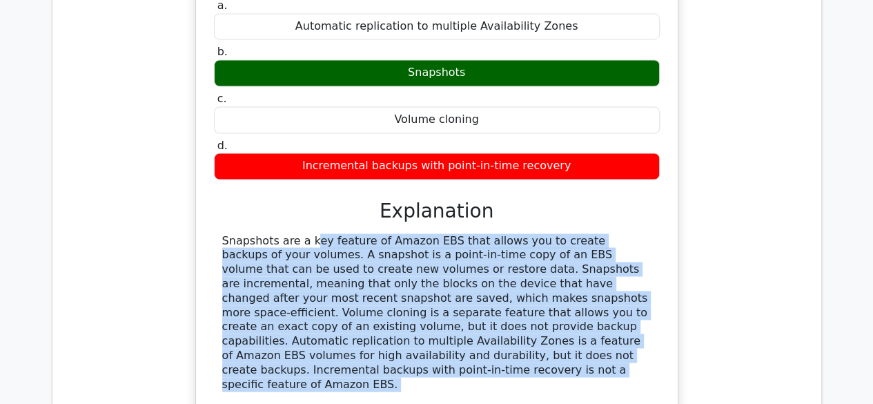
click at [222, 233] on div "Snapshots are a key feature of Amazon EBS that allows you to create backups of …" at bounding box center [436, 312] width 429 height 158
copy div "Snapshots are a key feature of Amazon EBS that allows you to create backups of …"
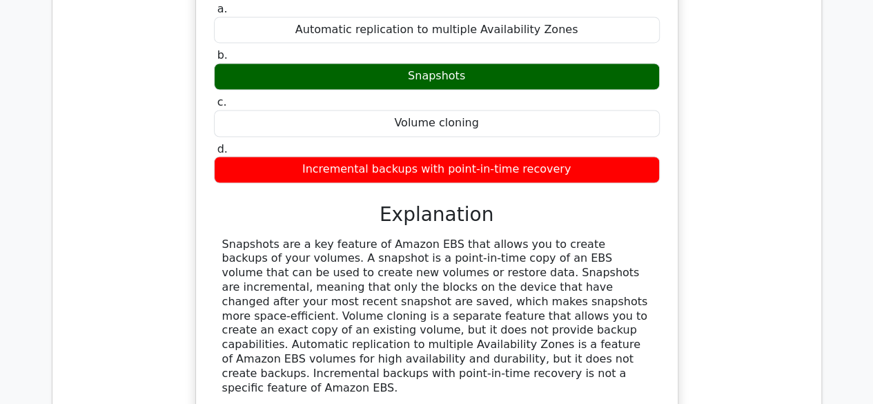
click at [719, 147] on div "What is a key feature of Amazon EBS that allows you to create backups of your v…" at bounding box center [436, 203] width 747 height 530
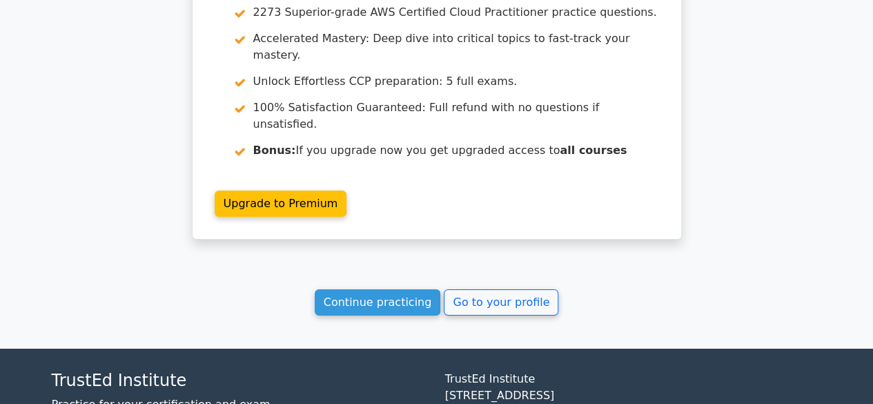
scroll to position [2148, 0]
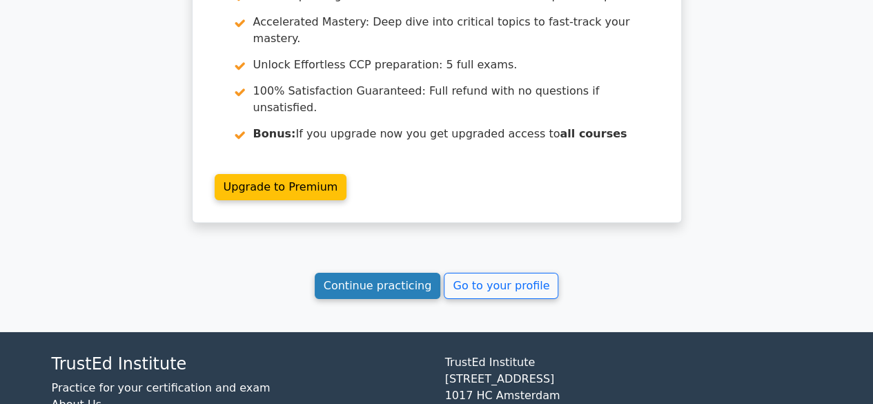
click at [347, 273] on link "Continue practicing" at bounding box center [378, 286] width 126 height 26
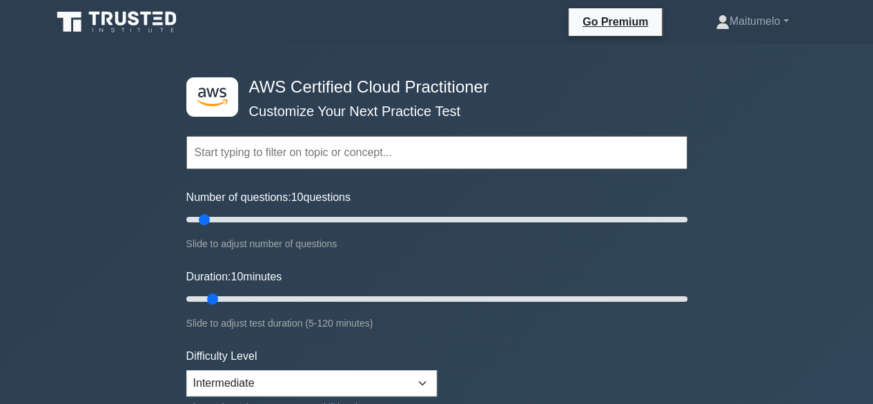
click at [525, 149] on input "text" at bounding box center [436, 152] width 501 height 33
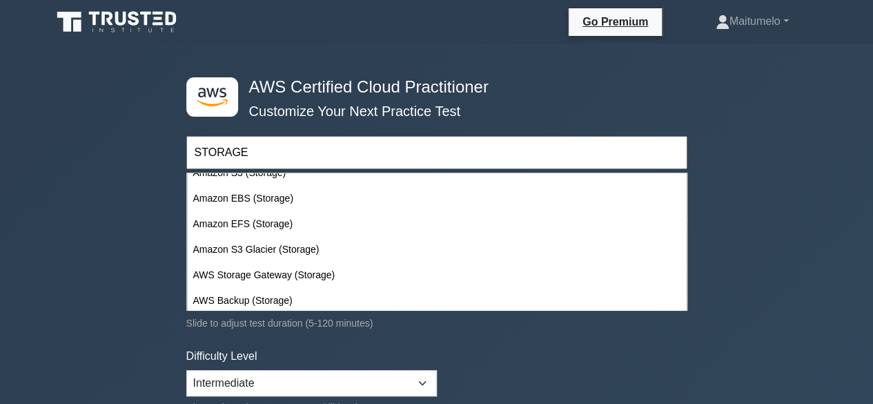
scroll to position [115, 0]
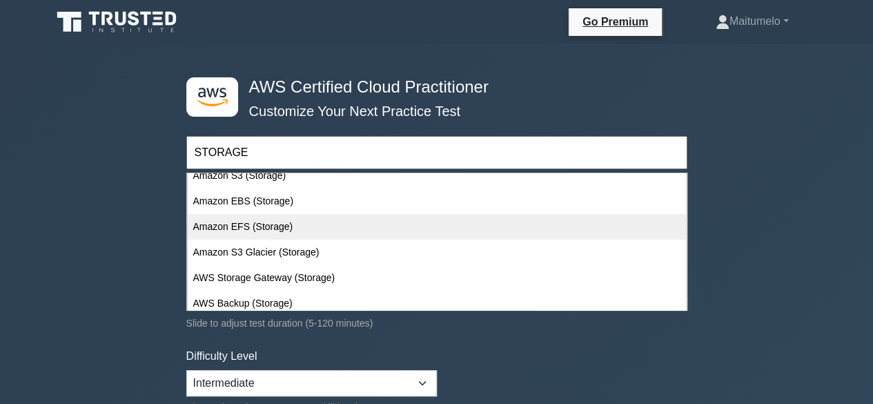
click at [264, 235] on div "Amazon EFS (Storage)" at bounding box center [437, 227] width 498 height 26
type input "Amazon EFS (Storage)"
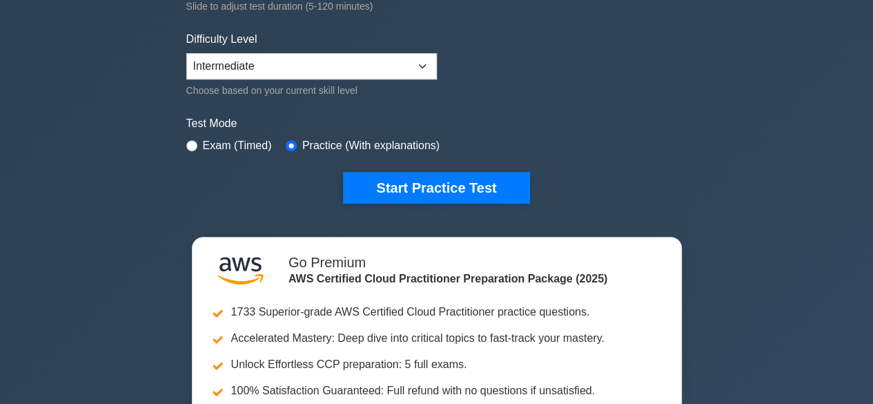
scroll to position [359, 0]
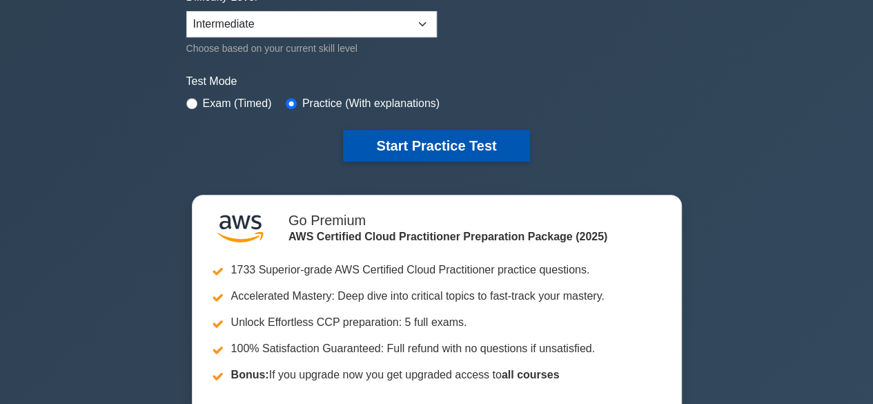
click at [516, 157] on button "Start Practice Test" at bounding box center [436, 146] width 186 height 32
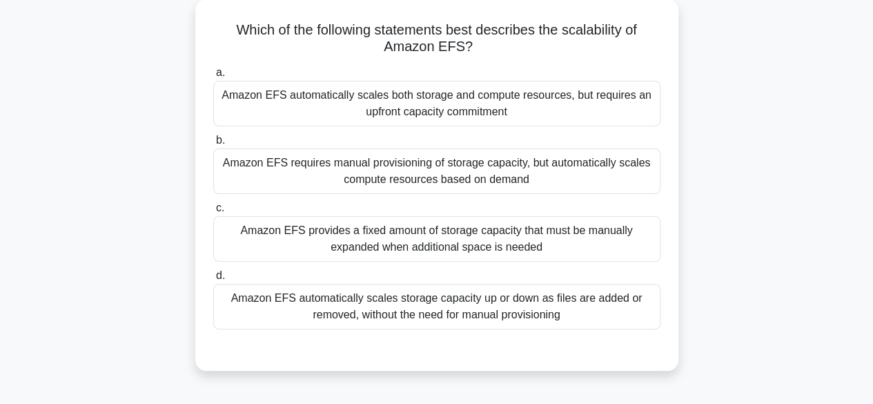
scroll to position [83, 0]
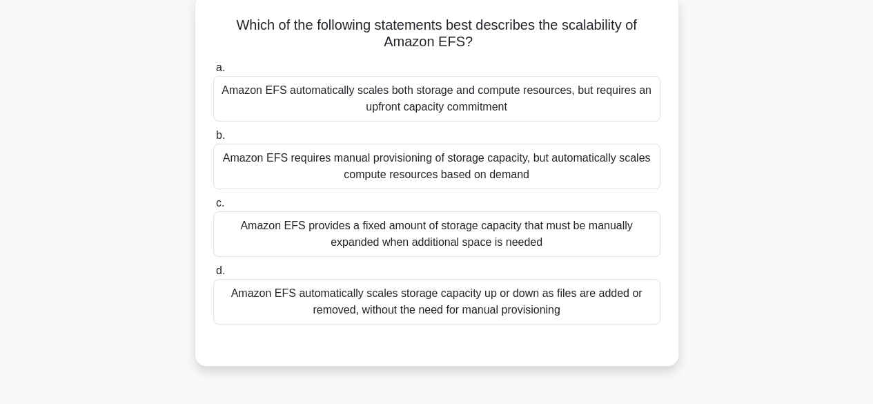
click at [560, 307] on div "Amazon EFS automatically scales storage capacity up or down as files are added …" at bounding box center [436, 302] width 447 height 46
click at [213, 275] on input "d. Amazon EFS automatically scales storage capacity up or down as files are add…" at bounding box center [213, 270] width 0 height 9
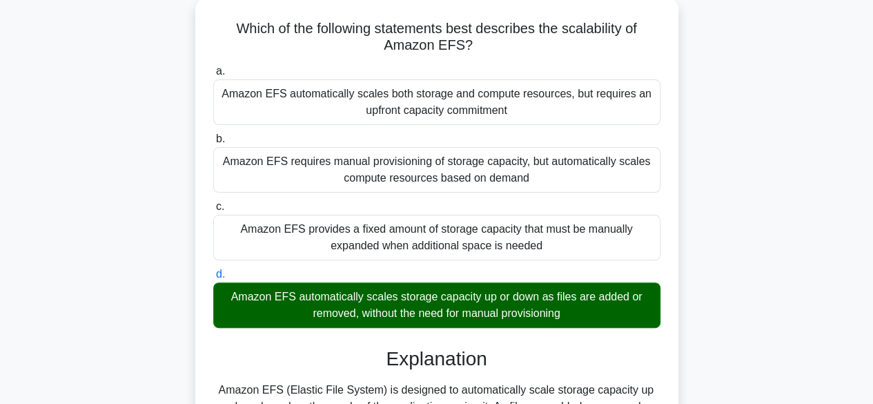
click at [745, 321] on div "Which of the following statements best describes the scalability of Amazon EFS?…" at bounding box center [436, 313] width 787 height 631
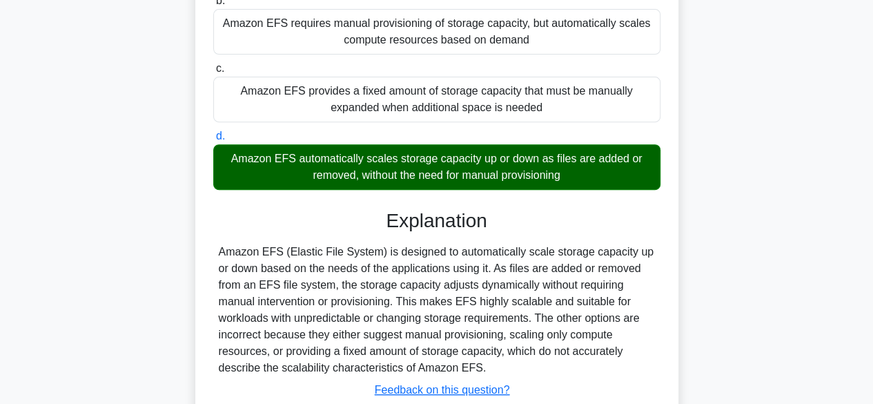
scroll to position [304, 0]
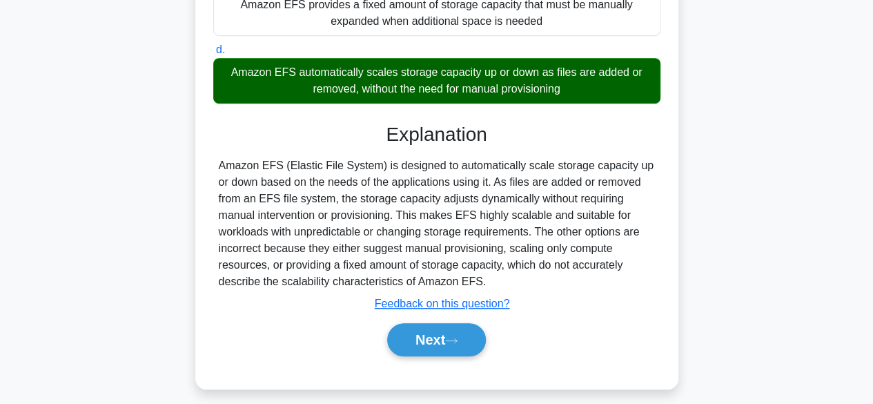
click at [219, 161] on div "Amazon EFS (Elastic File System) is designed to automatically scale storage cap…" at bounding box center [437, 223] width 436 height 133
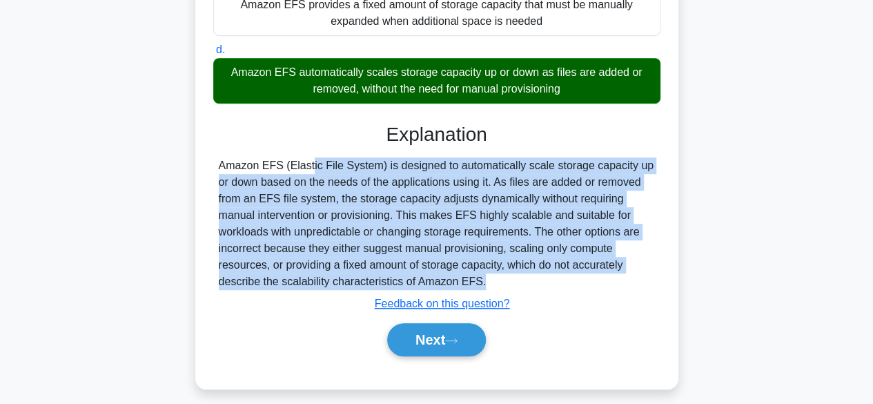
click at [219, 161] on div "Amazon EFS (Elastic File System) is designed to automatically scale storage cap…" at bounding box center [437, 223] width 436 height 133
copy div "Amazon EFS (Elastic File System) is designed to automatically scale storage cap…"
click at [464, 349] on button "Next" at bounding box center [436, 339] width 99 height 33
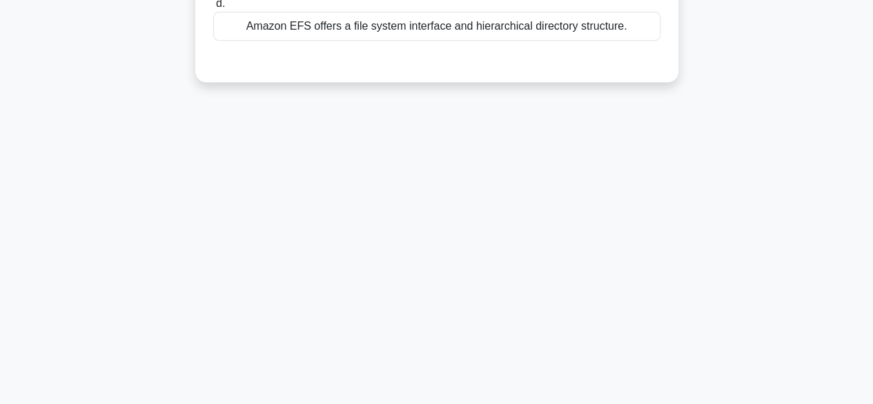
click at [708, 304] on div "9:11 Stop CCP - Storage - Amazon EFS Beginner 2/10 Which of the following is NO…" at bounding box center [436, 91] width 787 height 690
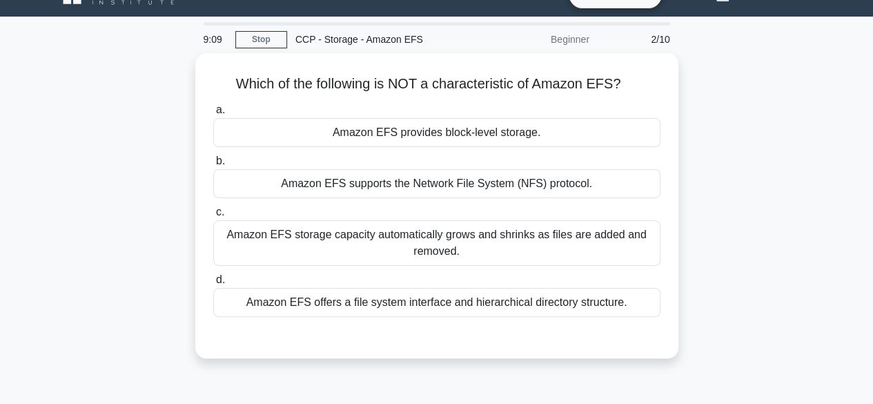
scroll to position [55, 0]
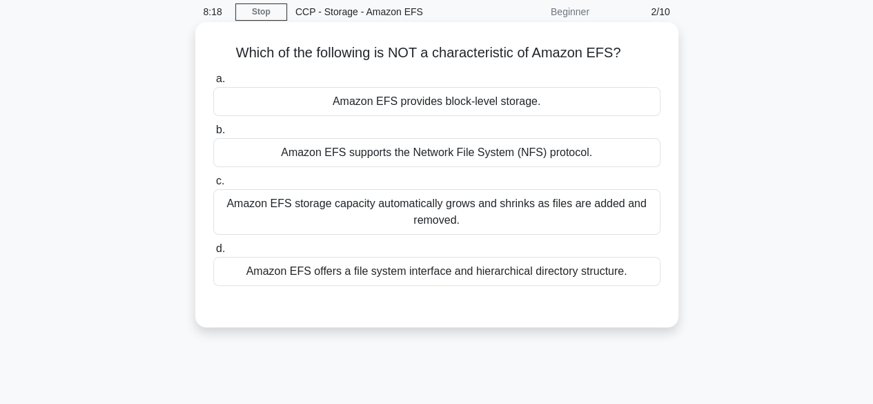
click at [576, 99] on div "Amazon EFS provides block-level storage." at bounding box center [436, 101] width 447 height 29
click at [213, 84] on input "a. Amazon EFS provides block-level storage." at bounding box center [213, 79] width 0 height 9
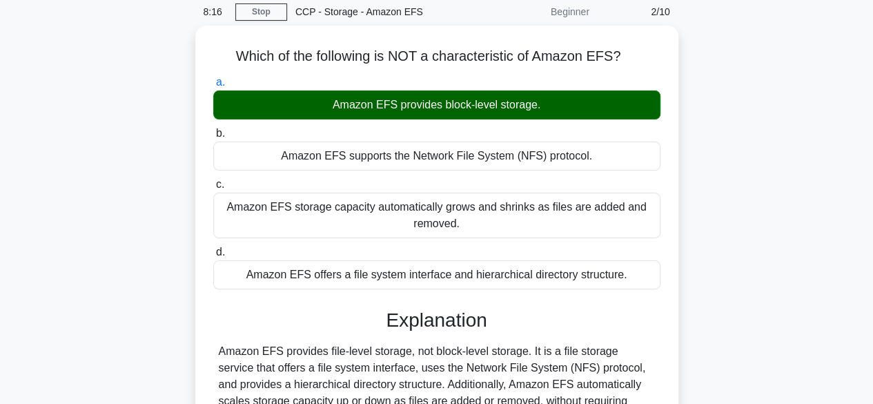
click at [761, 219] on div "Which of the following is NOT a characteristic of Amazon EFS? .spinner_0XTQ{tra…" at bounding box center [436, 284] width 787 height 516
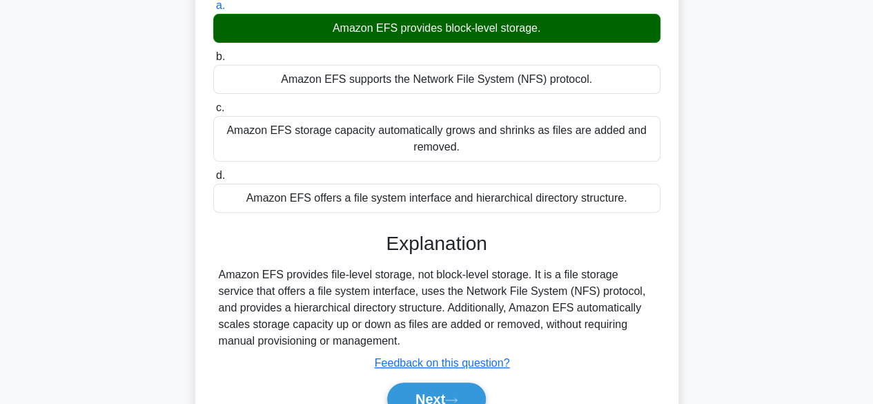
scroll to position [166, 0]
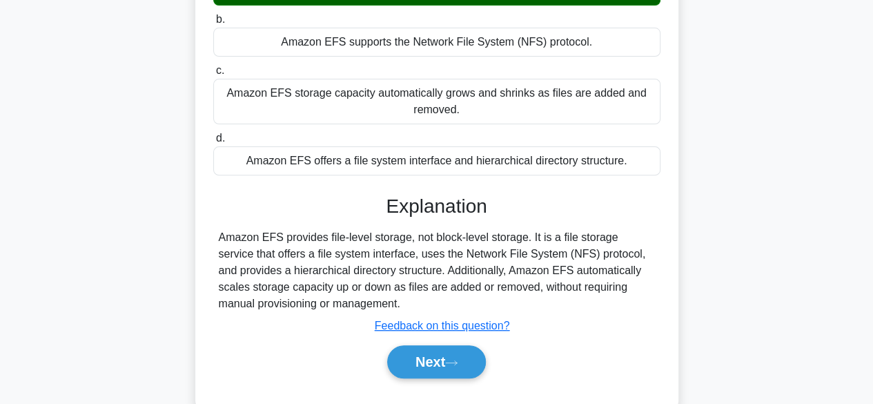
click at [219, 237] on div "Amazon EFS provides file-level storage, not block-level storage. It is a file s…" at bounding box center [437, 270] width 436 height 83
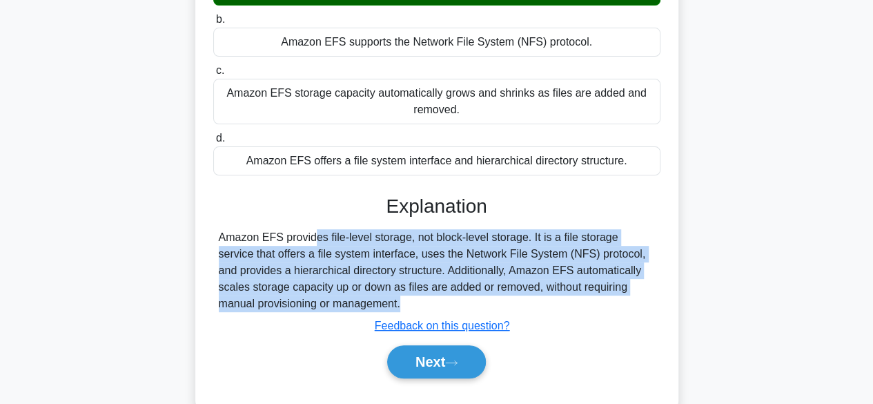
click at [219, 237] on div "Amazon EFS provides file-level storage, not block-level storage. It is a file s…" at bounding box center [437, 270] width 436 height 83
copy div "Amazon EFS provides file-level storage, not block-level storage. It is a file s…"
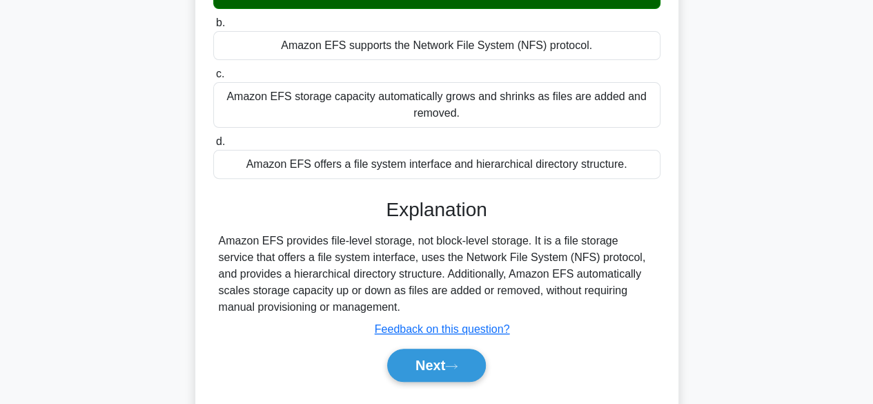
click at [708, 346] on div "Which of the following is NOT a characteristic of Amazon EFS? .spinner_0XTQ{tra…" at bounding box center [436, 173] width 787 height 516
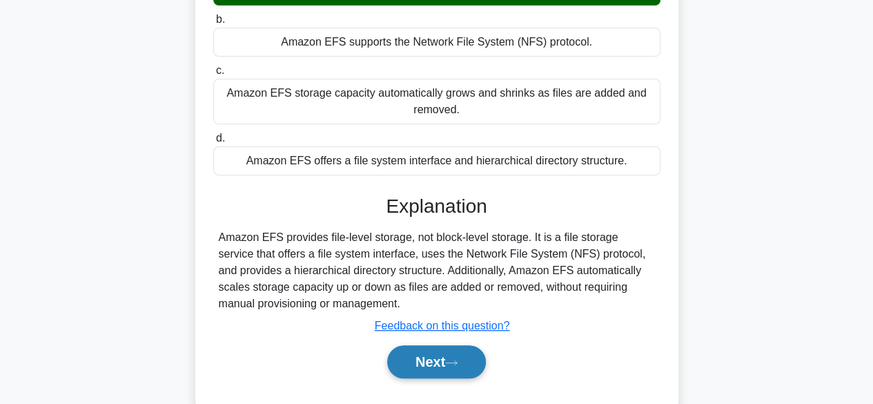
click at [444, 345] on button "Next" at bounding box center [436, 361] width 99 height 33
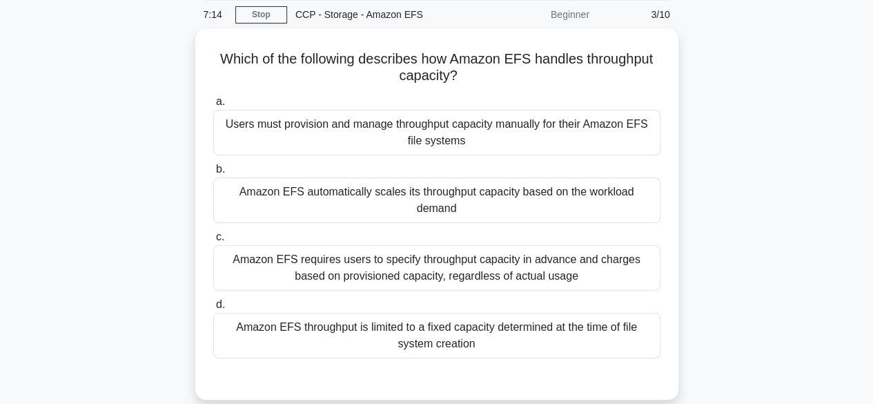
scroll to position [55, 0]
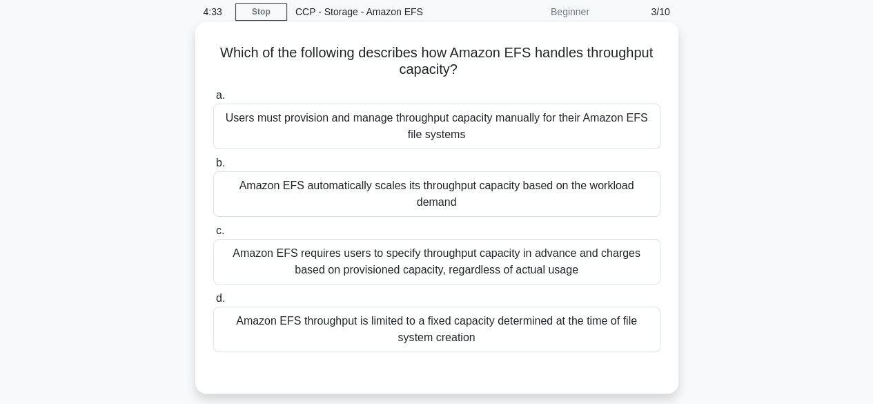
click at [300, 181] on div "Amazon EFS automatically scales its throughput capacity based on the workload d…" at bounding box center [436, 194] width 447 height 46
click at [213, 168] on input "b. Amazon EFS automatically scales its throughput capacity based on the workloa…" at bounding box center [213, 163] width 0 height 9
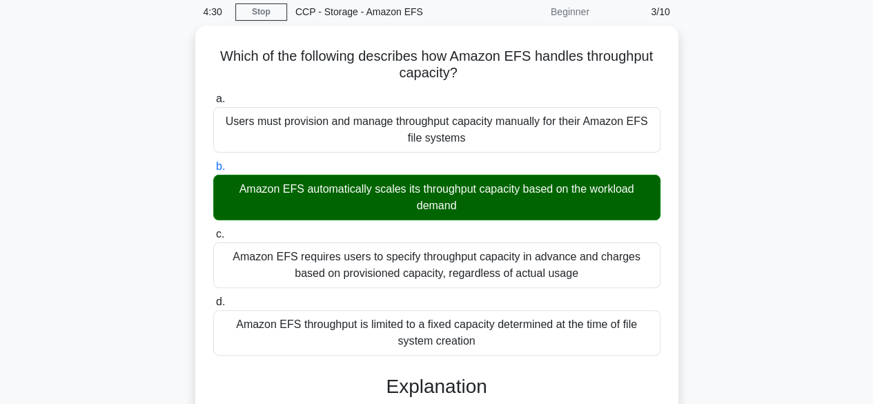
click at [754, 303] on div "Which of the following describes how Amazon EFS handles throughput capacity? .s…" at bounding box center [436, 375] width 787 height 698
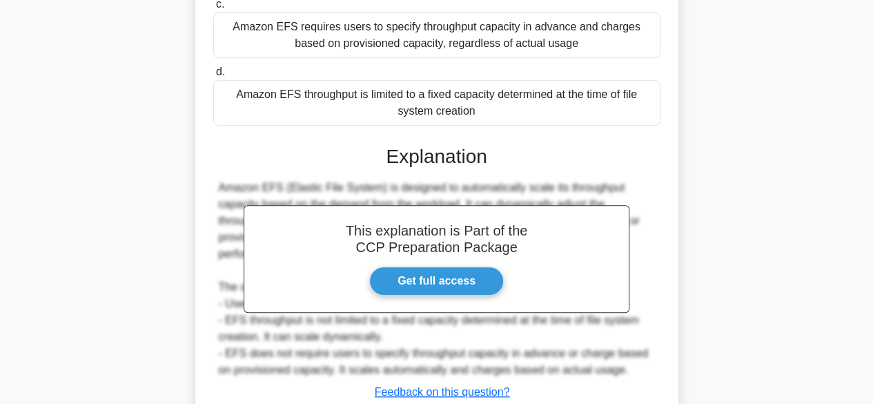
scroll to position [331, 0]
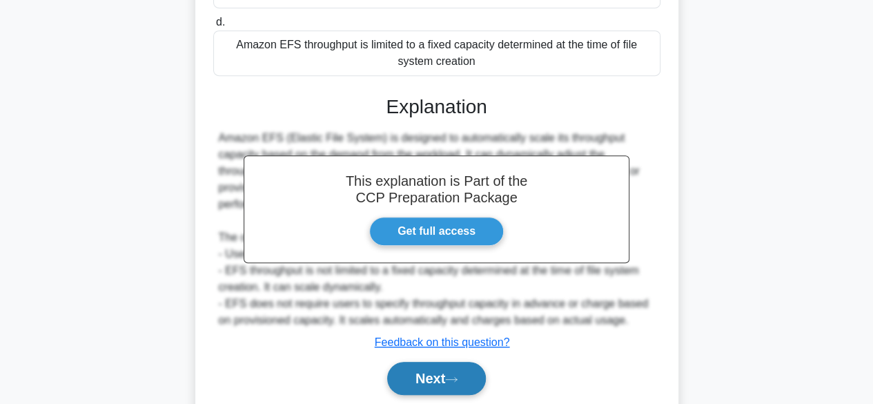
click at [429, 382] on button "Next" at bounding box center [436, 378] width 99 height 33
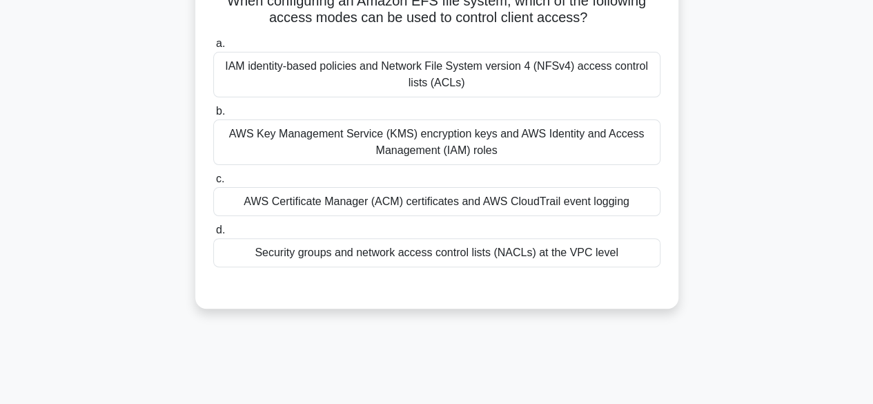
scroll to position [83, 0]
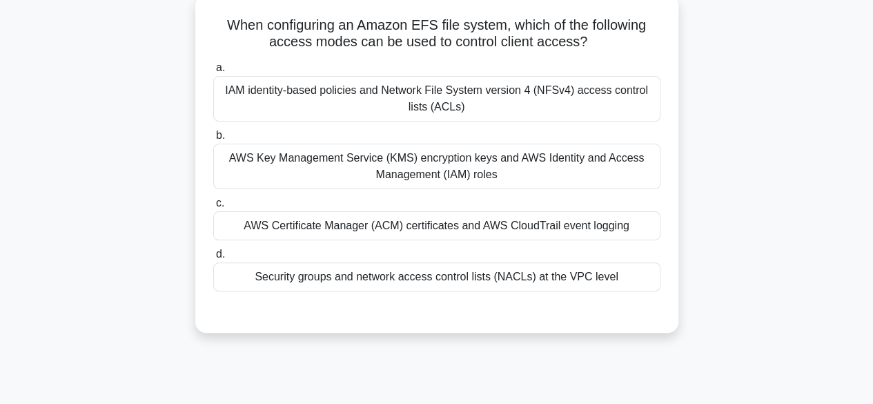
click at [610, 115] on div "IAM identity-based policies and Network File System version 4 (NFSv4) access co…" at bounding box center [436, 99] width 447 height 46
click at [213, 72] on input "a. IAM identity-based policies and Network File System version 4 (NFSv4) access…" at bounding box center [213, 67] width 0 height 9
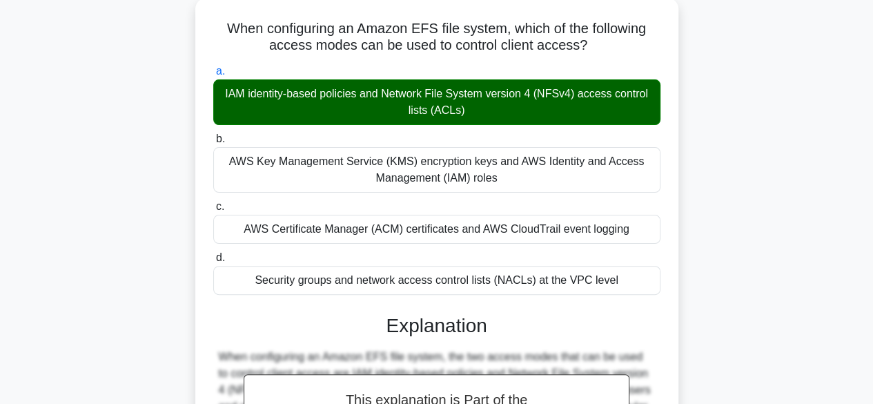
click at [213, 135] on input "b. AWS Key Management Service (KMS) encryption keys and AWS Identity and Access…" at bounding box center [213, 139] width 0 height 9
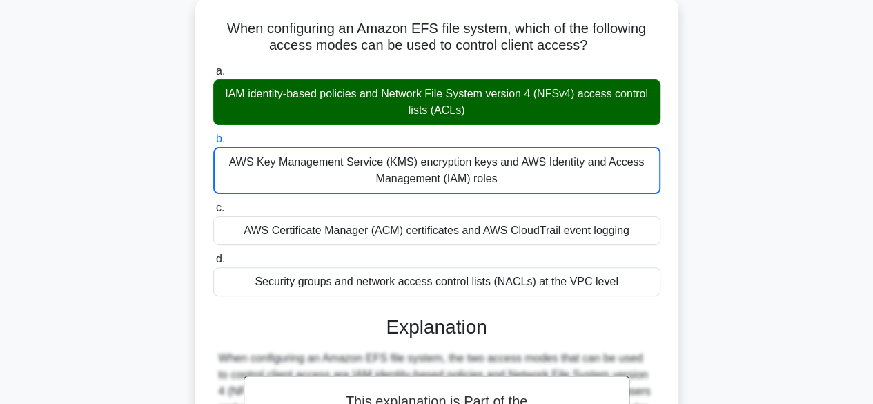
click at [793, 343] on div "When configuring an Amazon EFS file system, which of the following access modes…" at bounding box center [436, 314] width 787 height 633
click at [775, 278] on div "When configuring an Amazon EFS file system, which of the following access modes…" at bounding box center [436, 314] width 787 height 633
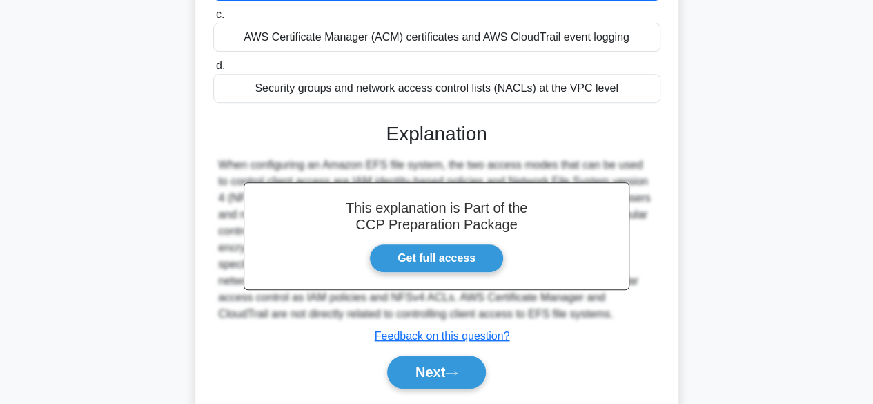
scroll to position [304, 0]
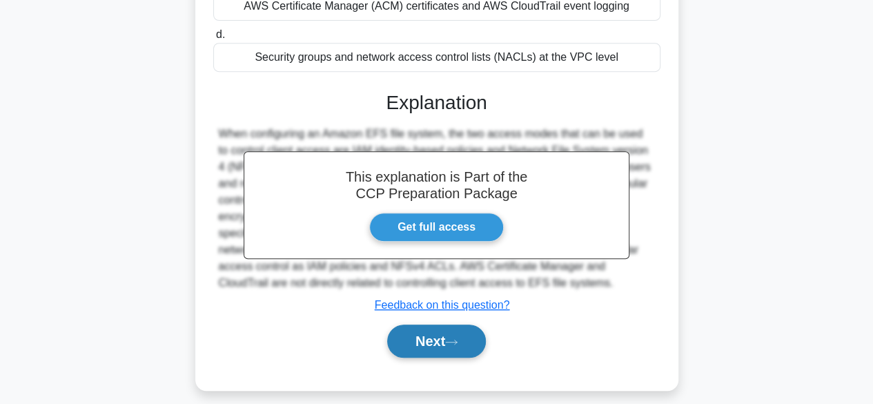
click at [465, 349] on button "Next" at bounding box center [436, 340] width 99 height 33
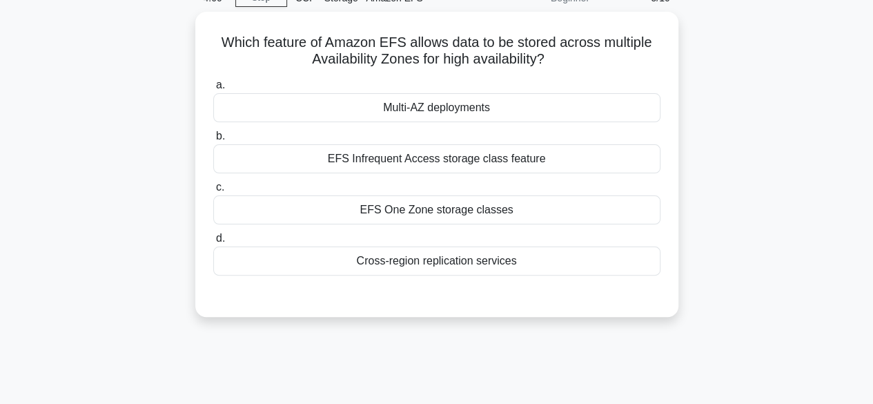
scroll to position [55, 0]
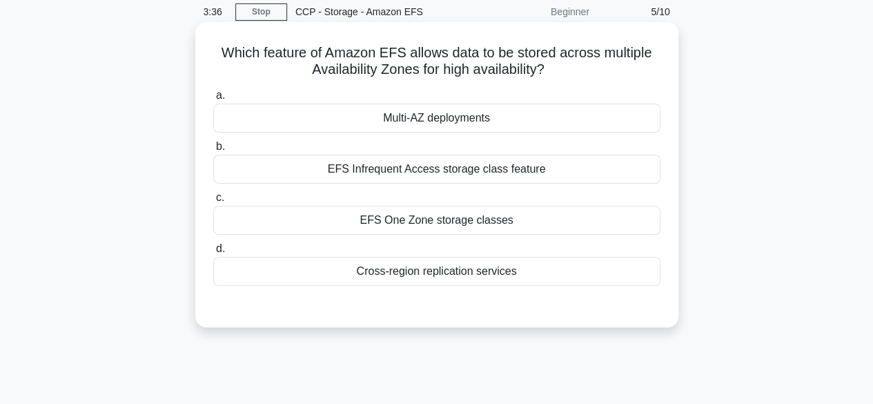
click at [478, 278] on div "Cross-region replication services" at bounding box center [436, 271] width 447 height 29
click at [213, 253] on input "d. Cross-region replication services" at bounding box center [213, 248] width 0 height 9
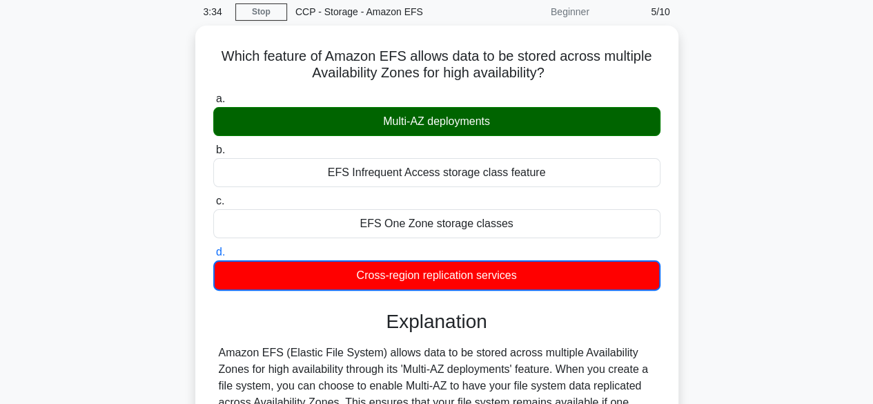
click at [719, 307] on div "Which feature of Amazon EFS allows data to be stored across multiple Availabili…" at bounding box center [436, 342] width 787 height 633
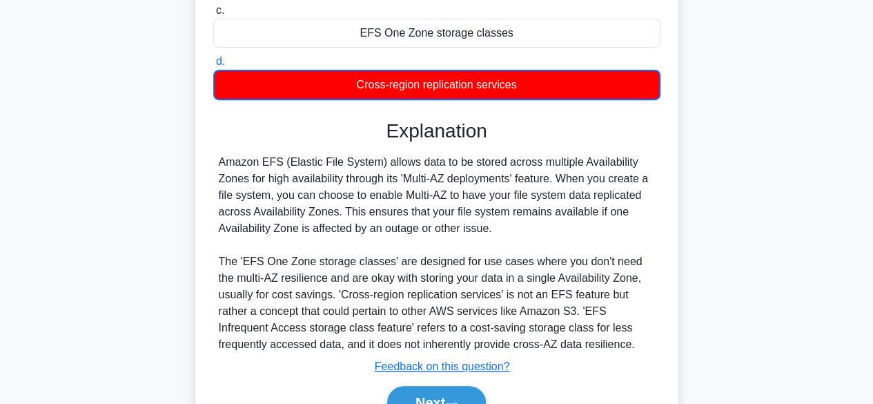
scroll to position [248, 0]
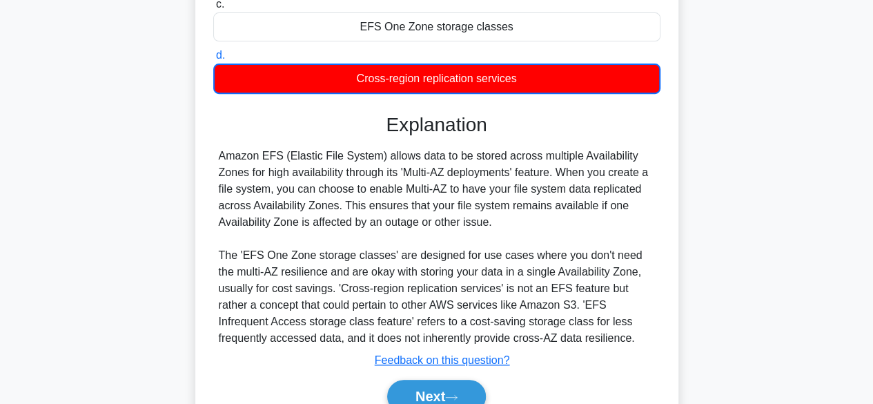
click at [217, 159] on div "Amazon EFS (Elastic File System) allows data to be stored across multiple Avail…" at bounding box center [436, 247] width 447 height 199
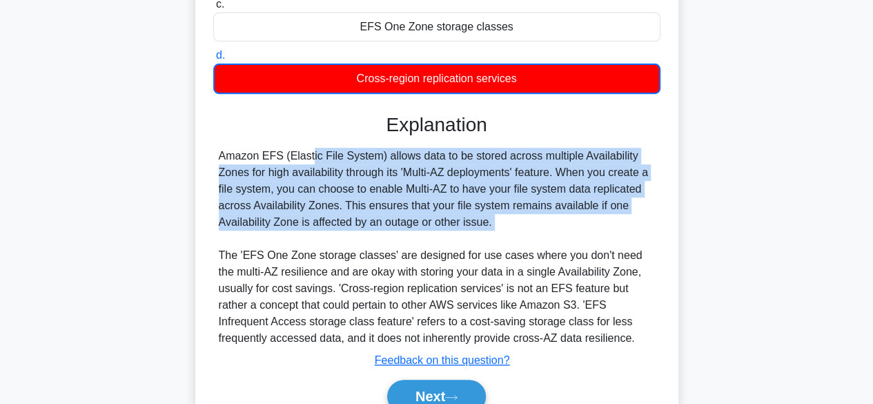
click at [217, 159] on div "Amazon EFS (Elastic File System) allows data to be stored across multiple Avail…" at bounding box center [436, 247] width 447 height 199
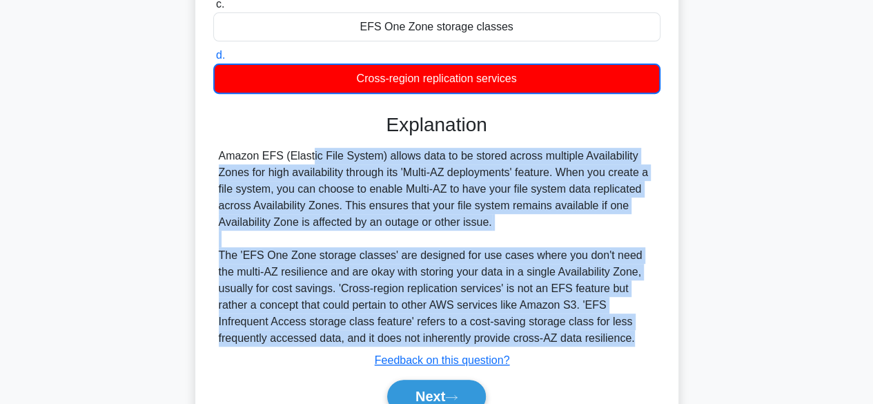
drag, startPoint x: 217, startPoint y: 159, endPoint x: 587, endPoint y: 337, distance: 411.5
click at [587, 337] on div "Amazon EFS (Elastic File System) allows data to be stored across multiple Avail…" at bounding box center [436, 247] width 447 height 199
click at [464, 386] on button "Next" at bounding box center [436, 396] width 99 height 33
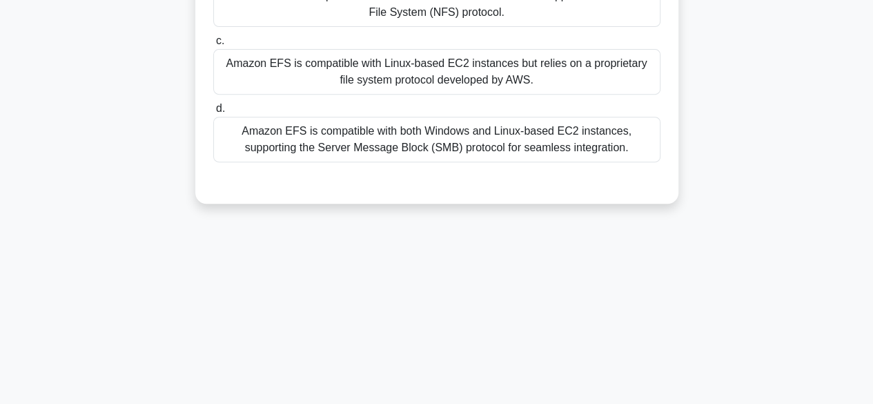
click at [740, 186] on div "Which of the following statements accurately describes the compatibility of Ama…" at bounding box center [436, 26] width 787 height 388
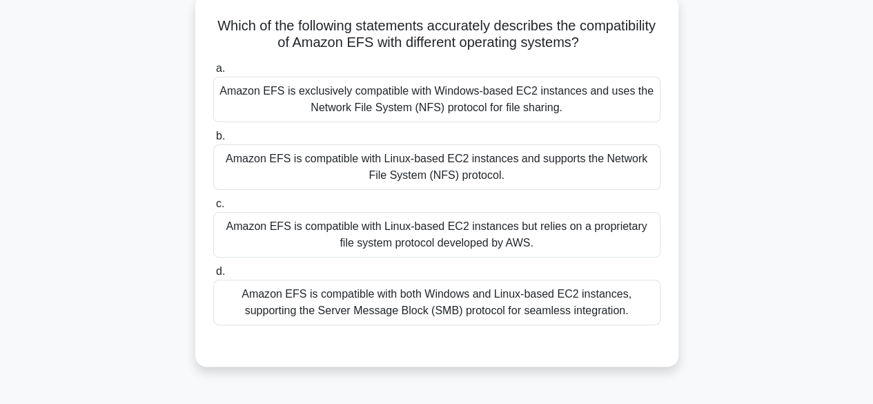
scroll to position [83, 0]
click at [560, 314] on div "Amazon EFS is compatible with both Windows and Linux-based EC2 instances, suppo…" at bounding box center [436, 302] width 447 height 46
click at [213, 275] on input "d. Amazon EFS is compatible with both Windows and Linux-based EC2 instances, su…" at bounding box center [213, 270] width 0 height 9
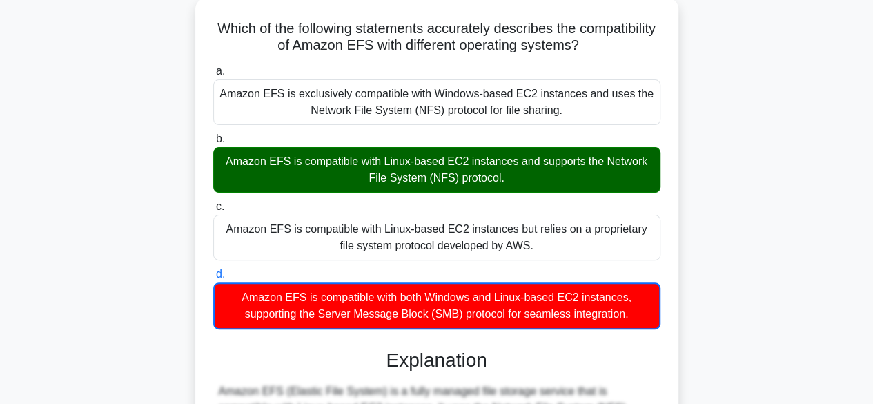
click at [698, 289] on div "Which of the following statements accurately describes the compatibility of Ama…" at bounding box center [436, 347] width 787 height 699
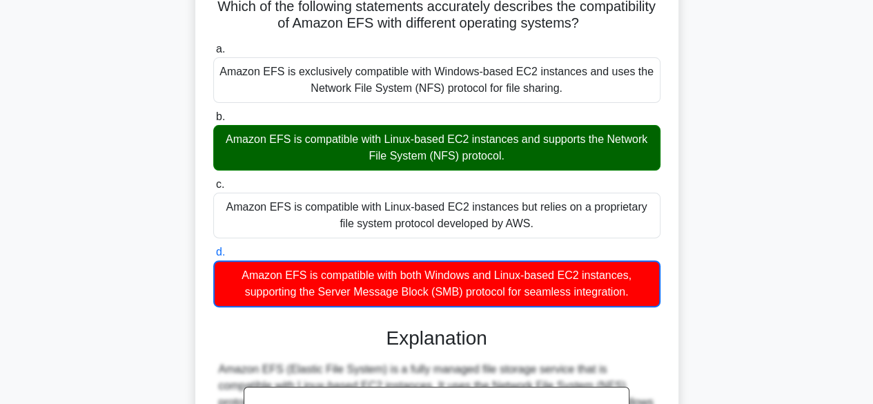
scroll to position [381, 0]
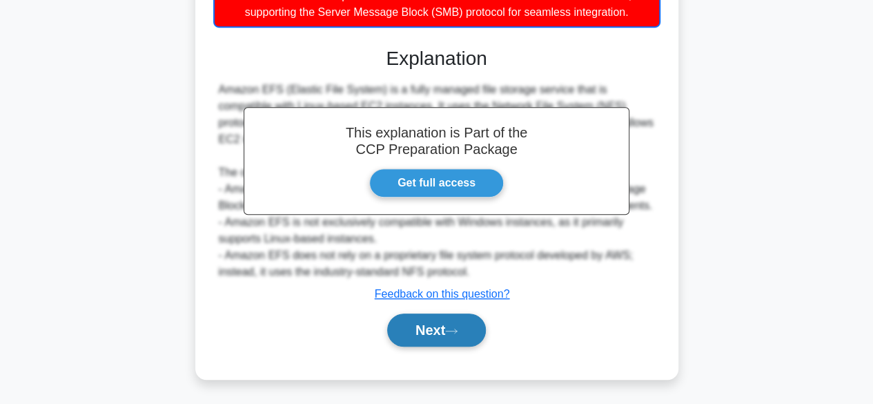
click at [451, 326] on button "Next" at bounding box center [436, 329] width 99 height 33
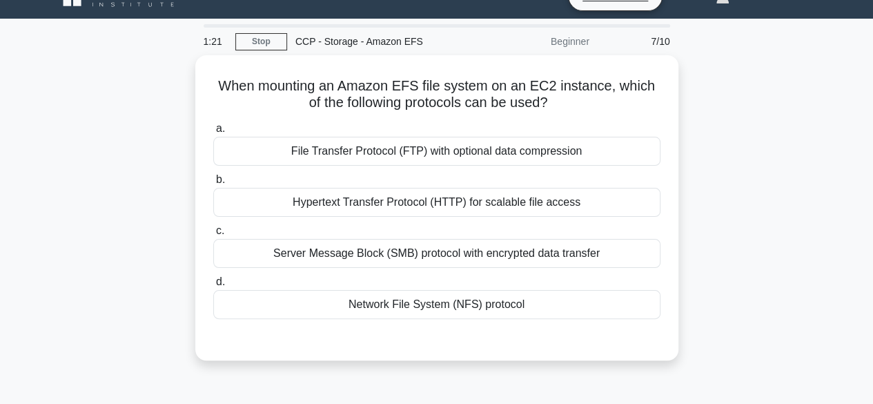
scroll to position [10, 0]
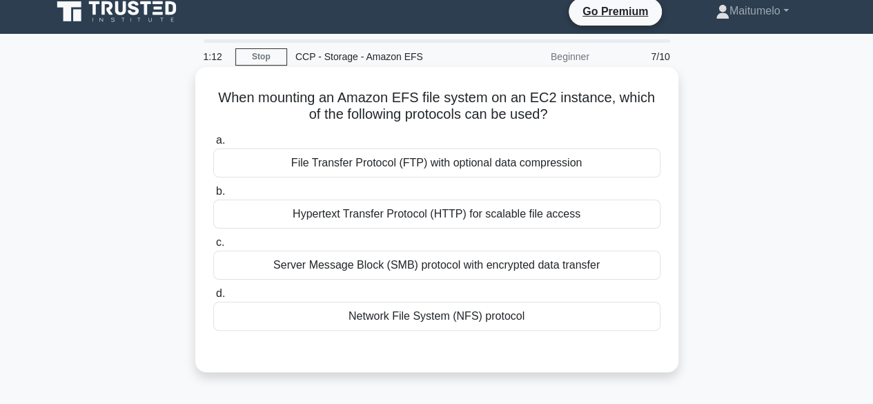
click at [553, 169] on div "File Transfer Protocol (FTP) with optional data compression" at bounding box center [436, 162] width 447 height 29
click at [213, 145] on input "a. File Transfer Protocol (FTP) with optional data compression" at bounding box center [213, 140] width 0 height 9
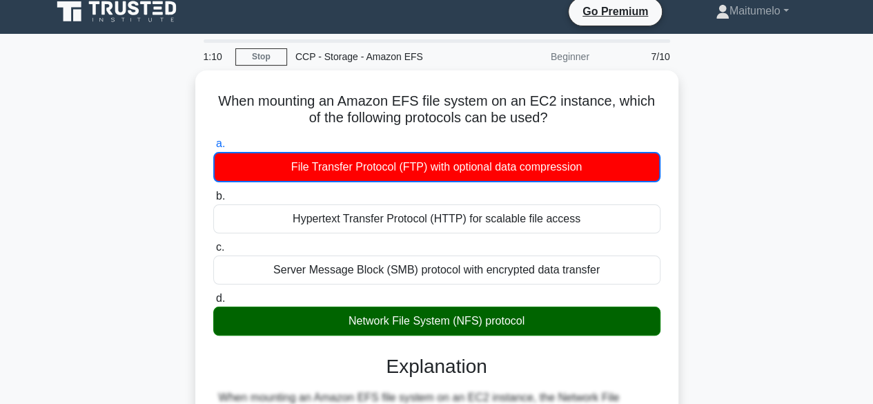
click at [213, 192] on input "b. Hypertext Transfer Protocol (HTTP) for scalable file access" at bounding box center [213, 196] width 0 height 9
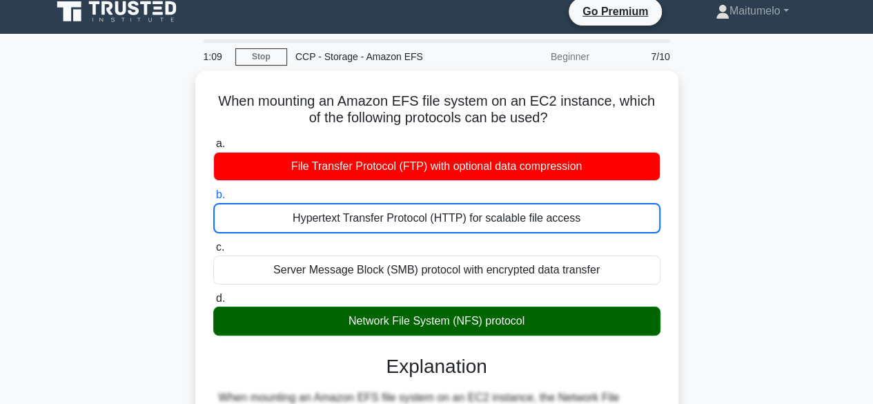
click at [721, 293] on div "When mounting an Amazon EFS file system on an EC2 instance, which of the follow…" at bounding box center [436, 370] width 787 height 600
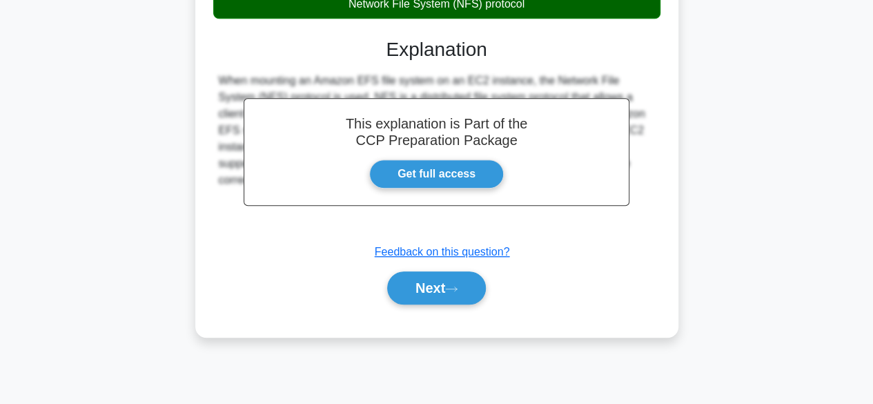
scroll to position [342, 0]
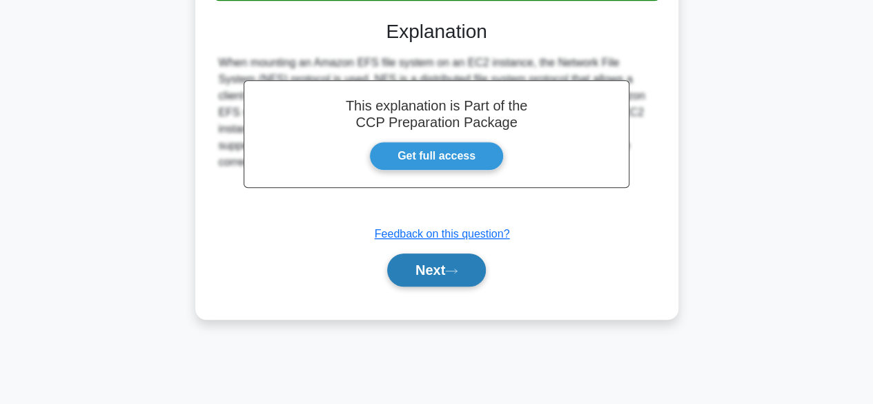
click at [451, 278] on button "Next" at bounding box center [436, 269] width 99 height 33
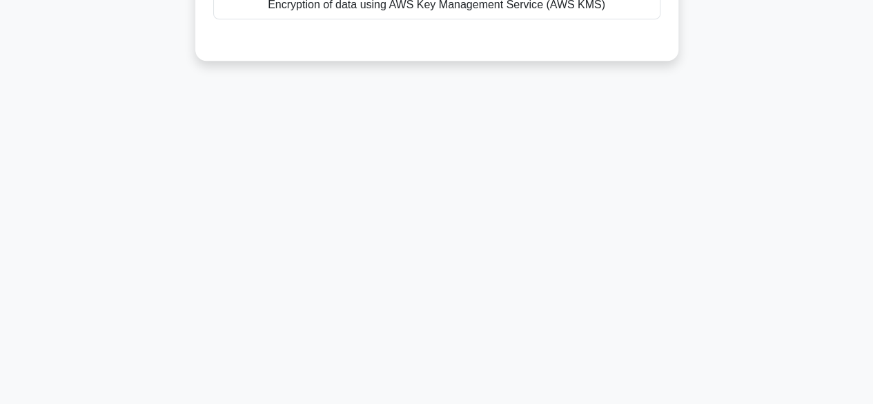
click at [712, 227] on div "1:04 Stop CCP - Storage - Amazon EFS Beginner 8/10 Which Amazon EFS feature ens…" at bounding box center [436, 53] width 787 height 690
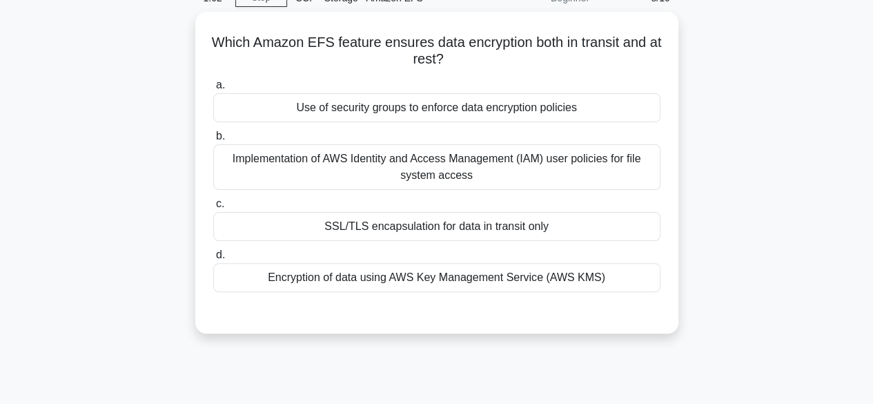
scroll to position [66, 0]
click at [527, 281] on div "Encryption of data using AWS Key Management Service (AWS KMS)" at bounding box center [436, 277] width 447 height 29
click at [213, 259] on input "d. Encryption of data using AWS Key Management Service (AWS KMS)" at bounding box center [213, 255] width 0 height 9
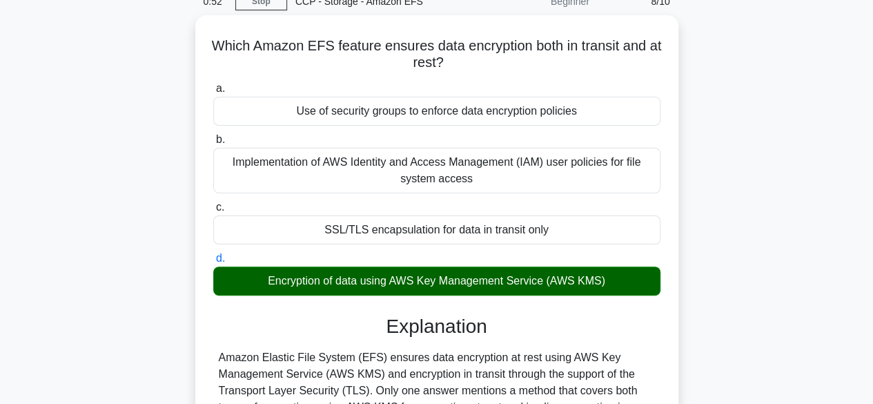
click at [213, 84] on input "a. Use of security groups to enforce data encryption policies" at bounding box center [213, 88] width 0 height 9
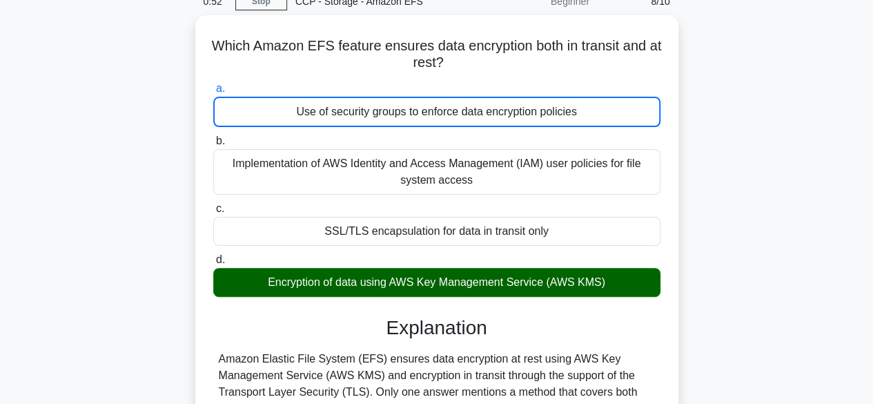
click at [213, 137] on input "b. Implementation of AWS Identity and Access Management (IAM) user policies for…" at bounding box center [213, 141] width 0 height 9
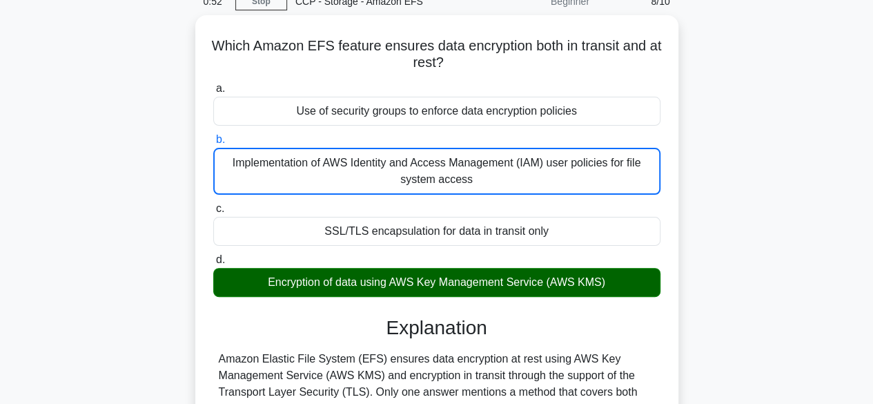
click at [213, 204] on input "c. SSL/TLS encapsulation for data in transit only" at bounding box center [213, 208] width 0 height 9
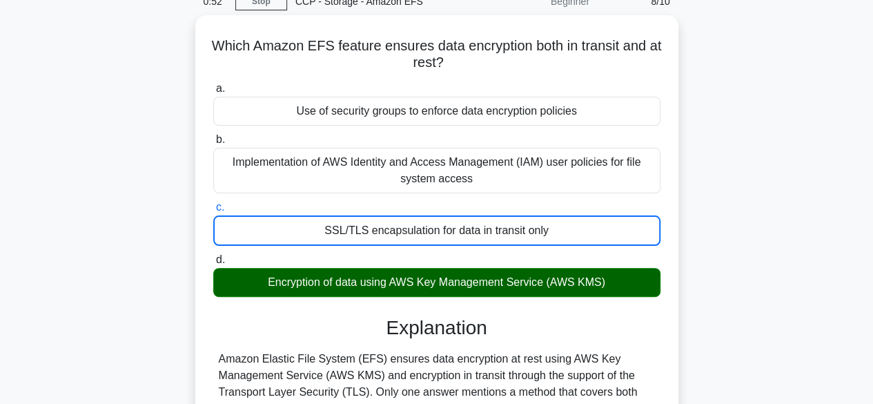
click at [213, 255] on input "d. Encryption of data using AWS Key Management Service (AWS KMS)" at bounding box center [213, 259] width 0 height 9
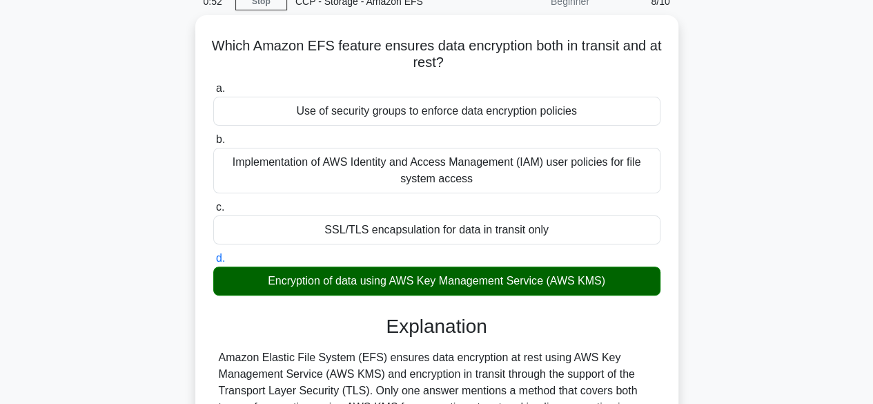
click at [213, 84] on input "a. Use of security groups to enforce data encryption policies" at bounding box center [213, 88] width 0 height 9
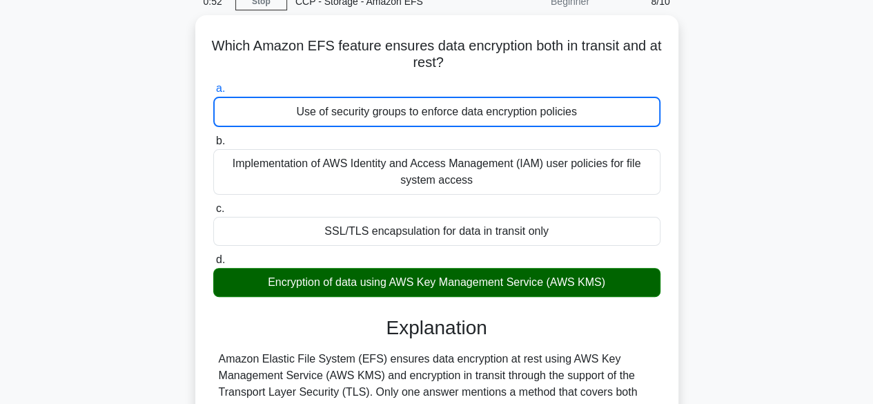
click at [213, 137] on input "b. Implementation of AWS Identity and Access Management (IAM) user policies for…" at bounding box center [213, 141] width 0 height 9
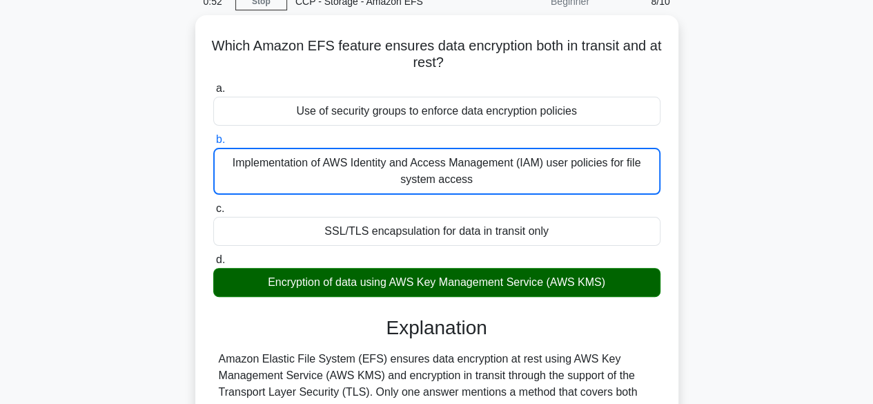
click at [213, 204] on input "c. SSL/TLS encapsulation for data in transit only" at bounding box center [213, 208] width 0 height 9
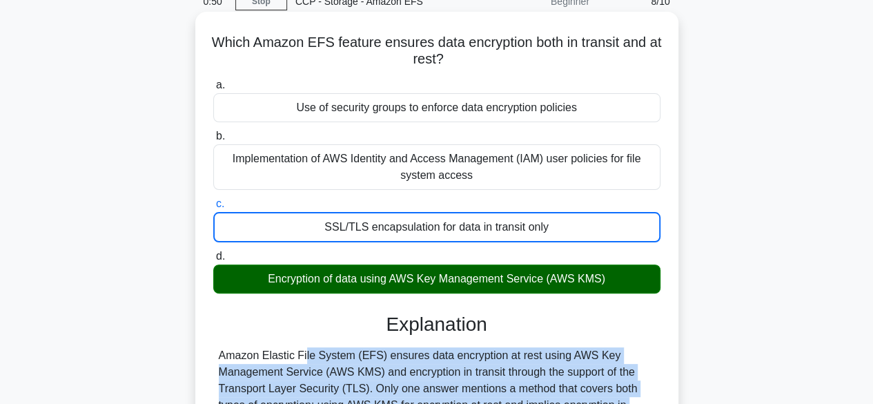
copy div "Amazon Elastic File System (EFS) ensures data encryption at rest using AWS Key …"
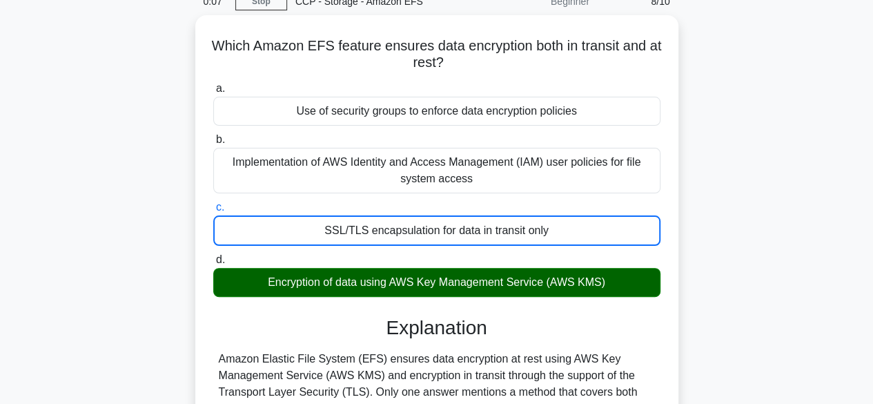
click at [774, 117] on div "Which Amazon EFS feature ensures data encryption both in transit and at rest? .…" at bounding box center [436, 315] width 787 height 600
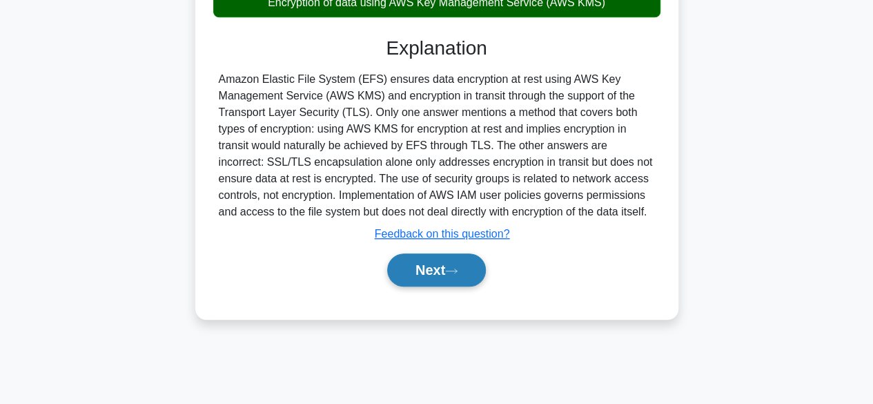
click at [447, 277] on button "Next" at bounding box center [436, 269] width 99 height 33
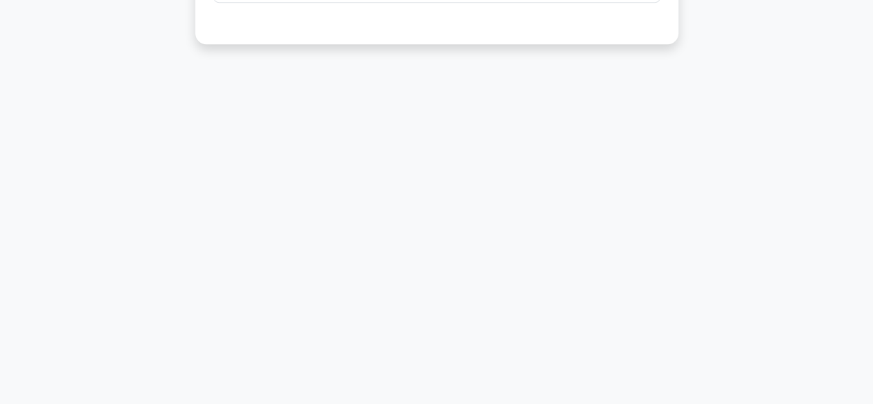
click at [870, 84] on main "0:01 Stop CCP - Storage - Amazon EFS Beginner 9/10 Which Amazon EFS feature ena…" at bounding box center [436, 53] width 873 height 701
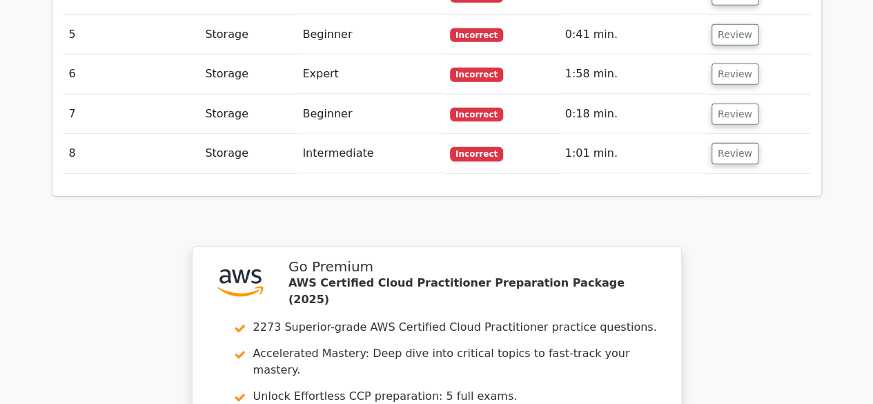
scroll to position [2098, 0]
